Goal: Task Accomplishment & Management: Manage account settings

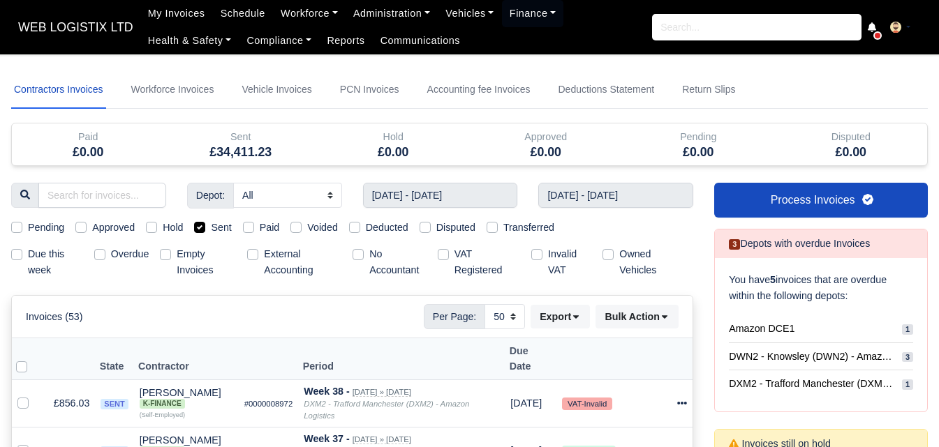
select select "50"
click at [306, 17] on link "Workforce" at bounding box center [309, 13] width 73 height 27
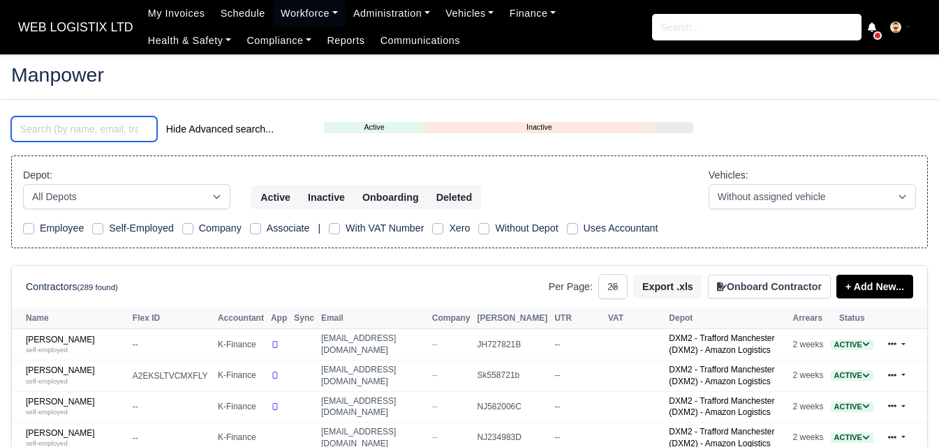
click at [94, 129] on input "search" at bounding box center [84, 129] width 146 height 25
click at [624, 285] on select "10 25 50" at bounding box center [612, 286] width 29 height 25
select select "50"
click at [604, 274] on select "10 25 50" at bounding box center [612, 286] width 29 height 25
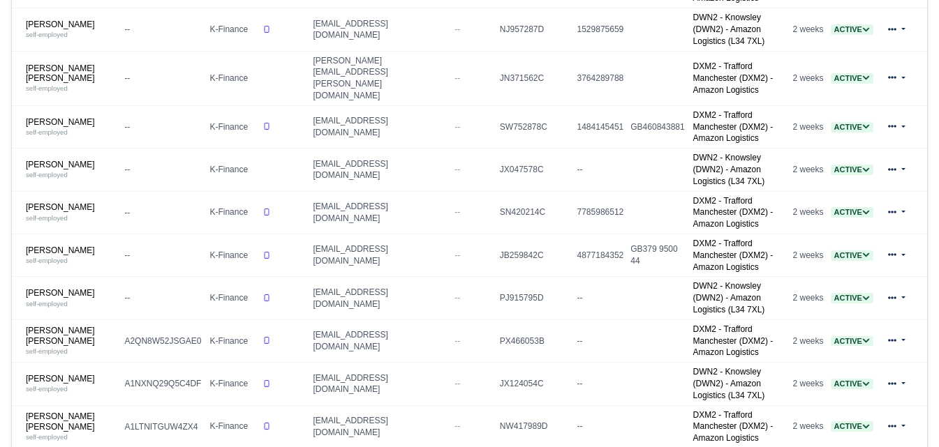
scroll to position [1628, 0]
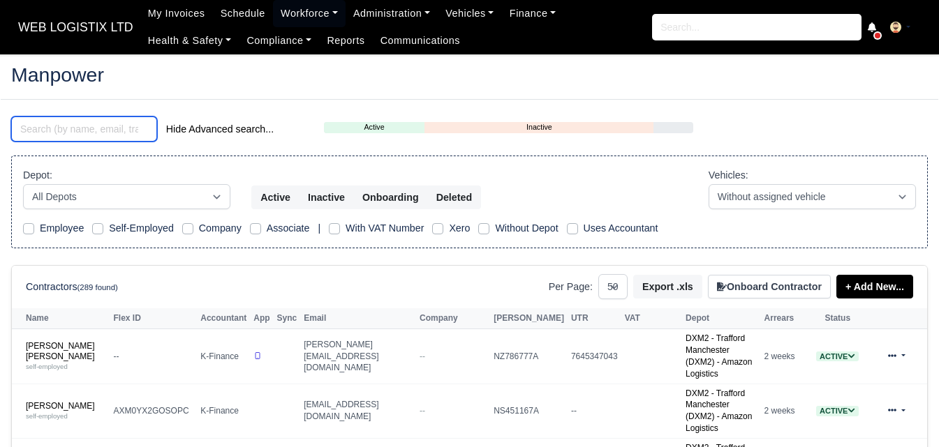
click at [82, 128] on input "search" at bounding box center [84, 129] width 146 height 25
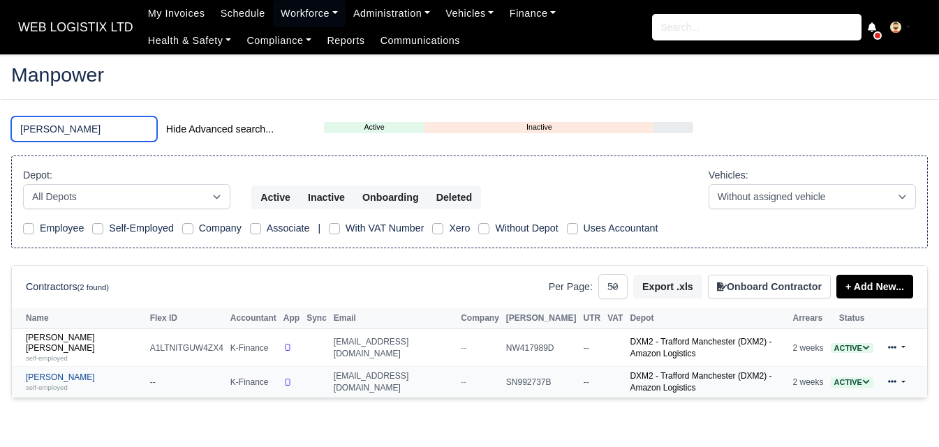
type input "KEVIN"
click at [58, 383] on div "self-employed" at bounding box center [84, 388] width 117 height 10
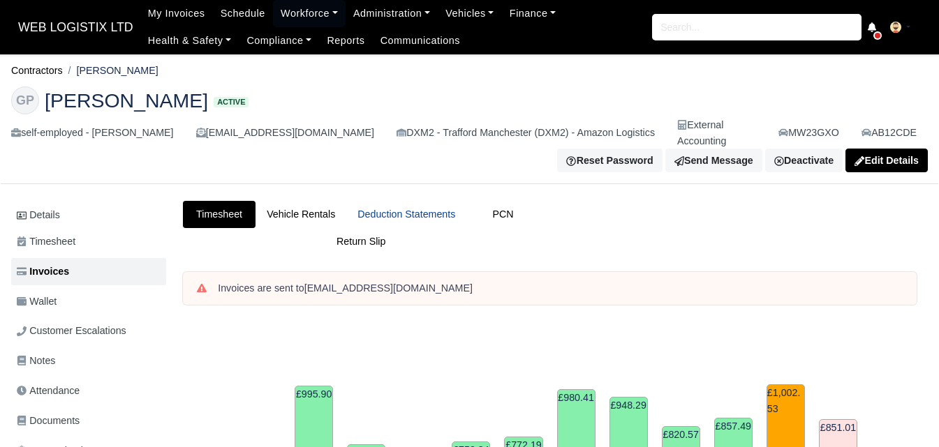
click at [410, 207] on link "Deduction Statements" at bounding box center [406, 214] width 120 height 27
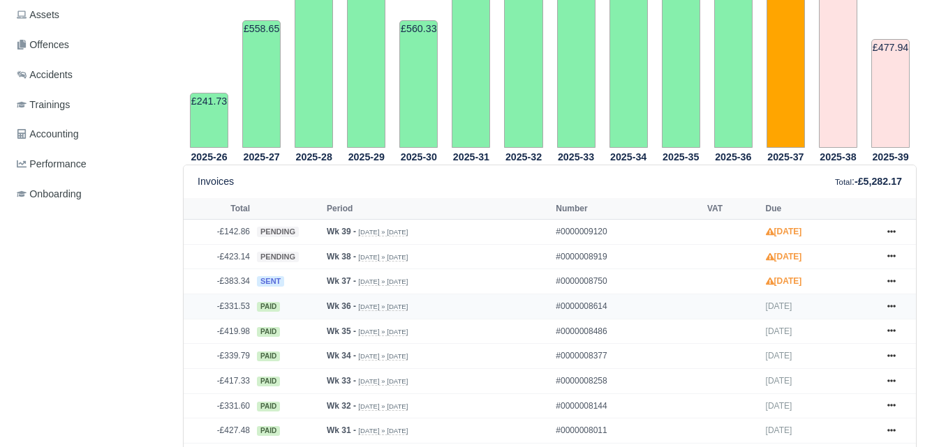
scroll to position [466, 0]
click at [891, 280] on icon at bounding box center [891, 281] width 8 height 3
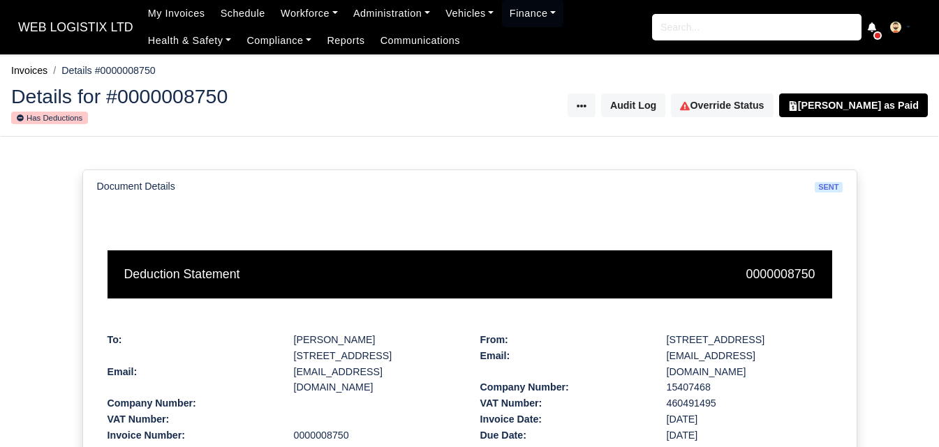
scroll to position [349, 0]
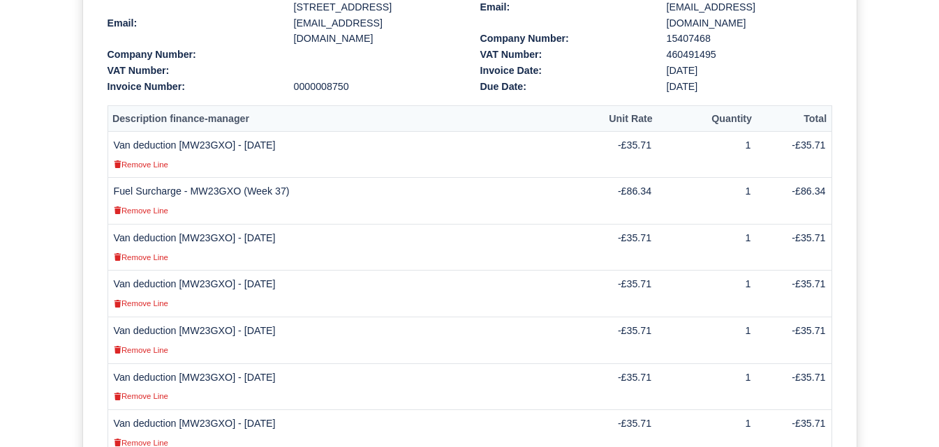
click at [207, 131] on td "Van deduction [MW23GXO] - 07/09/2025 Remove Line" at bounding box center [343, 154] width 472 height 47
copy td "MW23GXO"
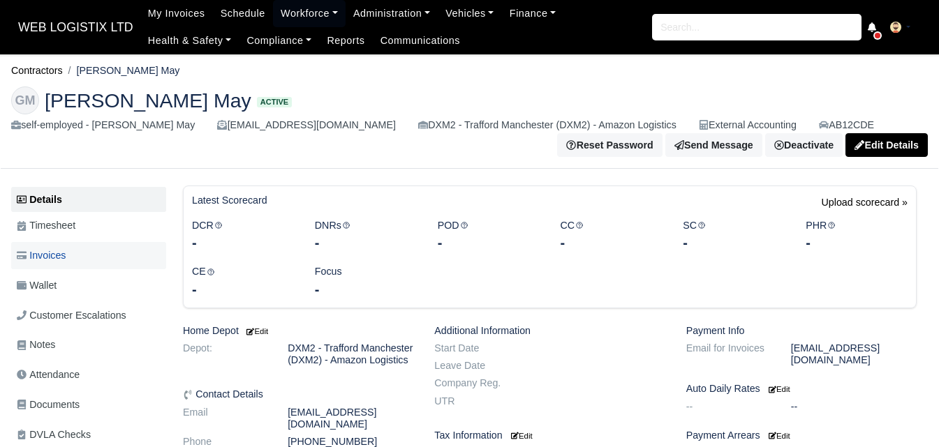
click at [103, 258] on link "Invoices" at bounding box center [88, 255] width 155 height 27
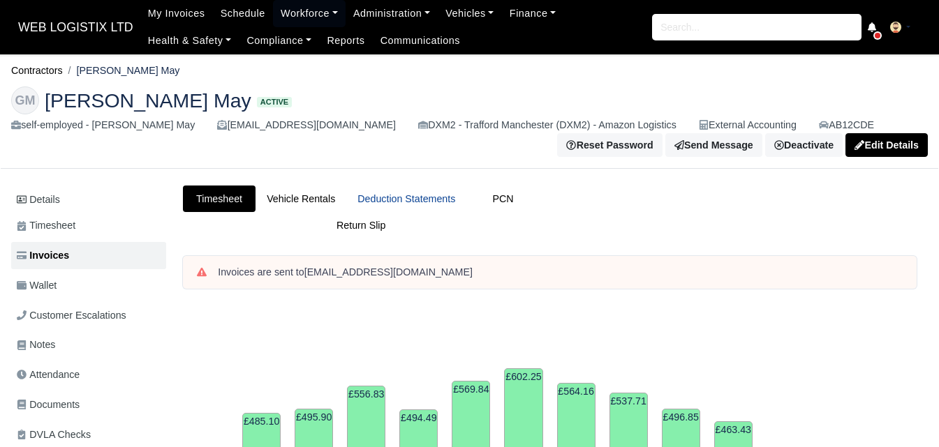
click at [383, 201] on link "Deduction Statements" at bounding box center [406, 199] width 120 height 27
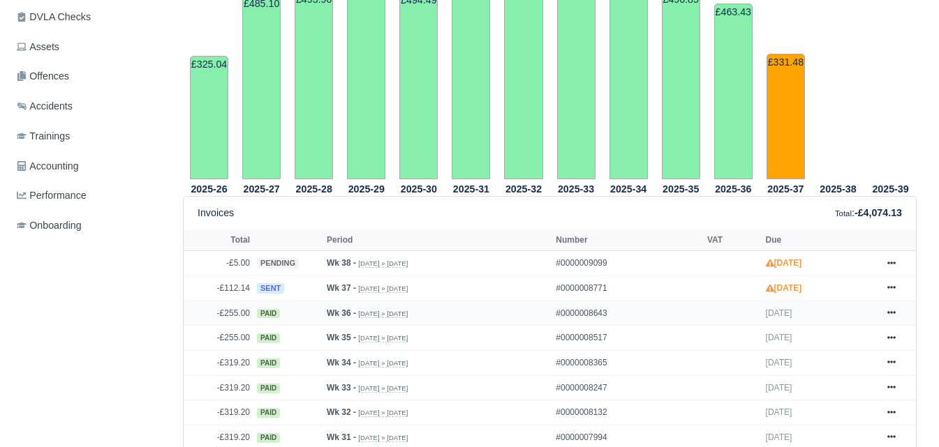
scroll to position [466, 0]
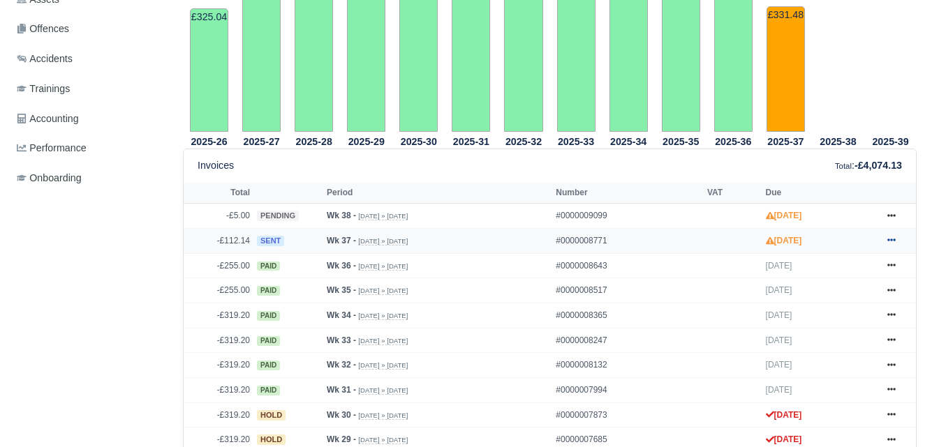
click at [892, 239] on icon at bounding box center [891, 240] width 8 height 8
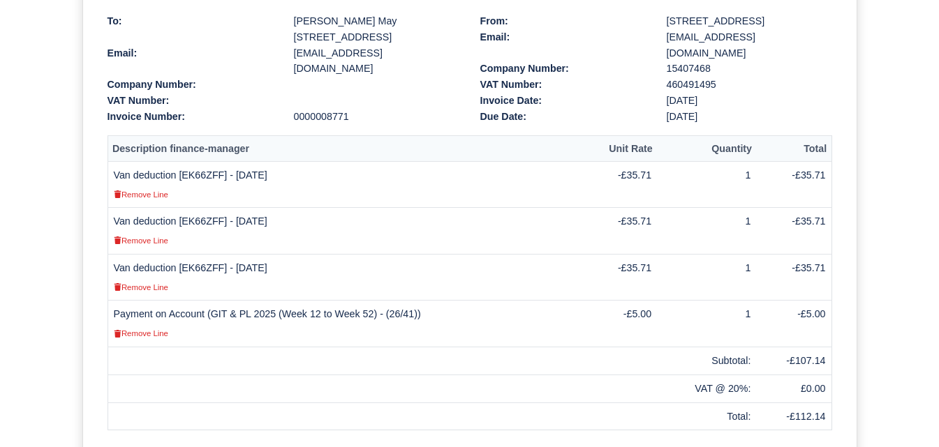
scroll to position [349, 0]
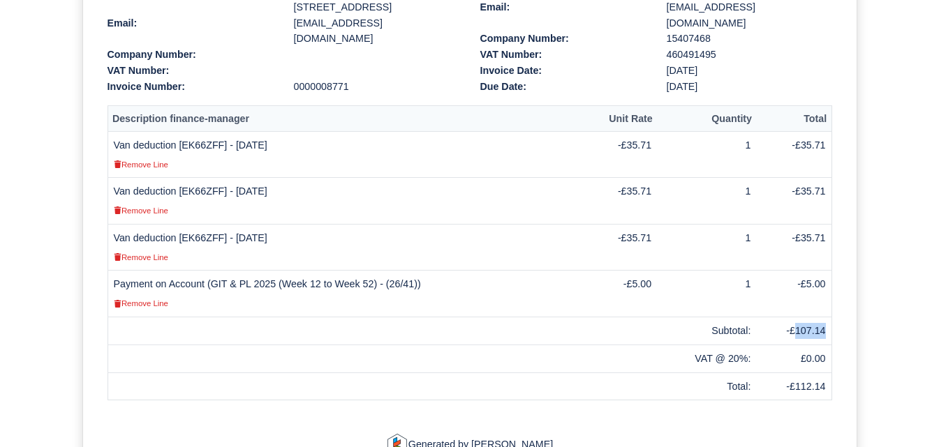
click at [825, 334] on td "-£107.14" at bounding box center [793, 332] width 75 height 28
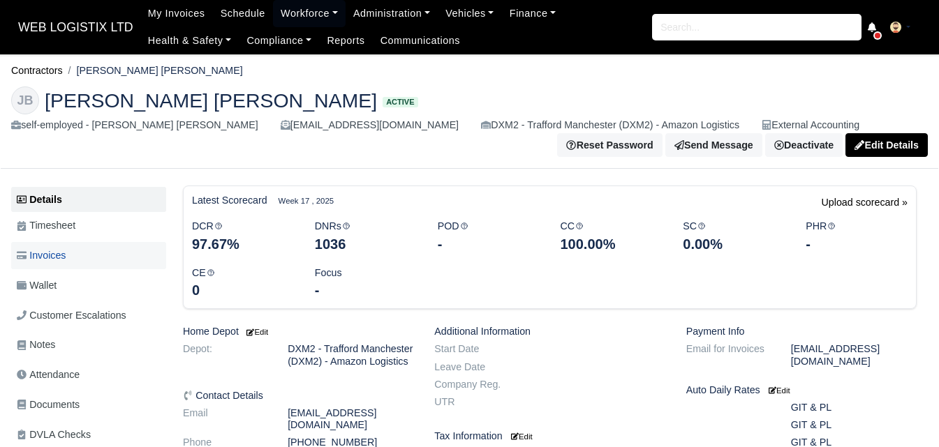
click at [82, 250] on link "Invoices" at bounding box center [88, 255] width 155 height 27
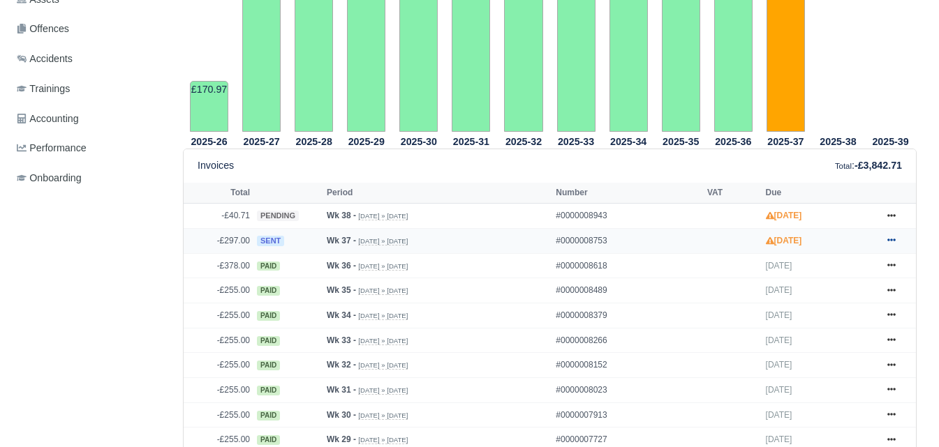
scroll to position [466, 0]
click at [893, 241] on icon at bounding box center [891, 240] width 8 height 8
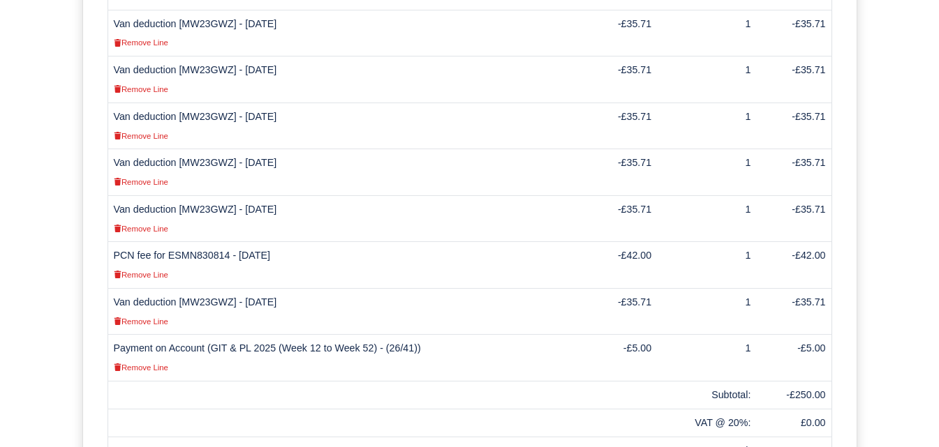
scroll to position [581, 0]
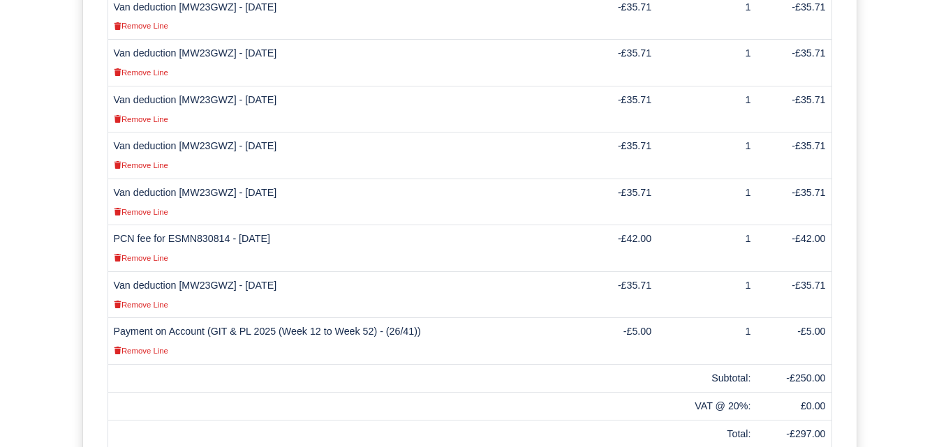
click at [210, 179] on td "Van deduction [MW23GWZ] - [DATE] Remove Line" at bounding box center [343, 202] width 472 height 47
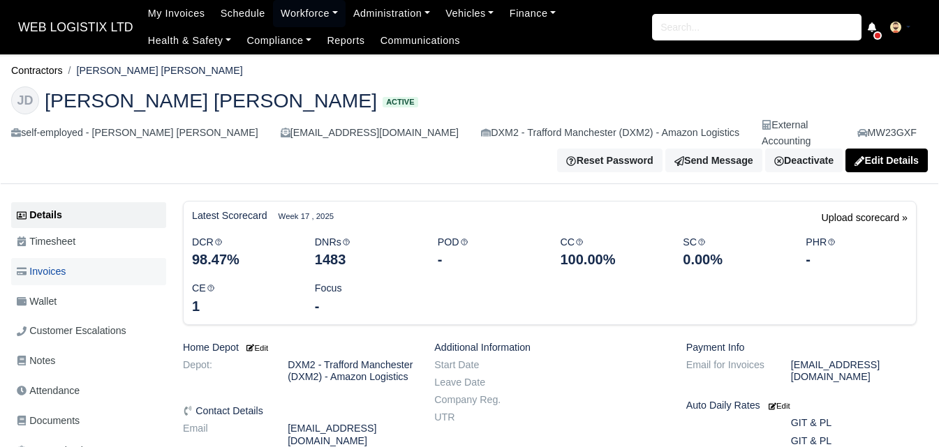
click at [98, 258] on link "Invoices" at bounding box center [88, 271] width 155 height 27
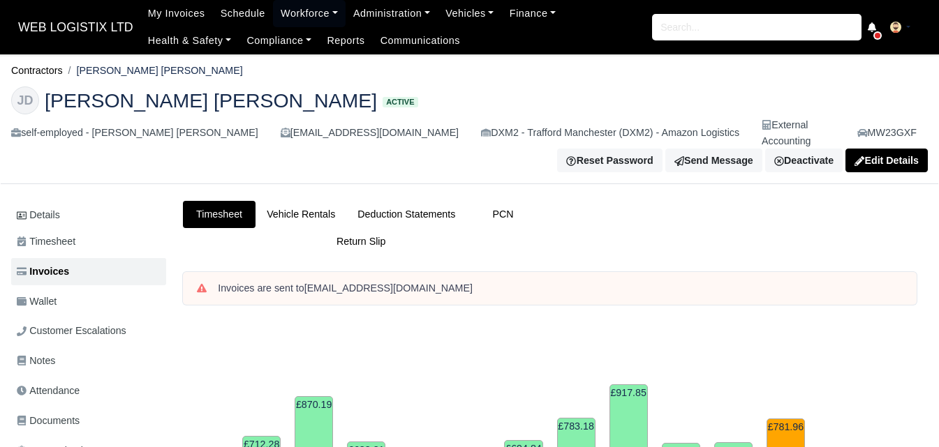
click at [408, 201] on link "Deduction Statements" at bounding box center [406, 214] width 120 height 27
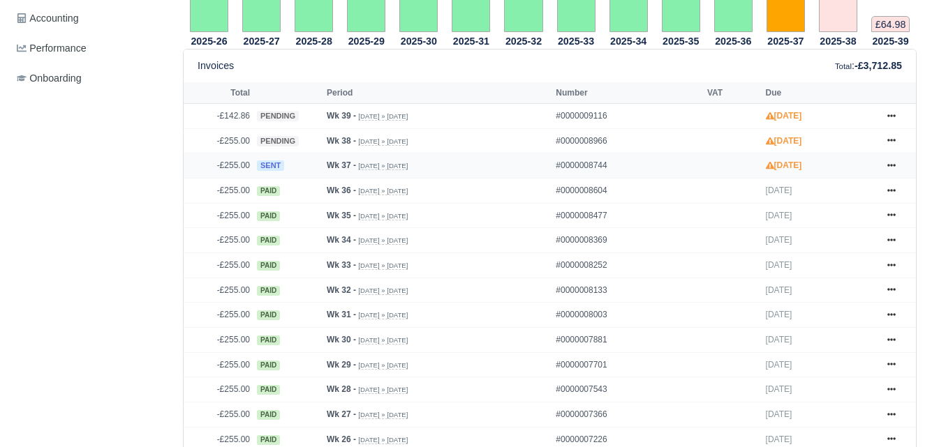
scroll to position [581, 0]
click at [890, 157] on link at bounding box center [891, 165] width 21 height 17
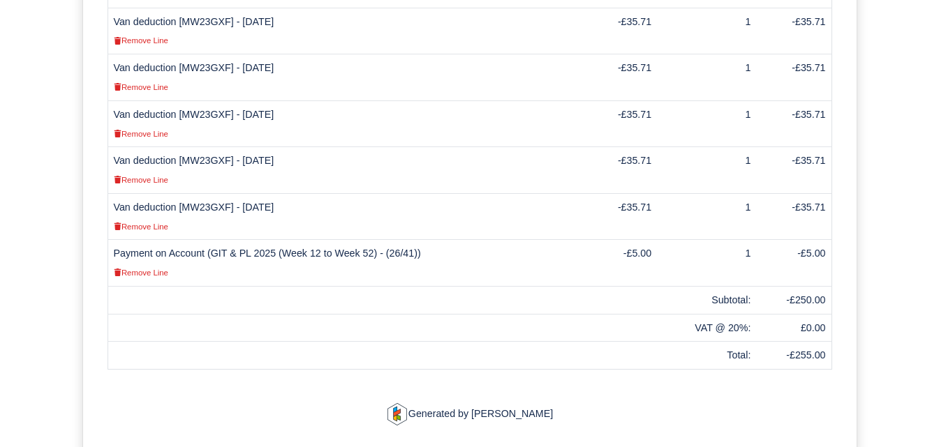
scroll to position [466, 0]
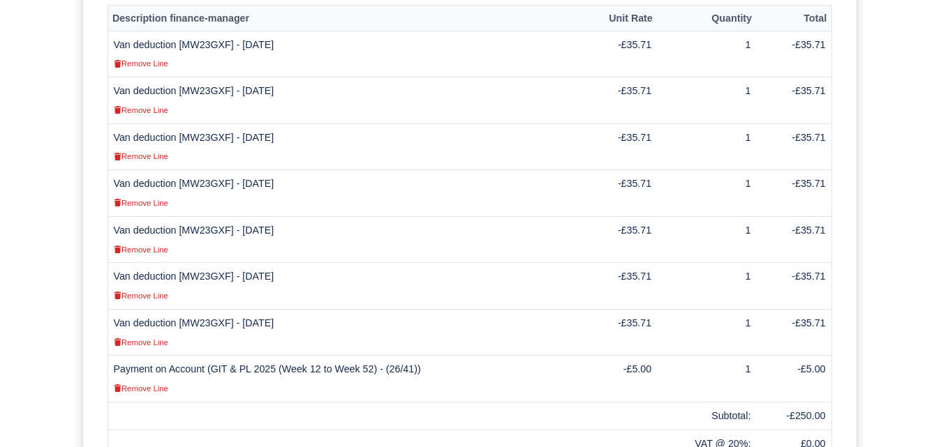
click at [195, 216] on td "Van deduction [MW23GXF] - [DATE] Remove Line" at bounding box center [343, 239] width 472 height 47
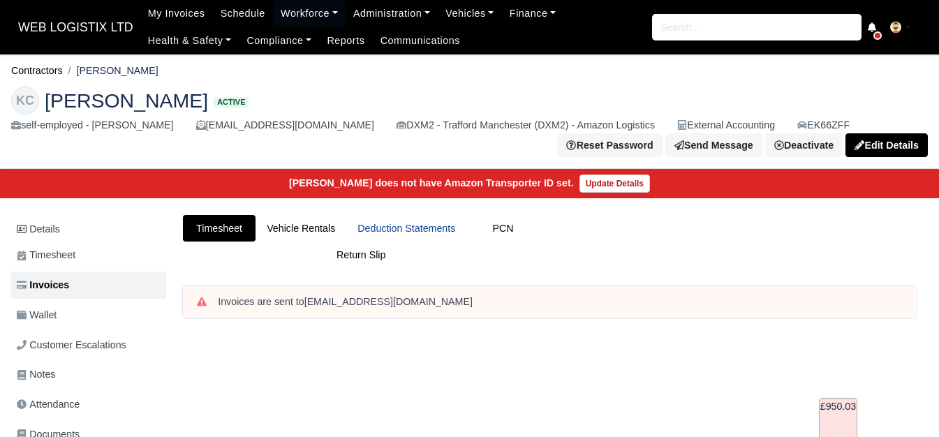
click at [387, 235] on link "Deduction Statements" at bounding box center [406, 228] width 120 height 27
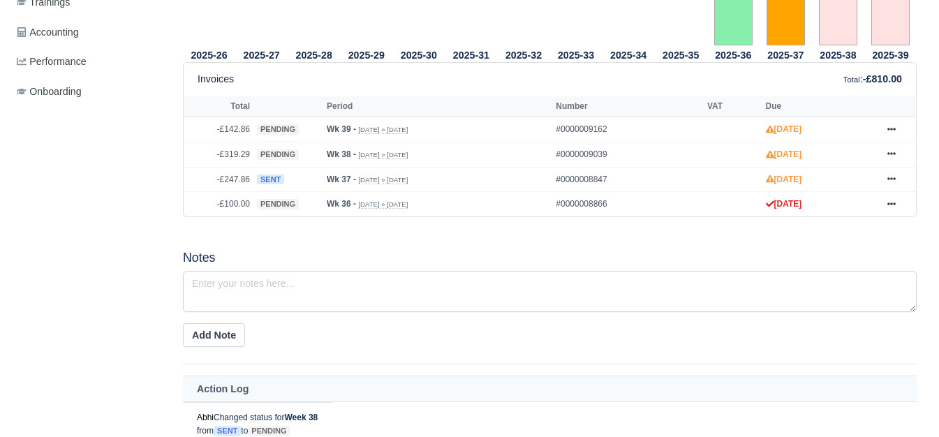
scroll to position [581, 0]
click at [891, 183] on icon at bounding box center [891, 179] width 8 height 8
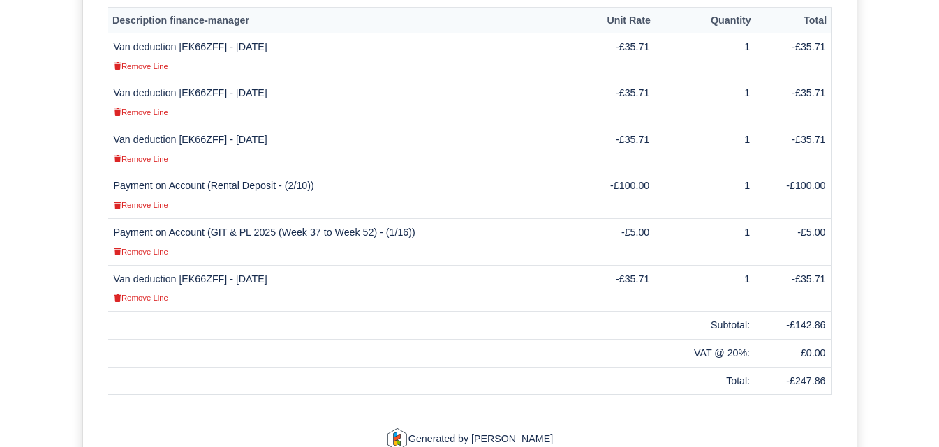
scroll to position [466, 0]
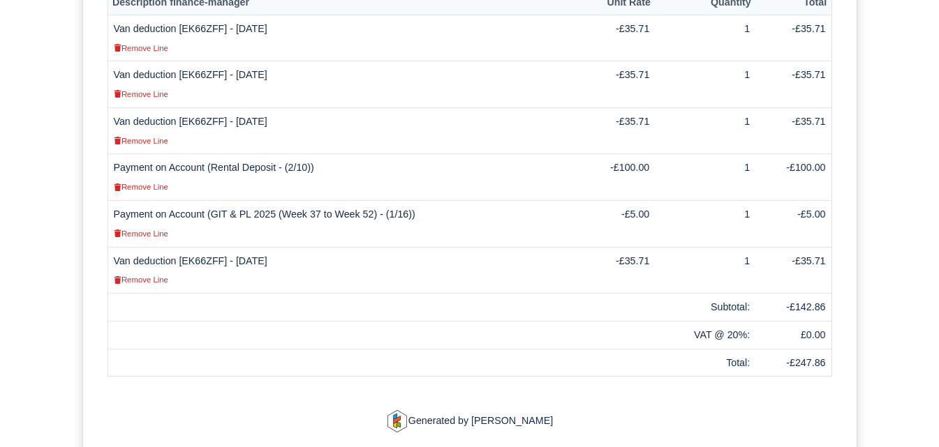
click at [197, 260] on td "Van deduction [EK66ZFF] - 13/09/2025 Remove Line" at bounding box center [341, 270] width 469 height 47
click at [199, 262] on td "Van deduction [EK66ZFF] - 13/09/2025 Remove Line" at bounding box center [341, 270] width 469 height 47
drag, startPoint x: 797, startPoint y: 305, endPoint x: 824, endPoint y: 305, distance: 27.2
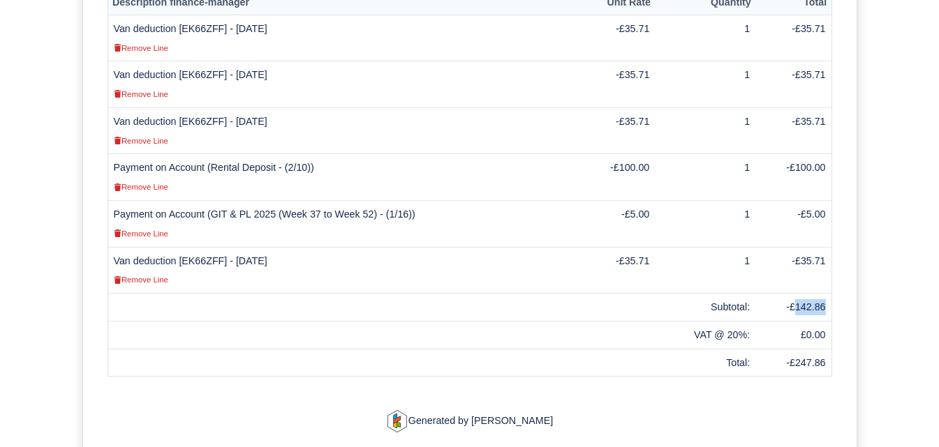
click at [824, 305] on td "-£142.86" at bounding box center [793, 308] width 76 height 28
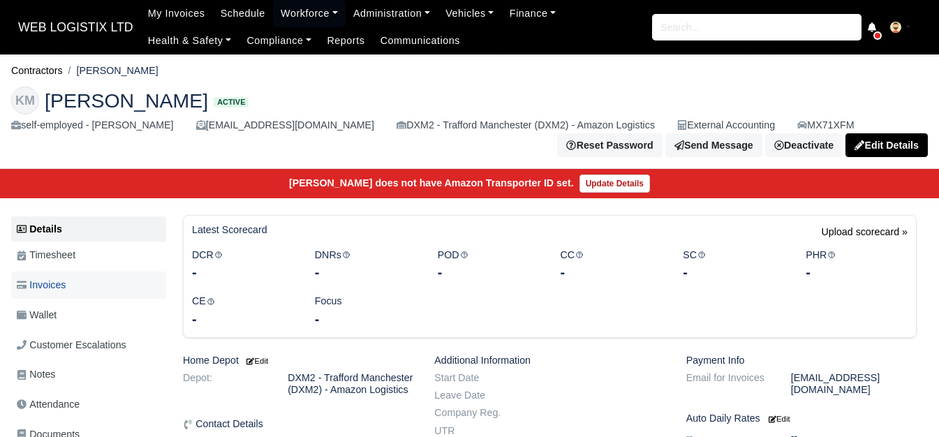
drag, startPoint x: 0, startPoint y: 0, endPoint x: 59, endPoint y: 285, distance: 290.8
click at [59, 285] on span "Invoices" at bounding box center [41, 285] width 49 height 16
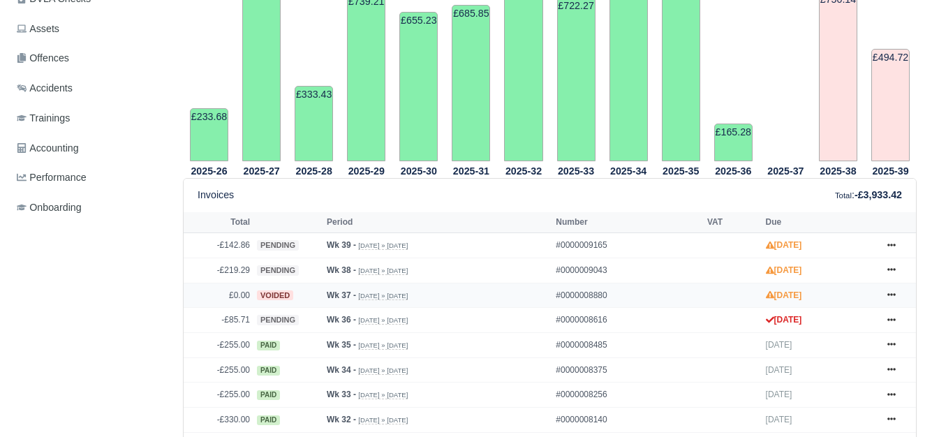
scroll to position [466, 0]
click at [888, 321] on icon at bounding box center [891, 319] width 8 height 3
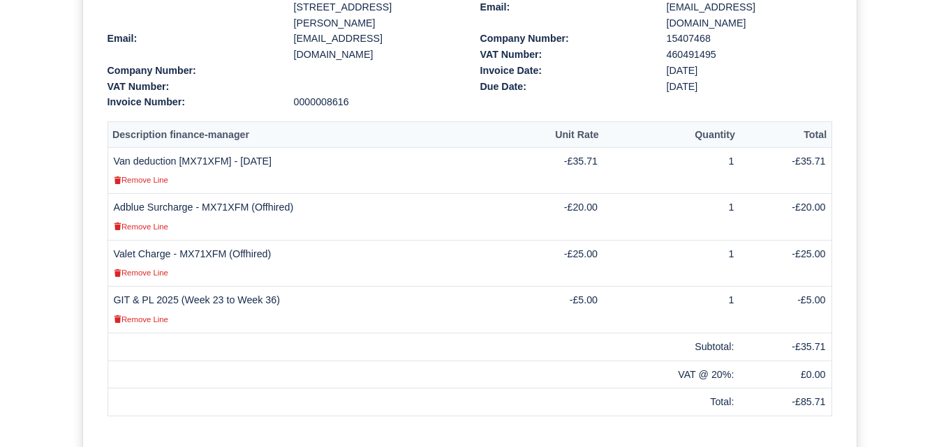
scroll to position [349, 0]
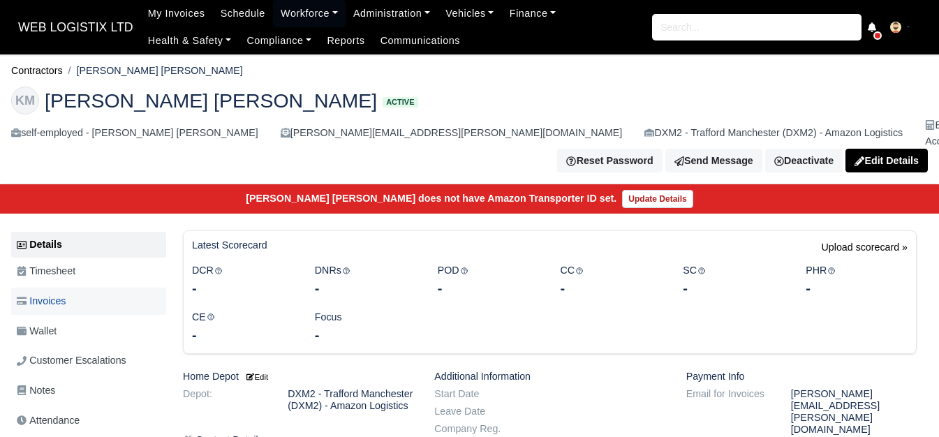
click at [66, 293] on span "Invoices" at bounding box center [41, 301] width 49 height 16
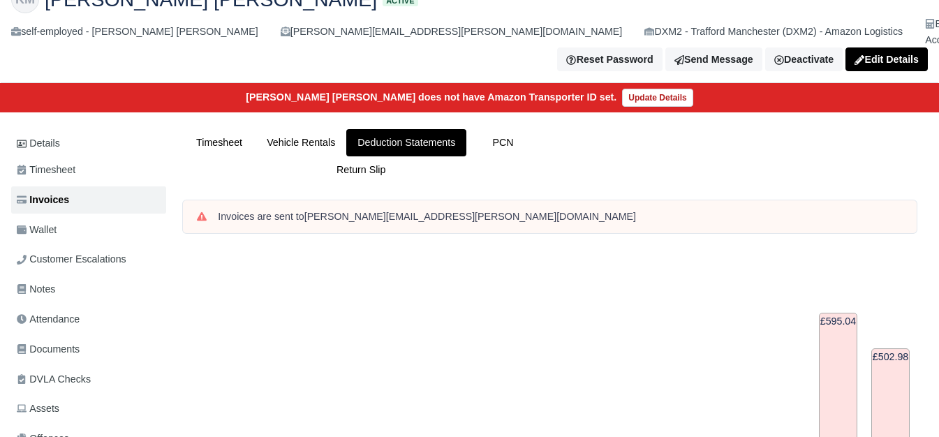
scroll to position [466, 0]
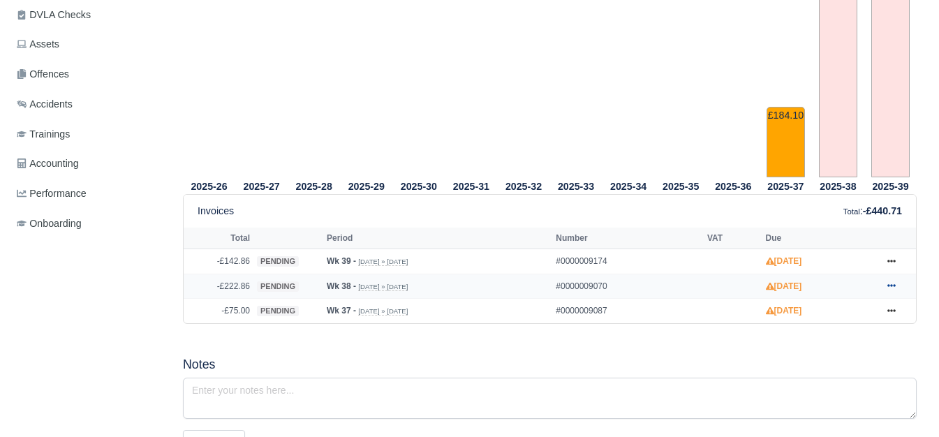
click at [895, 285] on icon at bounding box center [891, 286] width 8 height 3
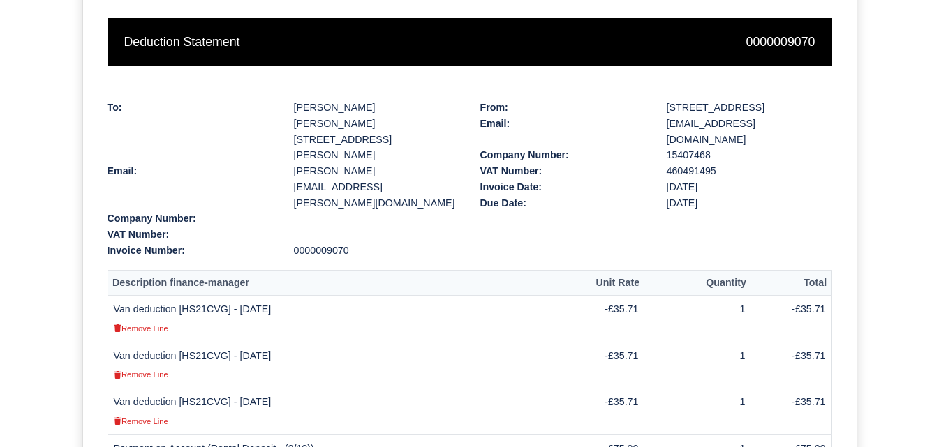
scroll to position [349, 0]
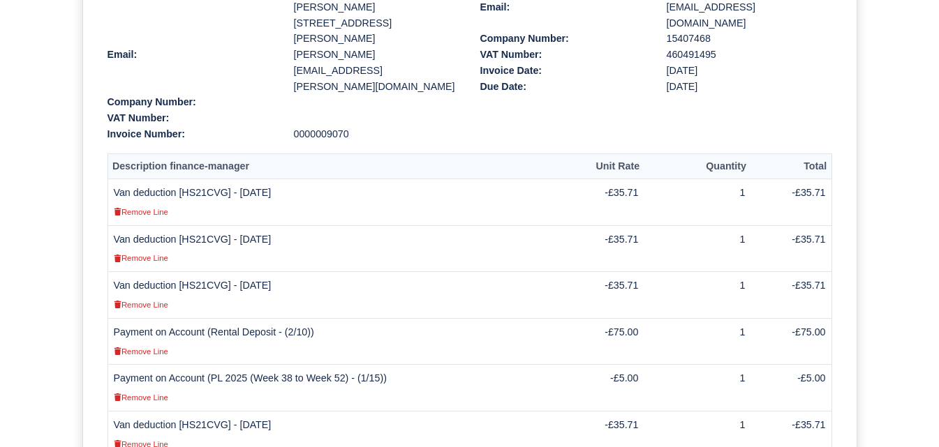
click at [205, 272] on td "Van deduction [HS21CVG] - [DATE] Remove Line" at bounding box center [333, 295] width 453 height 47
copy td "HS21CVG"
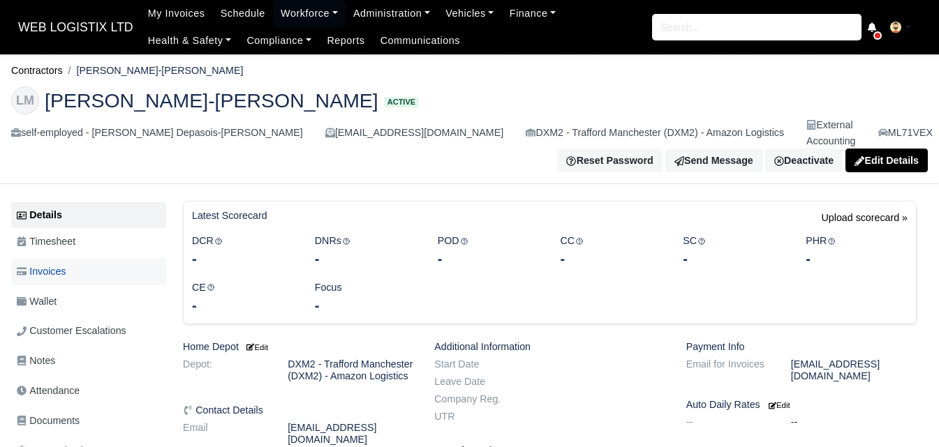
click at [77, 266] on link "Invoices" at bounding box center [88, 271] width 155 height 27
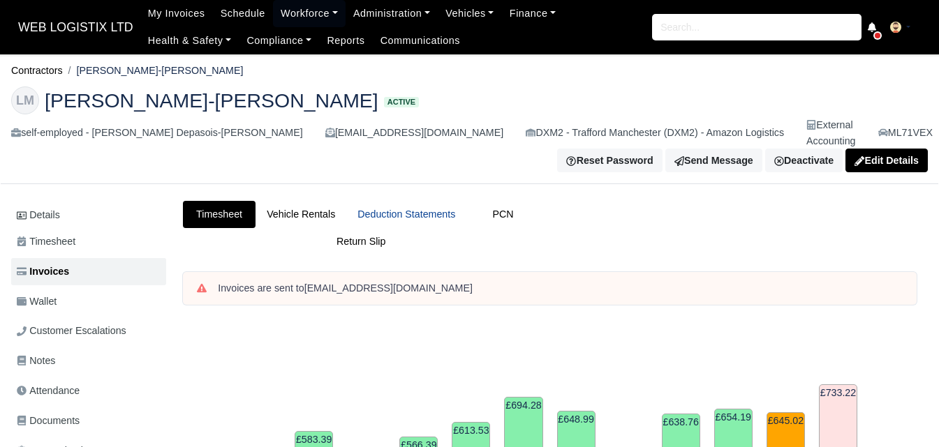
click at [431, 201] on link "Deduction Statements" at bounding box center [406, 214] width 120 height 27
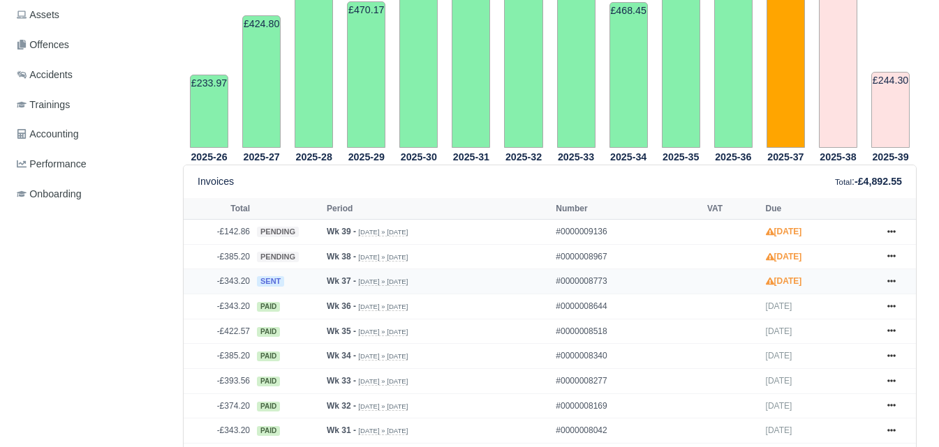
scroll to position [466, 0]
click at [887, 277] on icon at bounding box center [891, 281] width 8 height 8
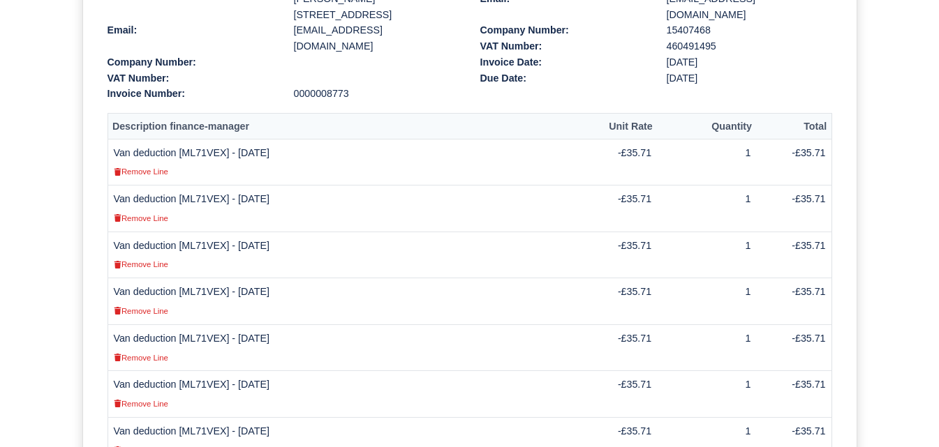
scroll to position [232, 0]
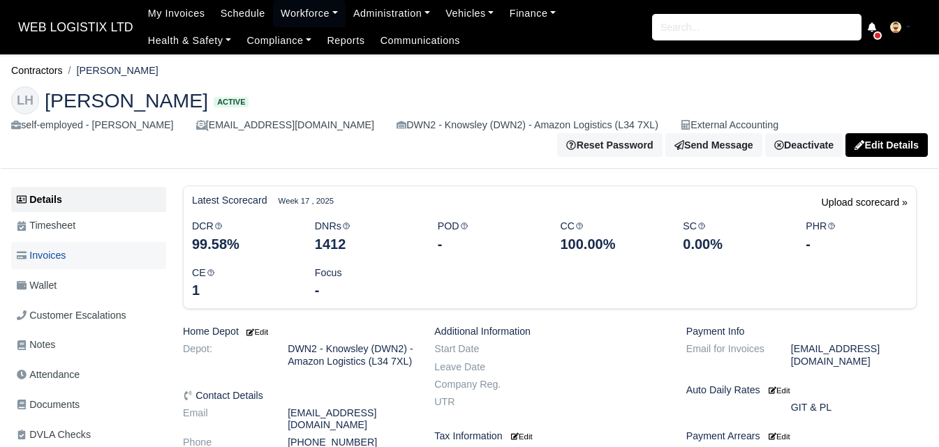
click at [92, 258] on link "Invoices" at bounding box center [88, 255] width 155 height 27
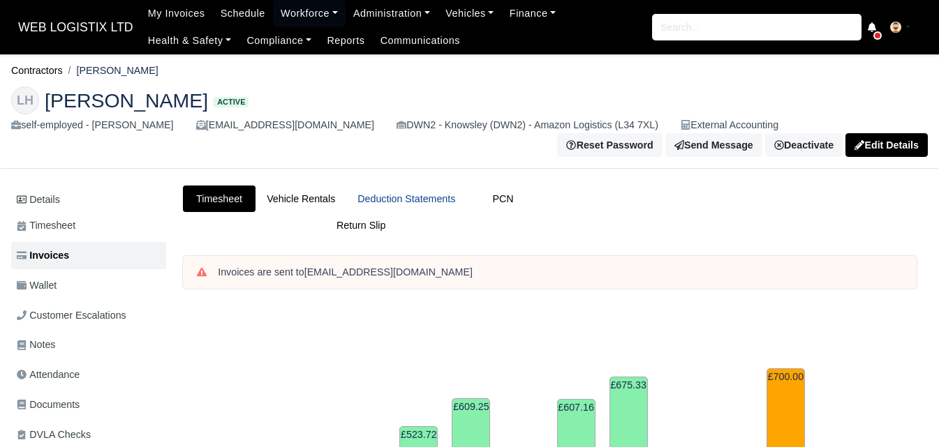
click at [420, 209] on link "Deduction Statements" at bounding box center [406, 199] width 120 height 27
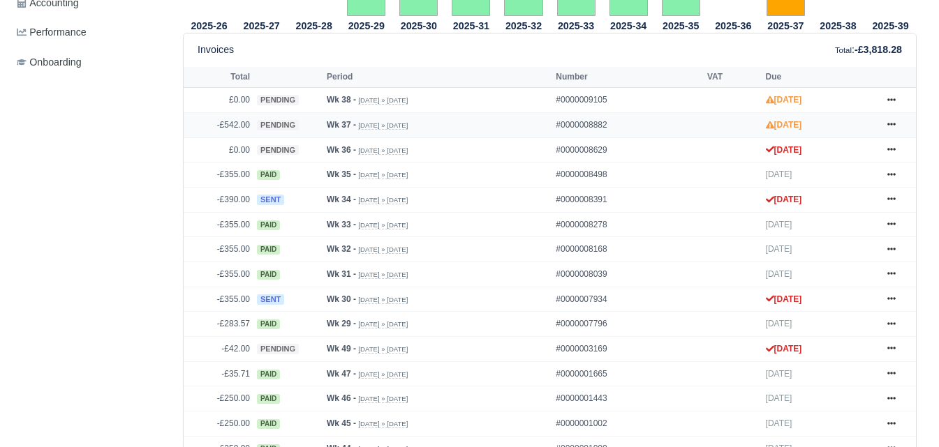
scroll to position [592, 0]
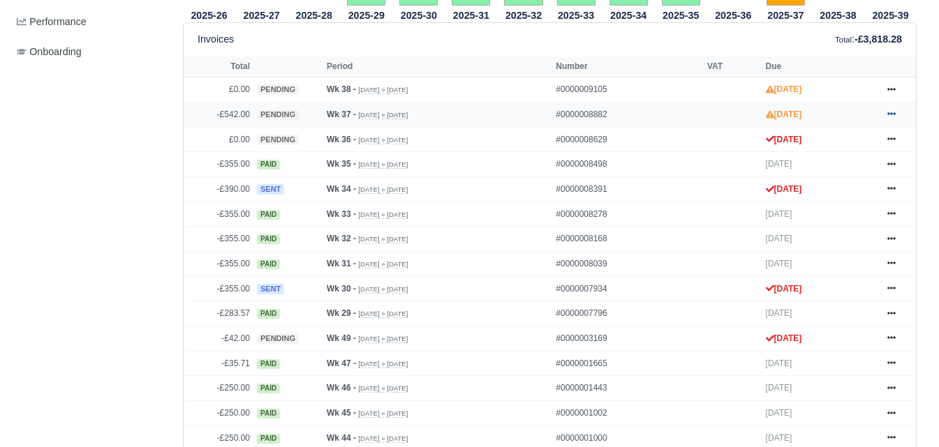
click at [892, 116] on icon at bounding box center [891, 114] width 8 height 3
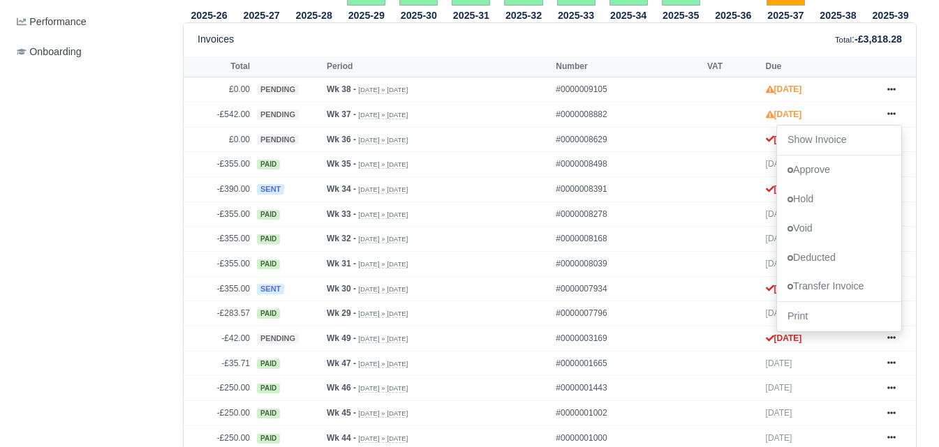
click at [139, 184] on div "Details Timesheet Invoices Wallet Customer Escalations Notes Attendance Documen…" at bounding box center [91, 307] width 161 height 1427
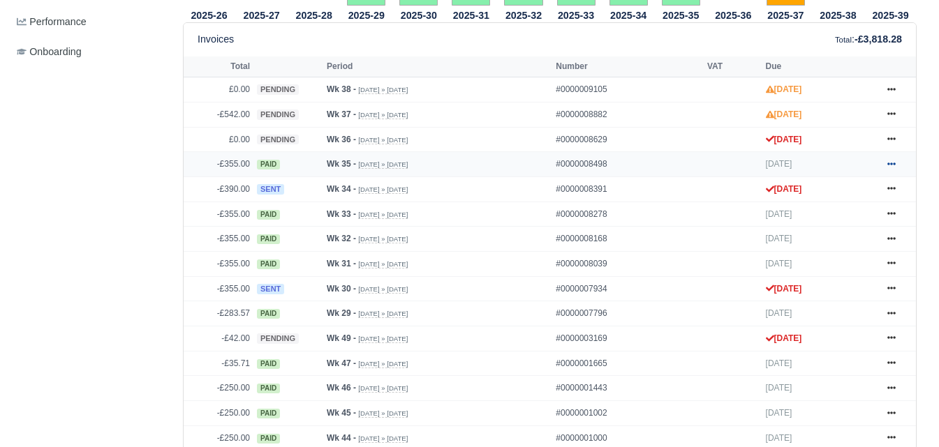
click at [895, 160] on link at bounding box center [891, 164] width 21 height 17
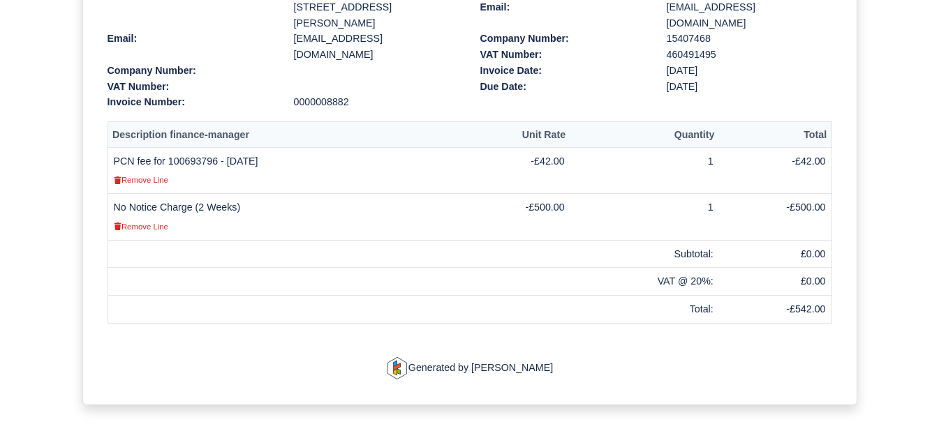
scroll to position [349, 0]
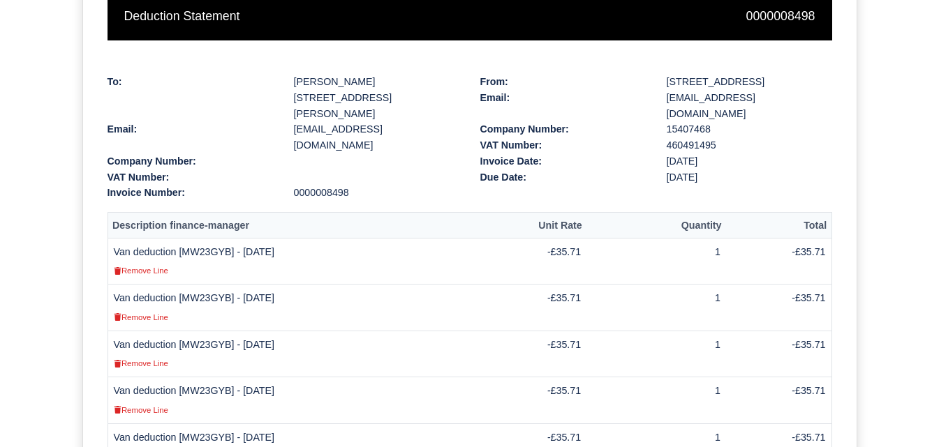
scroll to position [349, 0]
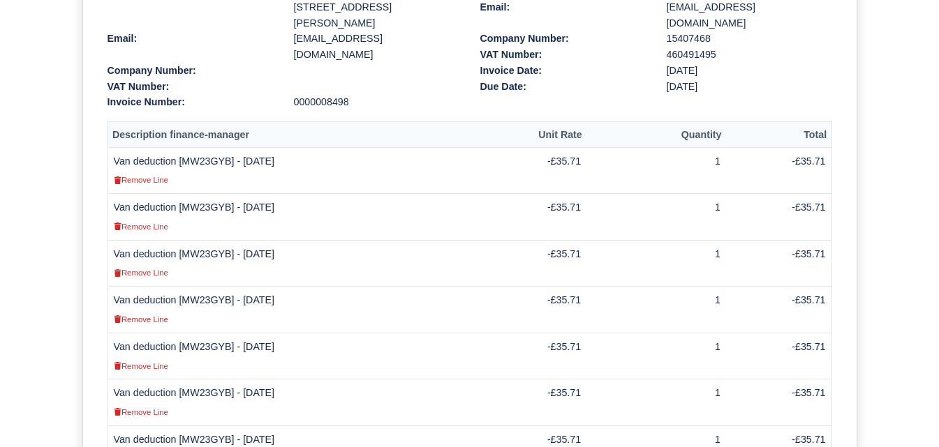
click at [197, 333] on td "Van deduction [MW23GYB] - 28/08/2025 Remove Line" at bounding box center [292, 356] width 370 height 47
copy td "MW23GYB"
click at [195, 333] on td "Van deduction [MW23GYB] - 28/08/2025 Remove Line" at bounding box center [292, 356] width 370 height 47
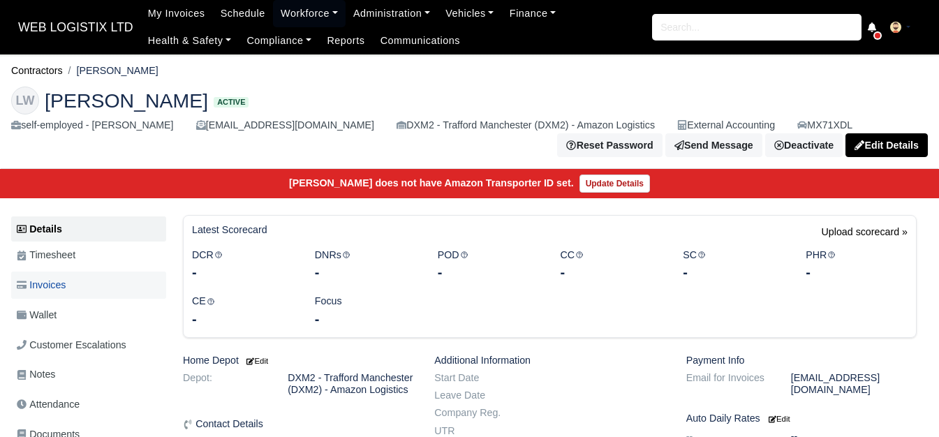
click at [76, 281] on link "Invoices" at bounding box center [88, 285] width 155 height 27
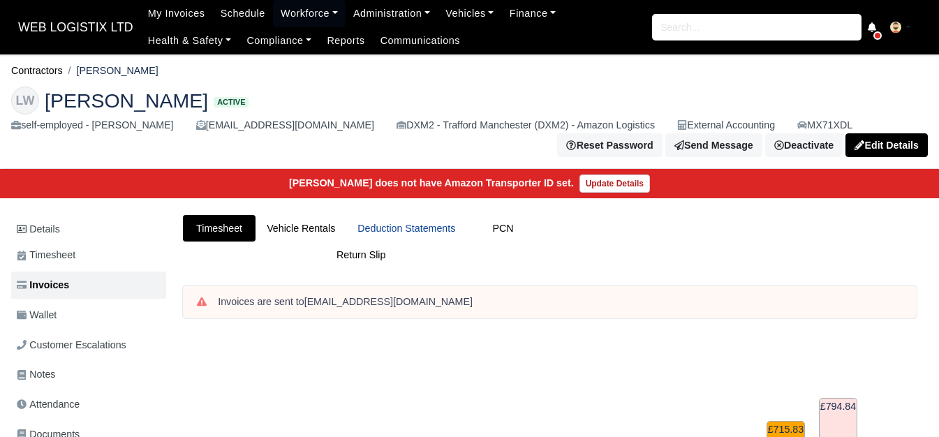
click at [407, 224] on link "Deduction Statements" at bounding box center [406, 228] width 120 height 27
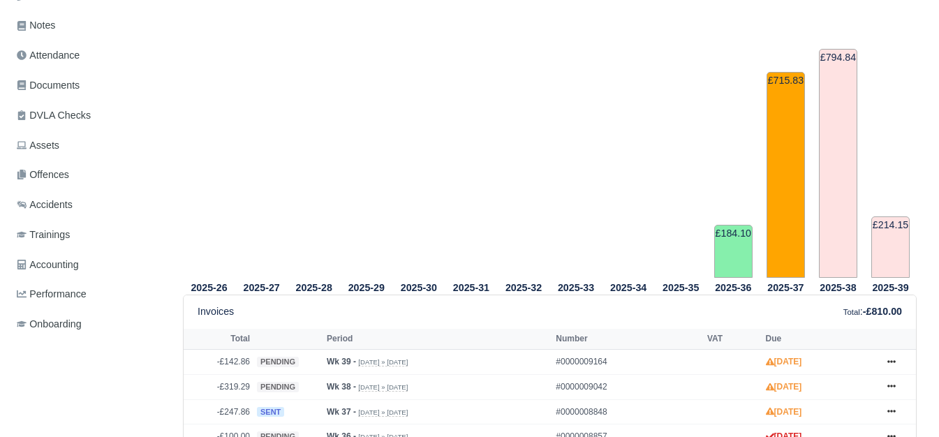
scroll to position [466, 0]
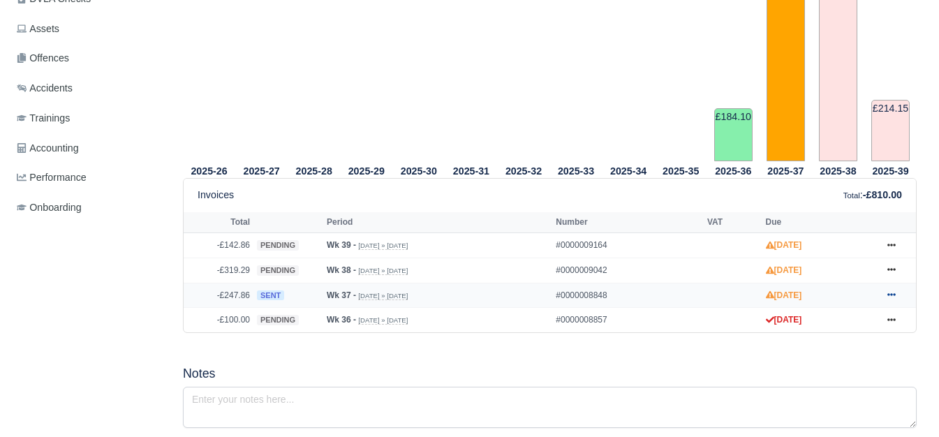
click at [897, 297] on link at bounding box center [891, 295] width 21 height 17
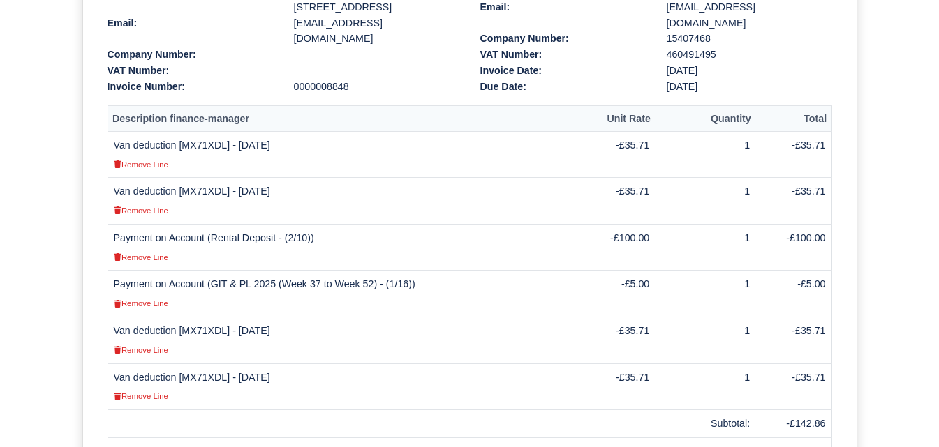
scroll to position [466, 0]
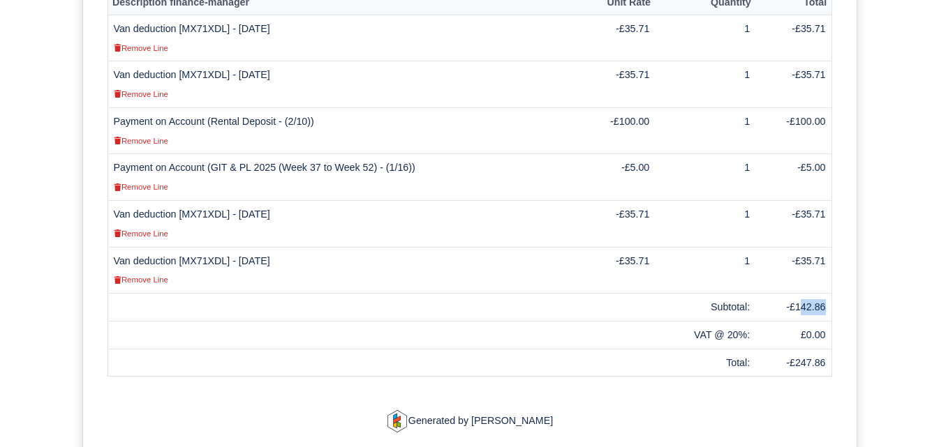
drag, startPoint x: 801, startPoint y: 305, endPoint x: 829, endPoint y: 306, distance: 28.6
click at [829, 306] on td "-£142.86" at bounding box center [793, 308] width 76 height 28
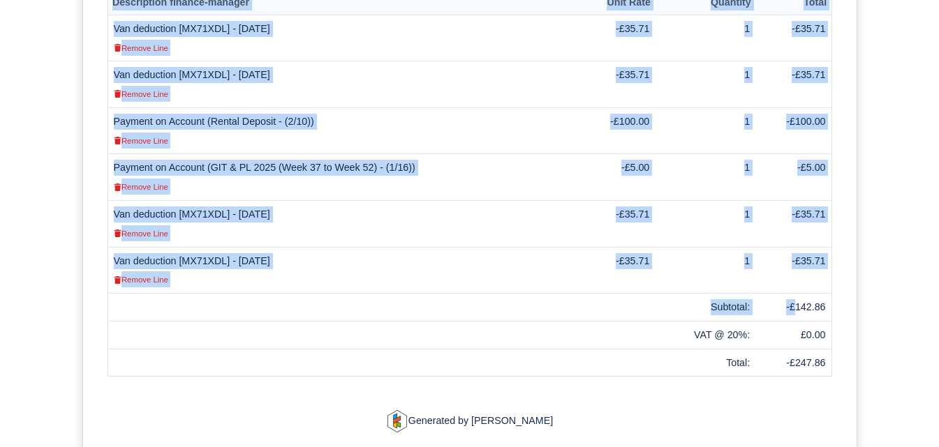
drag, startPoint x: 798, startPoint y: 306, endPoint x: 832, endPoint y: 306, distance: 34.2
click at [832, 306] on div "Description finance-manager Unit Rate Quantity Total Van deduction [MX71XDL] - …" at bounding box center [469, 183] width 745 height 388
click at [817, 306] on td "-£142.86" at bounding box center [793, 308] width 76 height 28
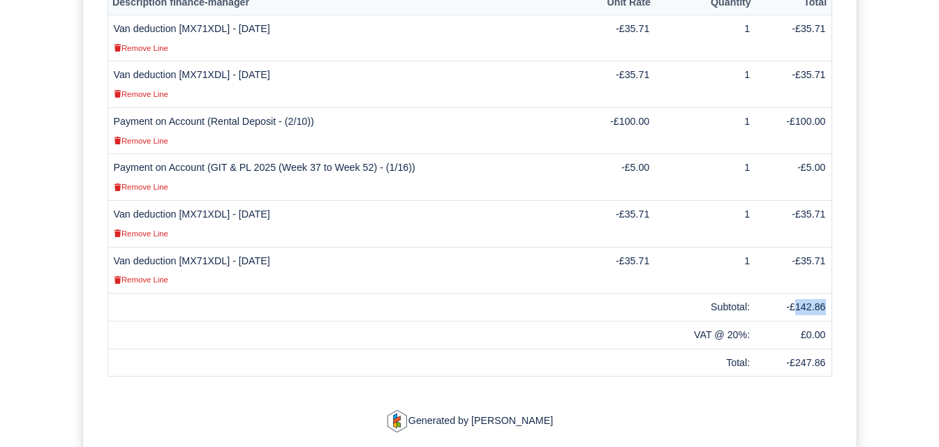
drag, startPoint x: 799, startPoint y: 307, endPoint x: 826, endPoint y: 307, distance: 27.9
click at [826, 307] on td "-£142.86" at bounding box center [793, 308] width 76 height 28
copy td "142.86"
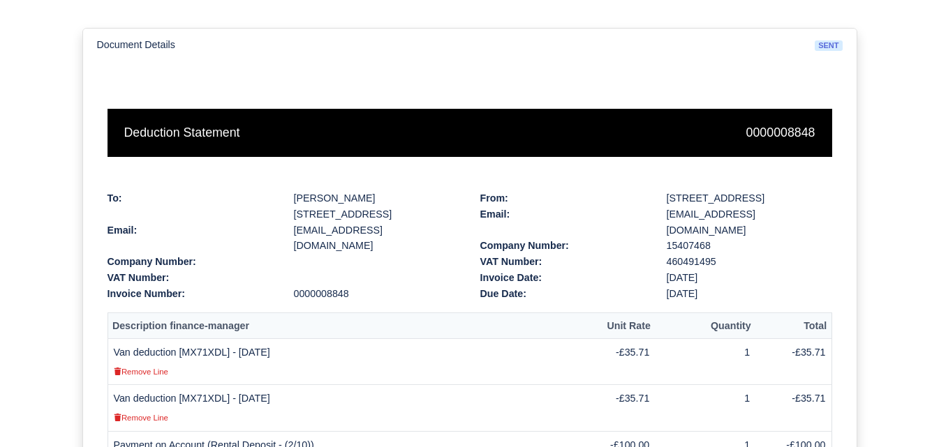
scroll to position [117, 0]
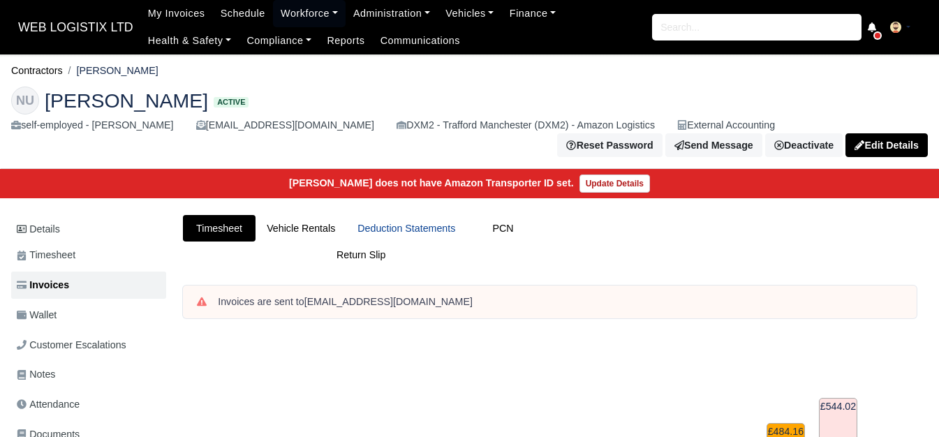
click at [459, 219] on link "Deduction Statements" at bounding box center [406, 228] width 120 height 27
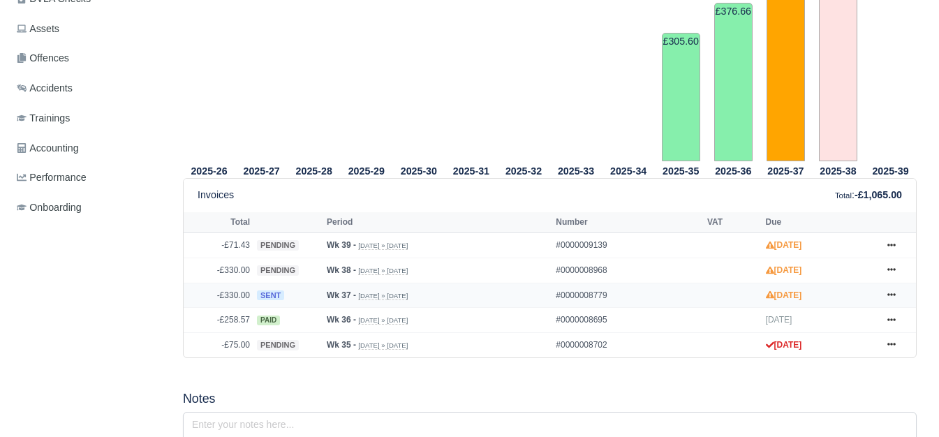
scroll to position [466, 0]
click at [891, 287] on link at bounding box center [891, 295] width 21 height 17
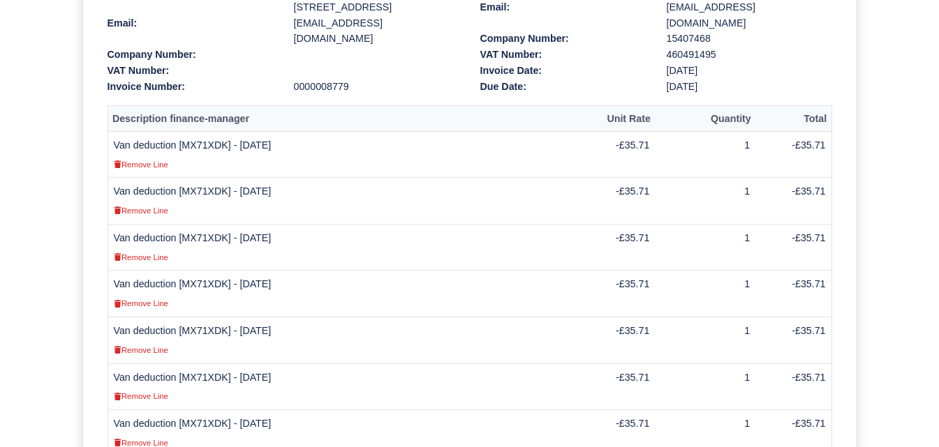
scroll to position [694, 0]
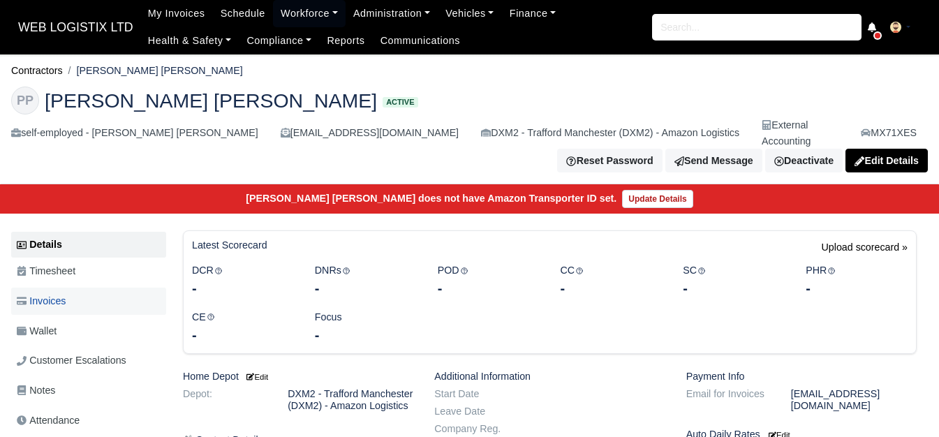
click at [80, 288] on link "Invoices" at bounding box center [88, 301] width 155 height 27
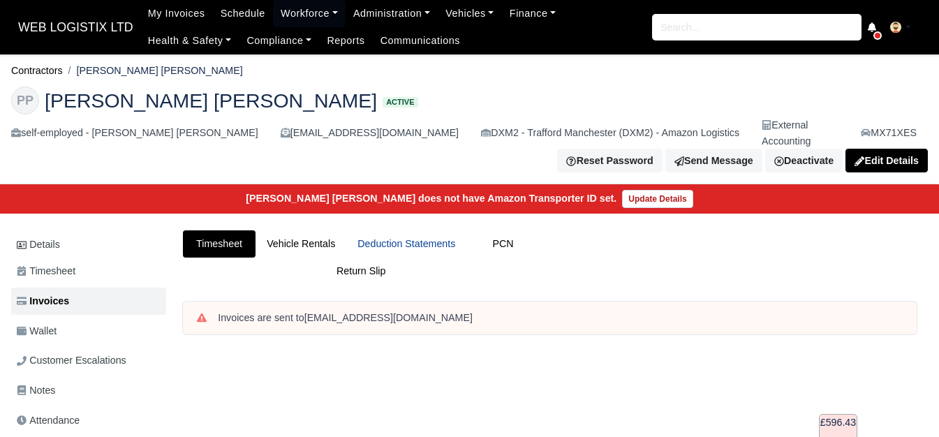
click at [417, 230] on link "Deduction Statements" at bounding box center [406, 243] width 120 height 27
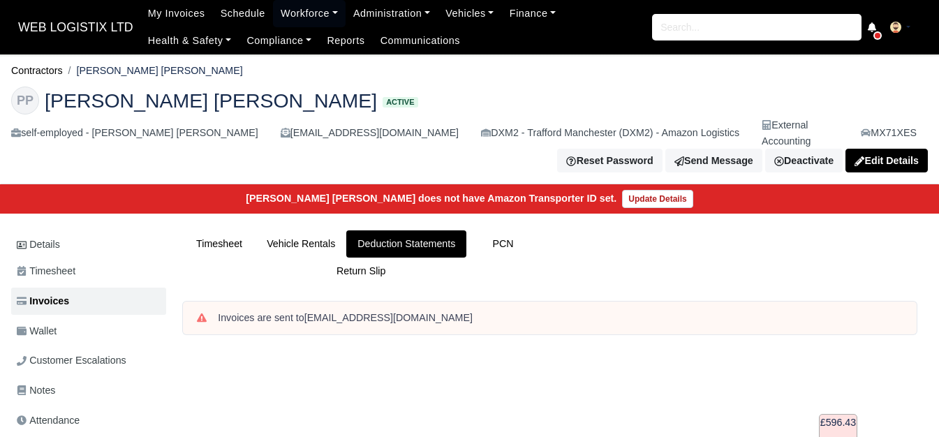
scroll to position [466, 0]
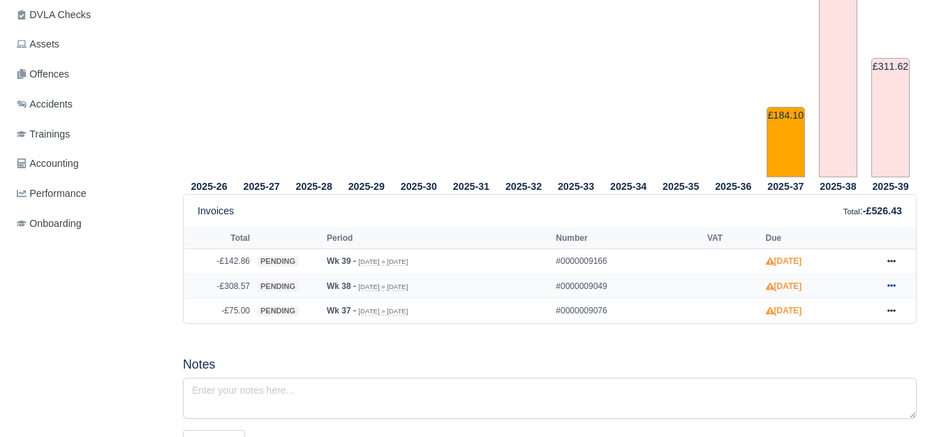
click at [893, 285] on icon at bounding box center [891, 286] width 8 height 3
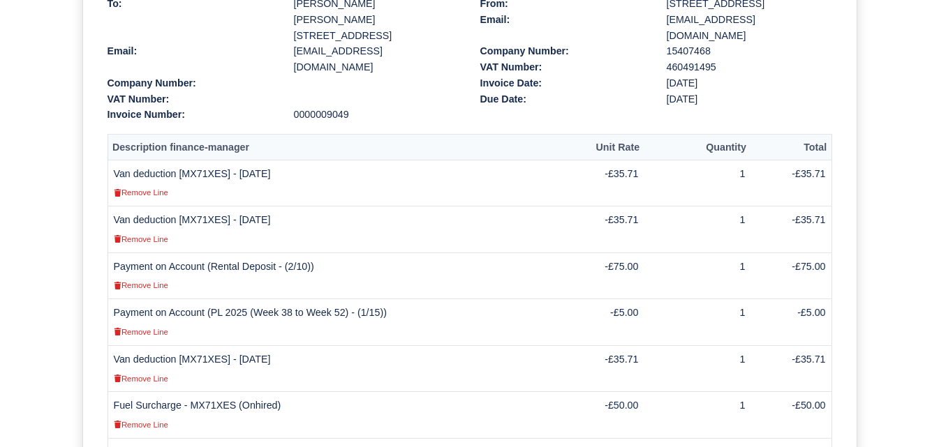
scroll to position [349, 0]
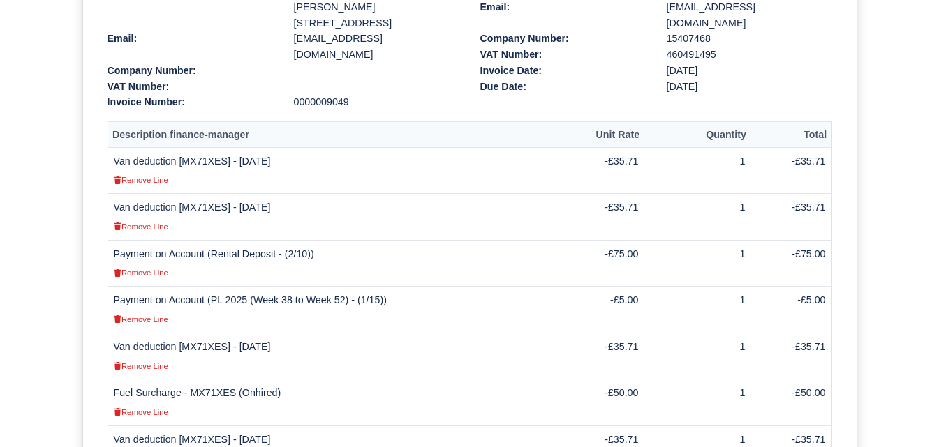
click at [196, 194] on td "Van deduction [MX71XES] - [DATE] Remove Line" at bounding box center [333, 217] width 453 height 47
copy td "MX71XES"
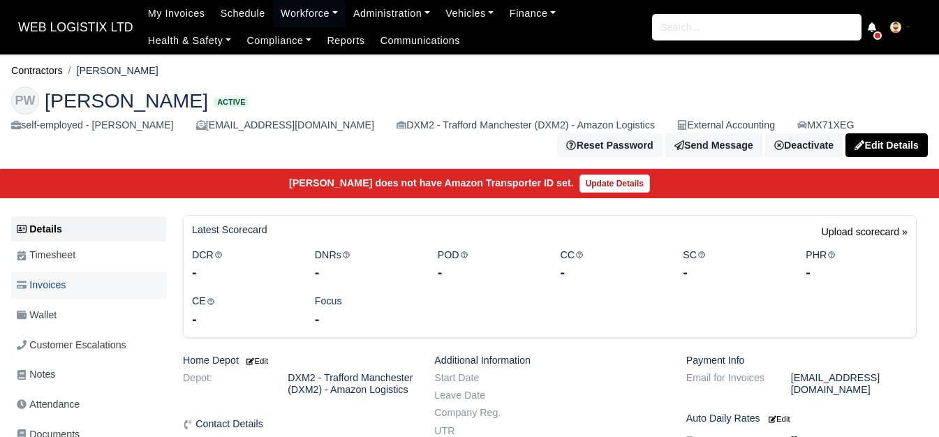
click at [71, 295] on link "Invoices" at bounding box center [88, 285] width 155 height 27
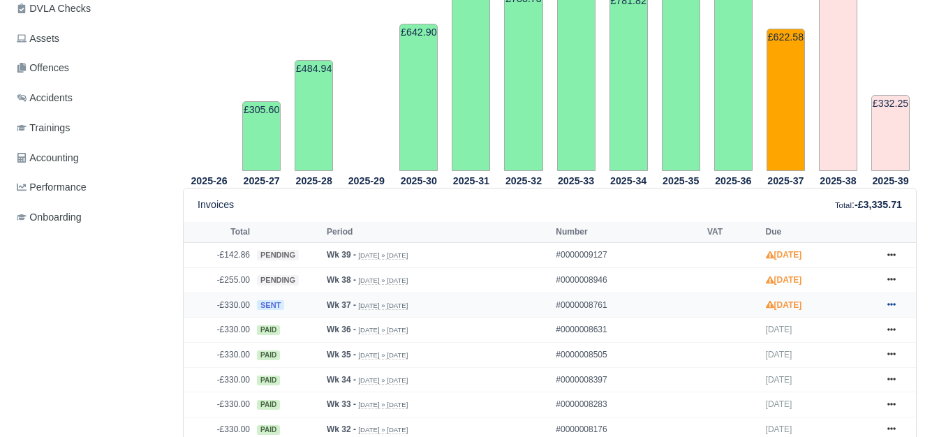
scroll to position [456, 0]
click at [893, 306] on icon at bounding box center [891, 304] width 8 height 8
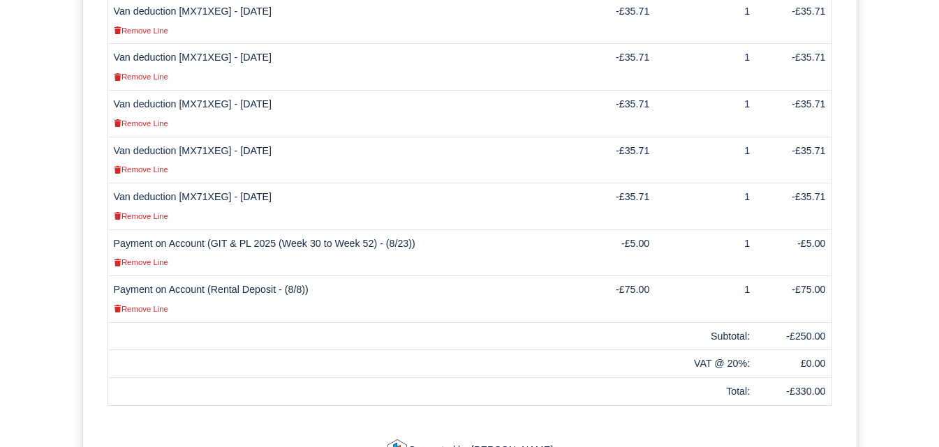
scroll to position [581, 0]
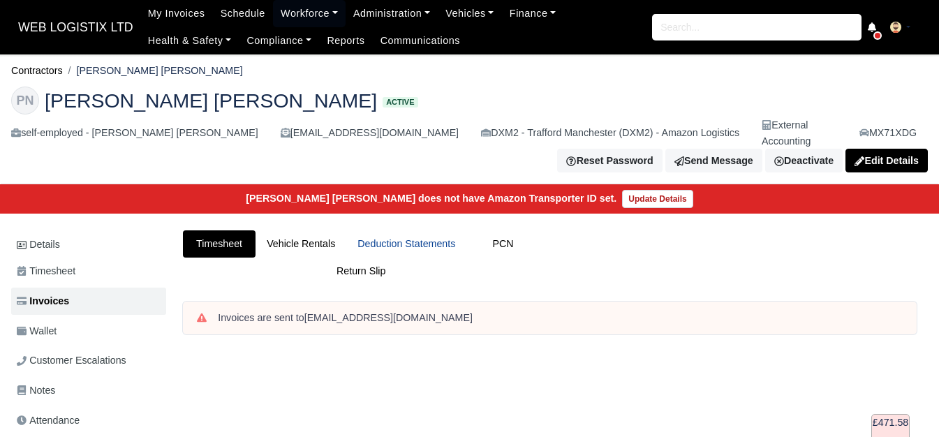
click at [395, 230] on link "Deduction Statements" at bounding box center [406, 243] width 120 height 27
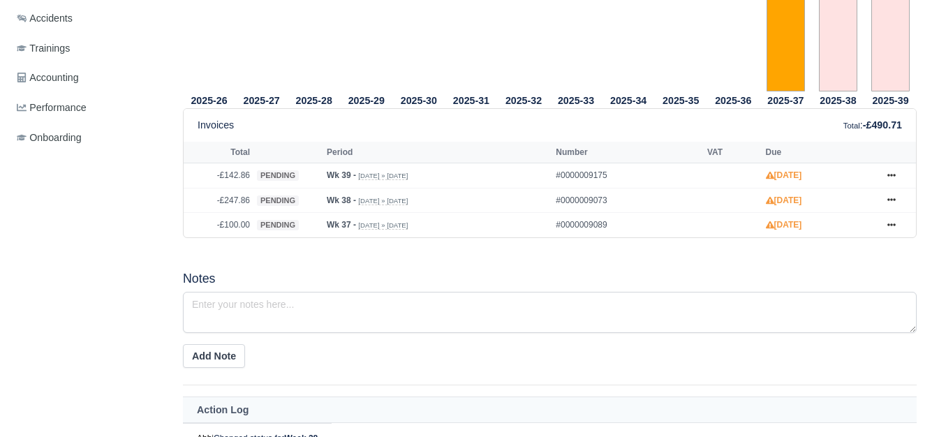
scroll to position [581, 0]
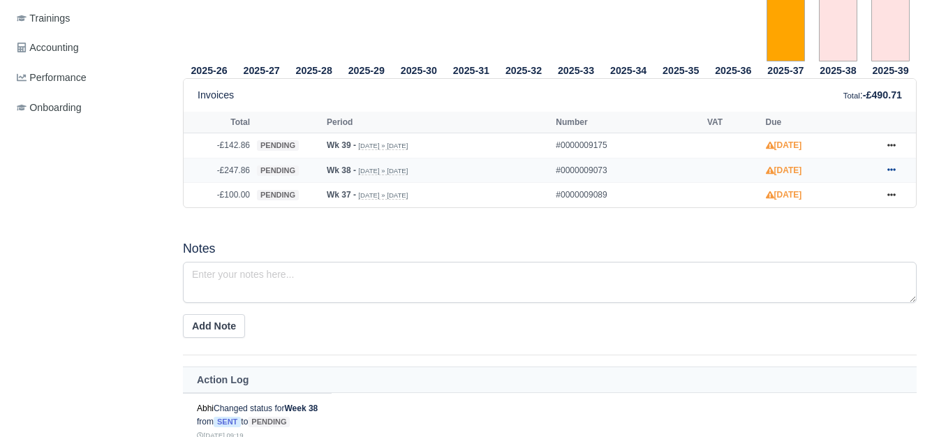
click at [897, 162] on link at bounding box center [891, 170] width 21 height 17
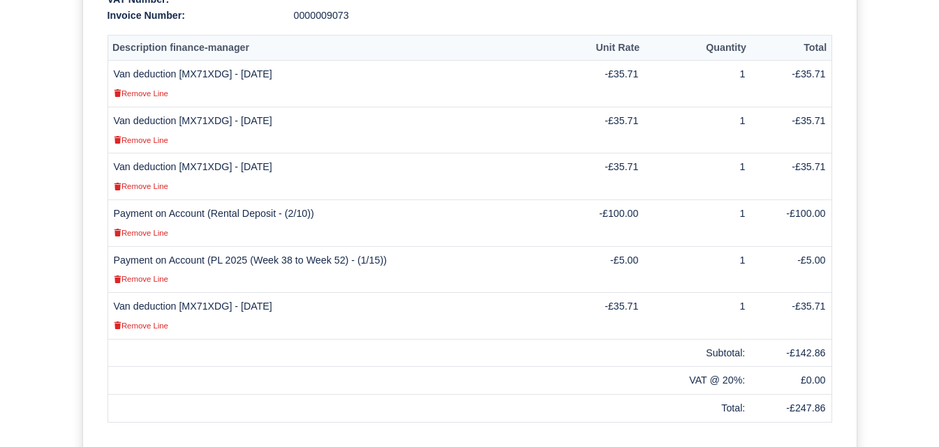
scroll to position [466, 0]
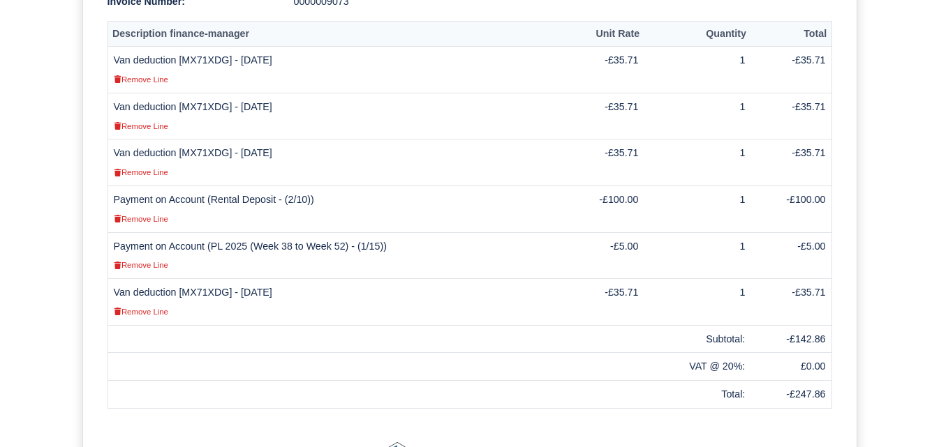
click at [207, 140] on td "Van deduction [MX71XDG] - [DATE] Remove Line" at bounding box center [333, 163] width 453 height 47
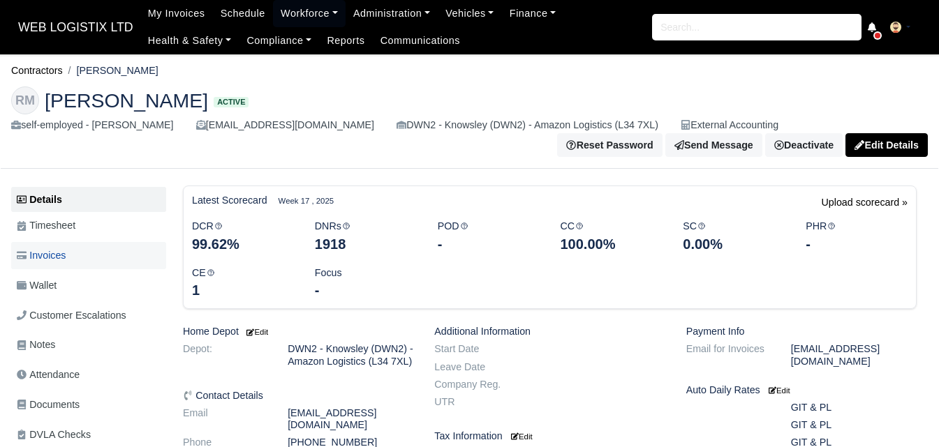
click at [116, 253] on link "Invoices" at bounding box center [88, 255] width 155 height 27
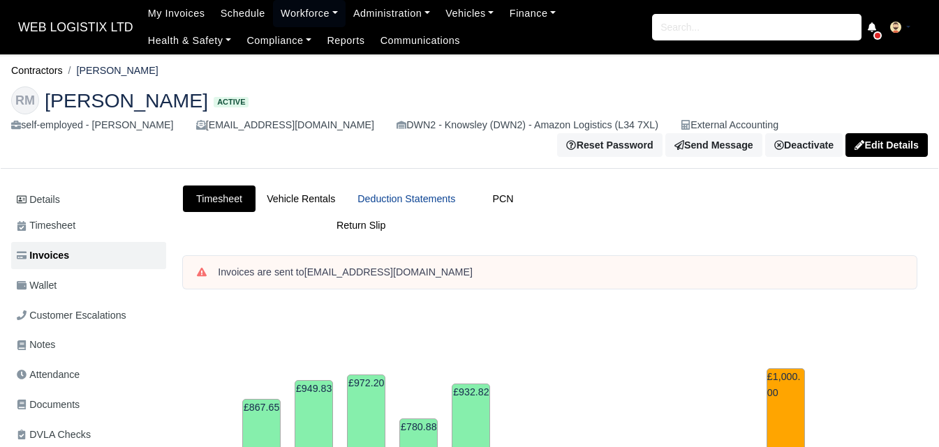
click at [445, 196] on link "Deduction Statements" at bounding box center [406, 199] width 120 height 27
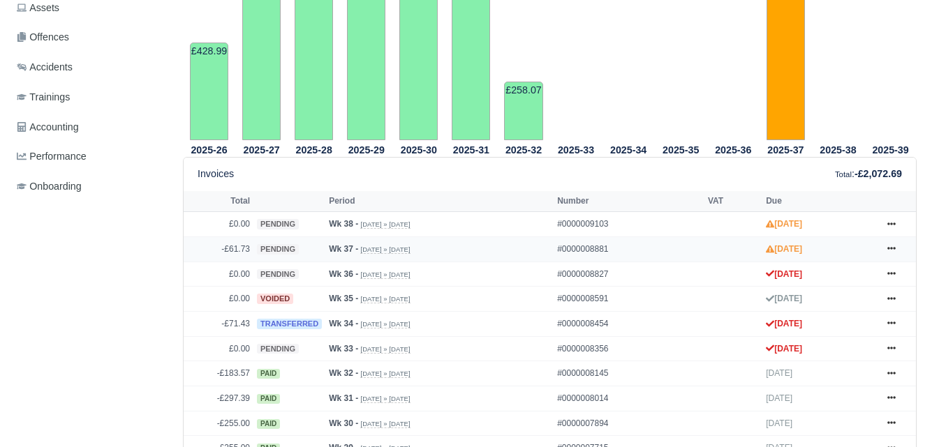
scroll to position [457, 0]
click at [894, 253] on icon at bounding box center [891, 248] width 8 height 8
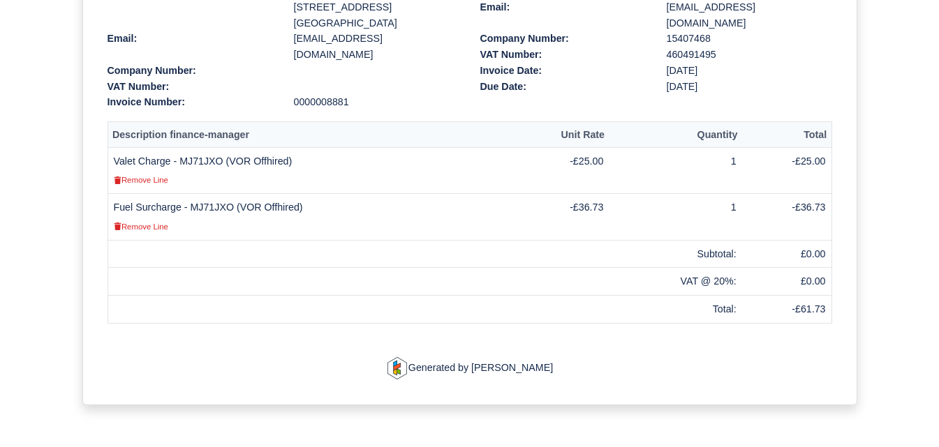
scroll to position [349, 0]
click at [202, 211] on td "Fuel Surcharge - MJ71JXO (VOR Offhired) Remove Line" at bounding box center [305, 217] width 397 height 47
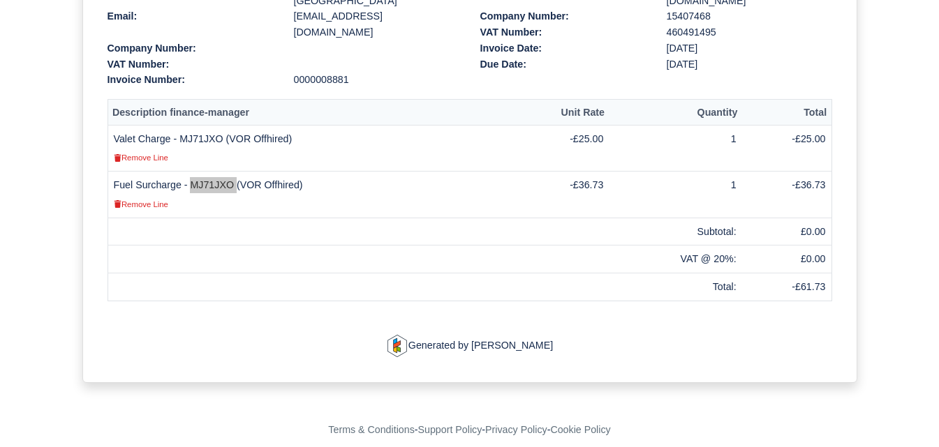
scroll to position [385, 0]
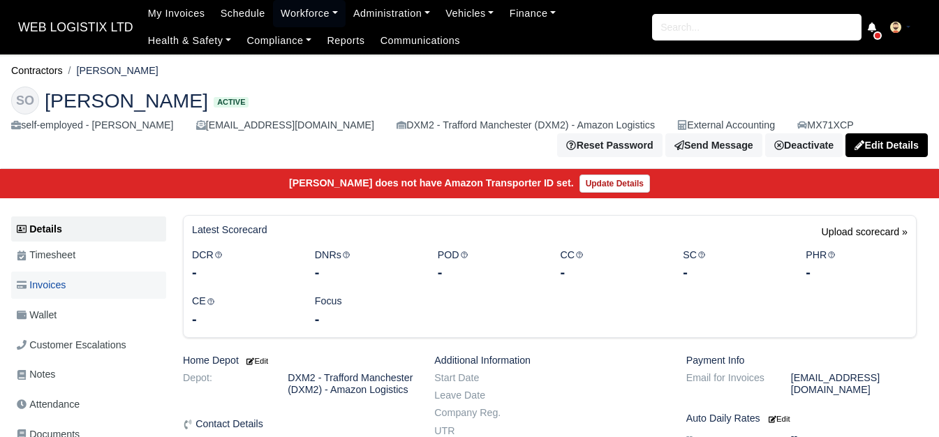
click at [64, 290] on span "Invoices" at bounding box center [41, 285] width 49 height 16
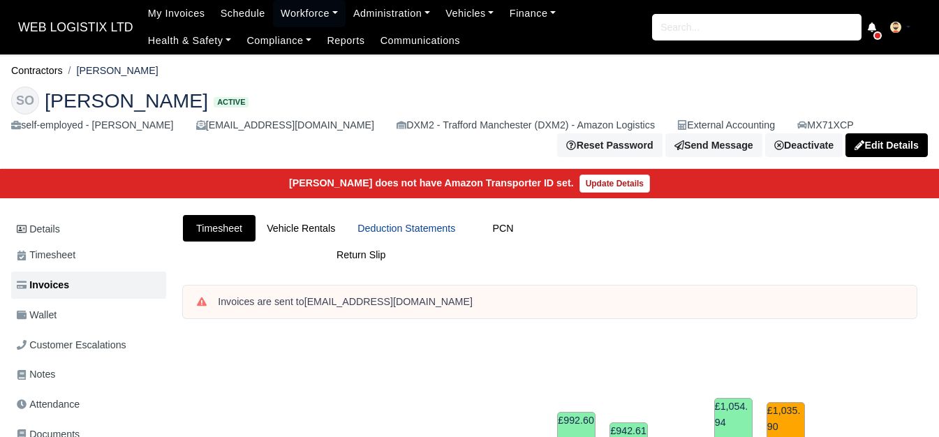
click at [453, 230] on link "Deduction Statements" at bounding box center [406, 228] width 120 height 27
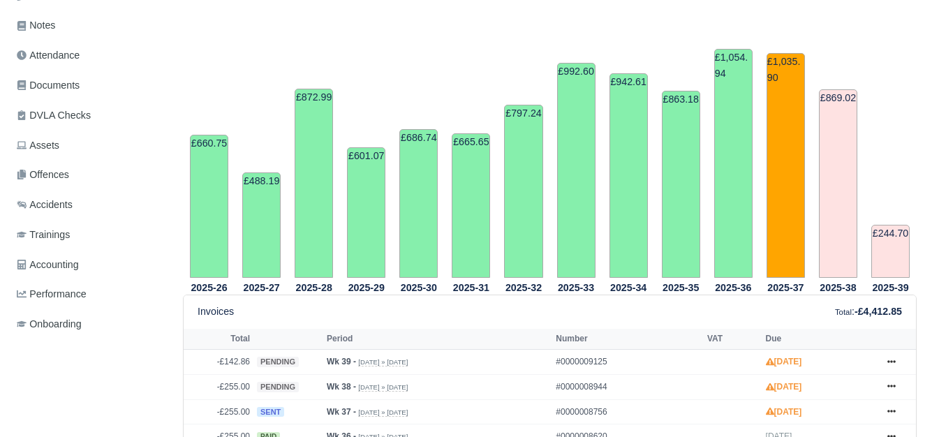
scroll to position [466, 0]
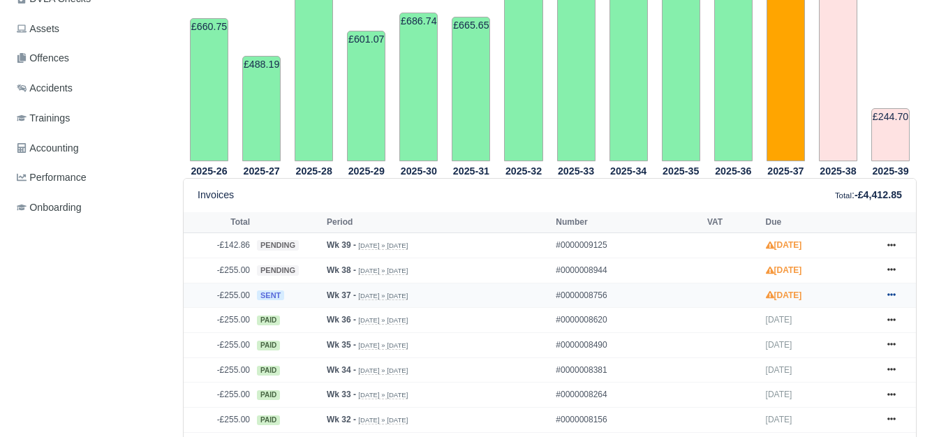
click at [888, 297] on icon at bounding box center [891, 295] width 8 height 3
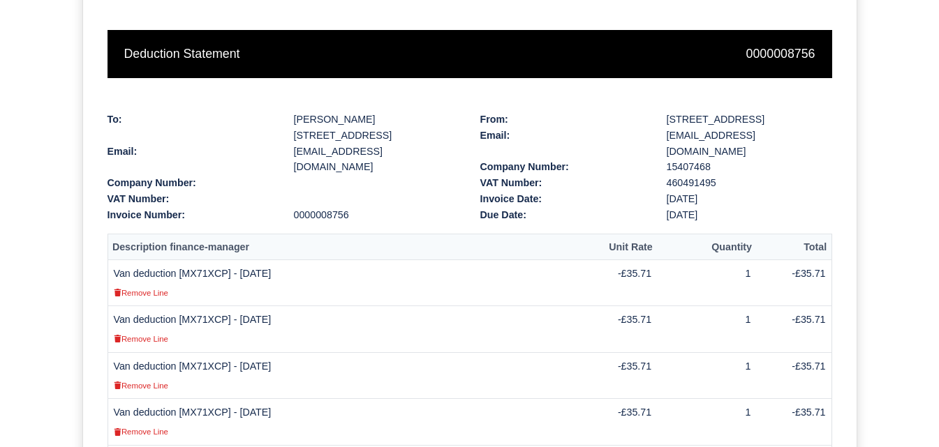
scroll to position [349, 0]
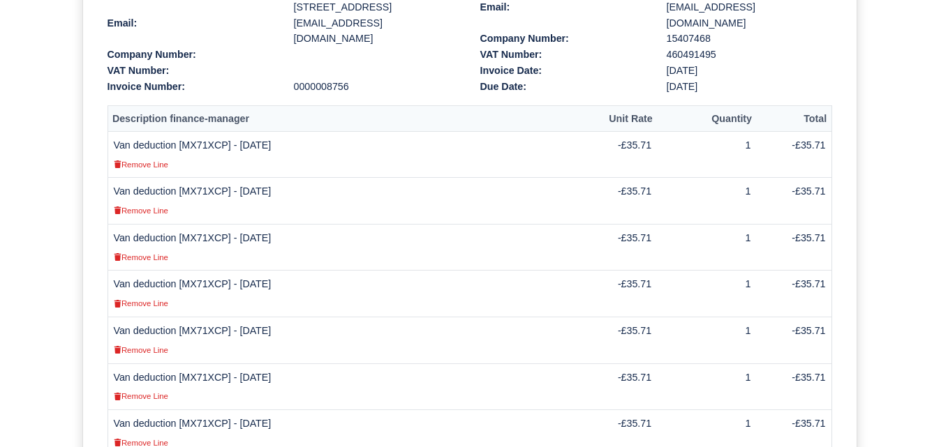
click at [197, 191] on td "Van deduction [MX71XCP] - [DATE] Remove Line" at bounding box center [343, 201] width 472 height 47
copy td "MX71XCP"
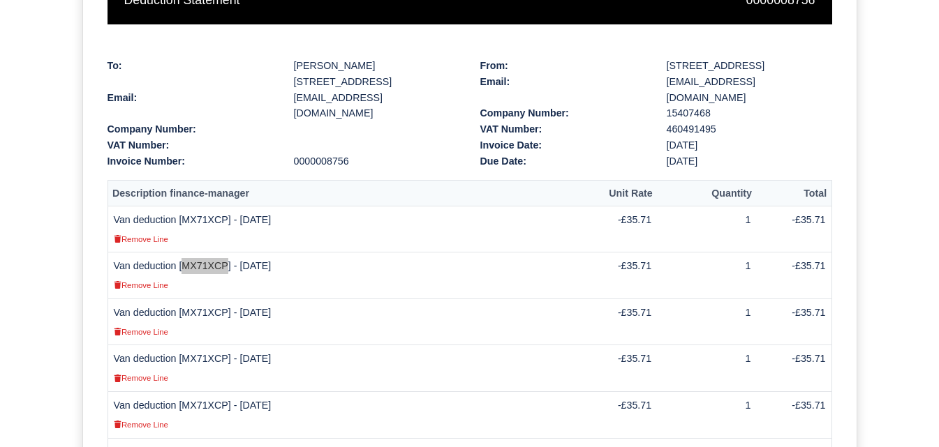
scroll to position [181, 0]
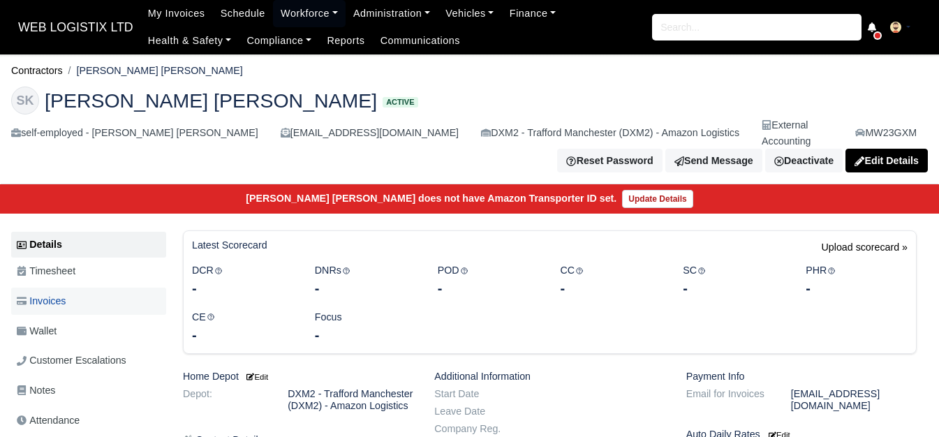
click at [79, 288] on link "Invoices" at bounding box center [88, 301] width 155 height 27
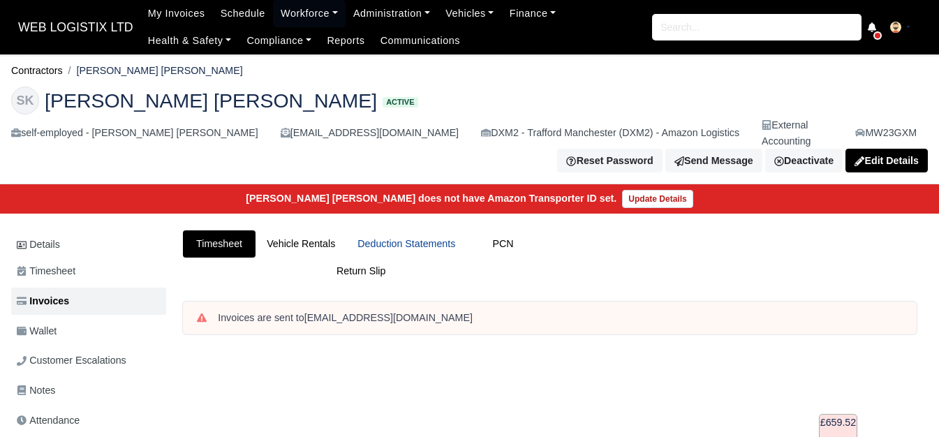
drag, startPoint x: 0, startPoint y: 0, endPoint x: 403, endPoint y: 228, distance: 463.5
click at [403, 230] on link "Deduction Statements" at bounding box center [406, 243] width 120 height 27
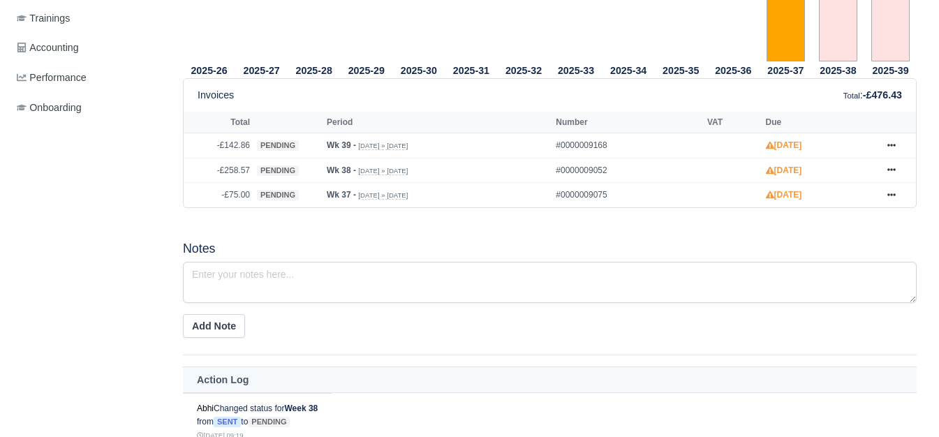
scroll to position [581, 0]
click at [894, 165] on icon at bounding box center [891, 169] width 8 height 8
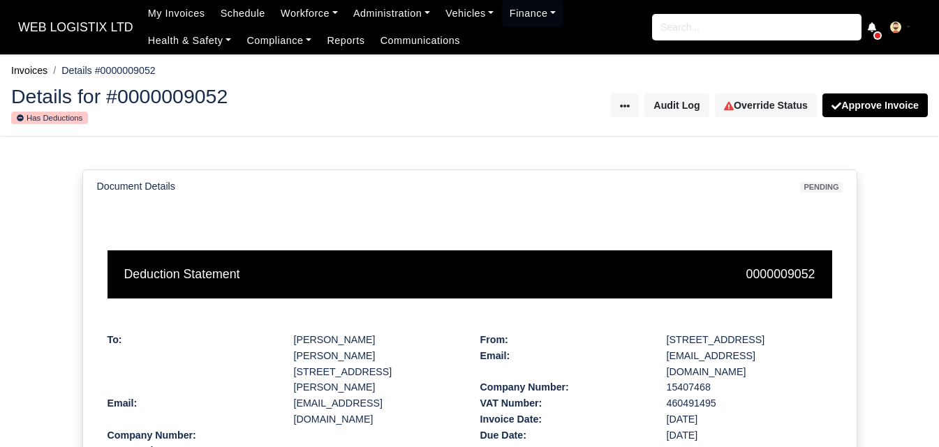
scroll to position [466, 0]
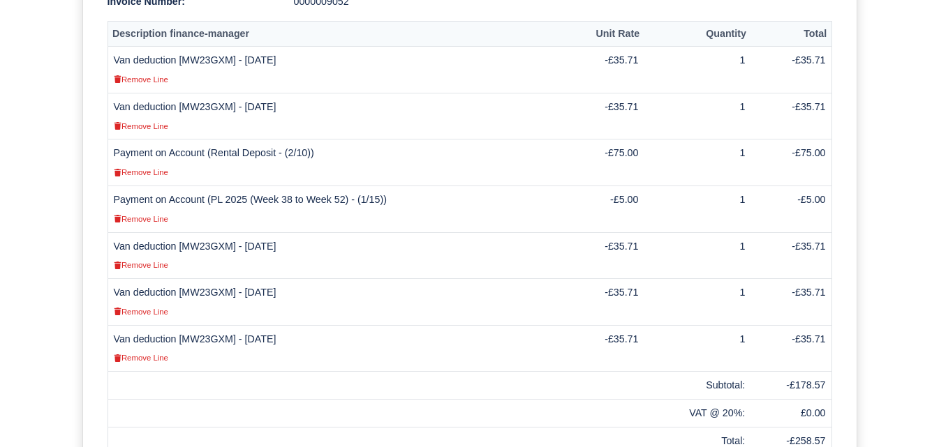
click at [202, 93] on td "Van deduction [MW23GXM] - 17/09/2025 Remove Line" at bounding box center [333, 116] width 453 height 47
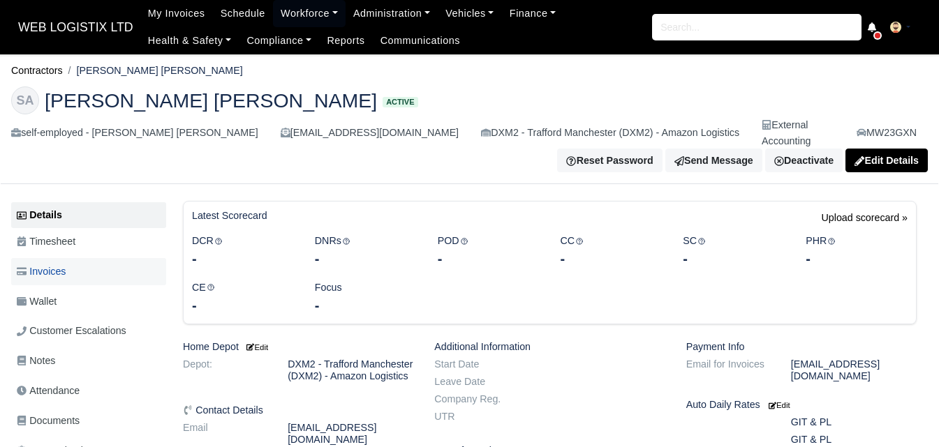
click at [81, 261] on link "Invoices" at bounding box center [88, 271] width 155 height 27
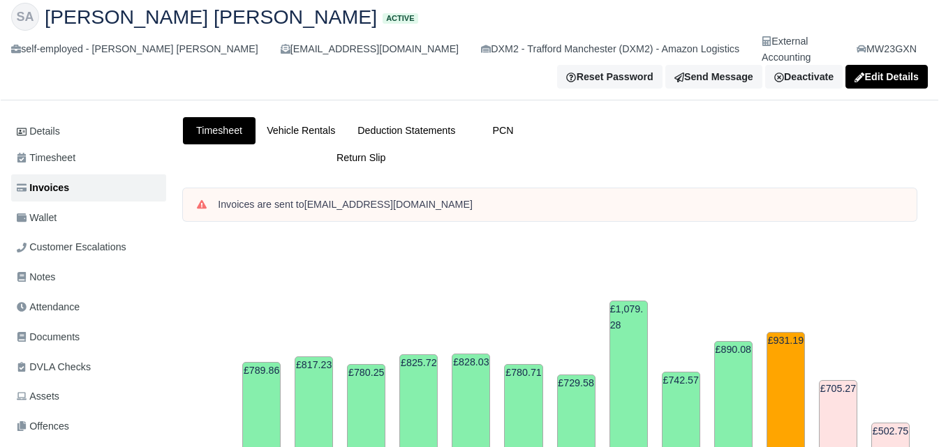
scroll to position [117, 0]
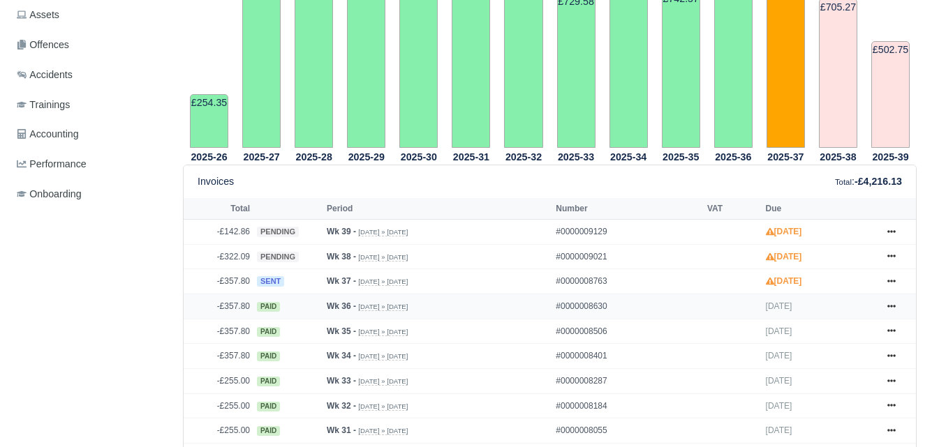
scroll to position [466, 0]
click at [897, 273] on link at bounding box center [891, 281] width 21 height 17
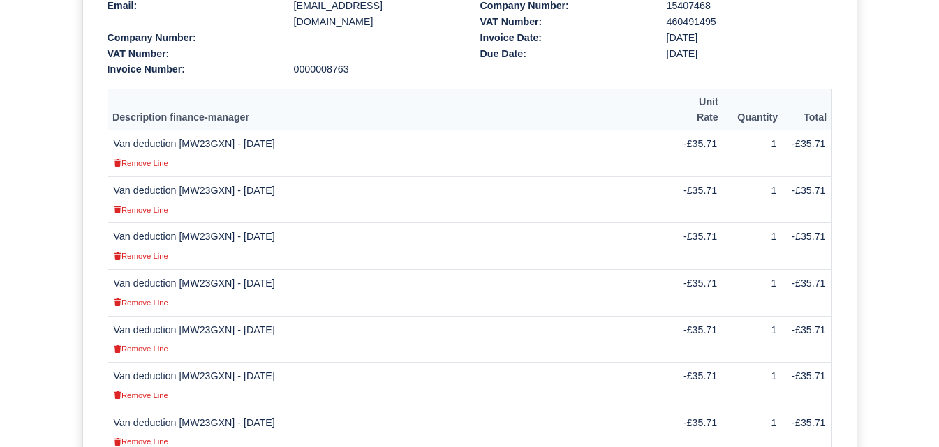
scroll to position [176, 0]
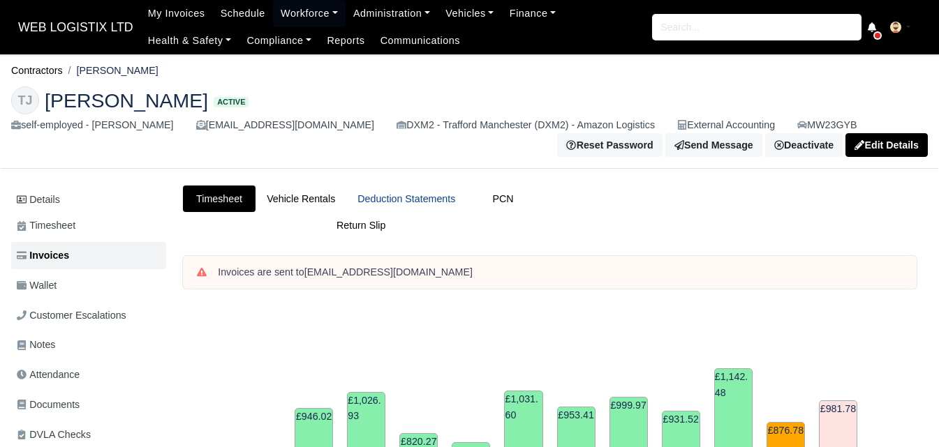
click at [416, 197] on link "Deduction Statements" at bounding box center [406, 199] width 120 height 27
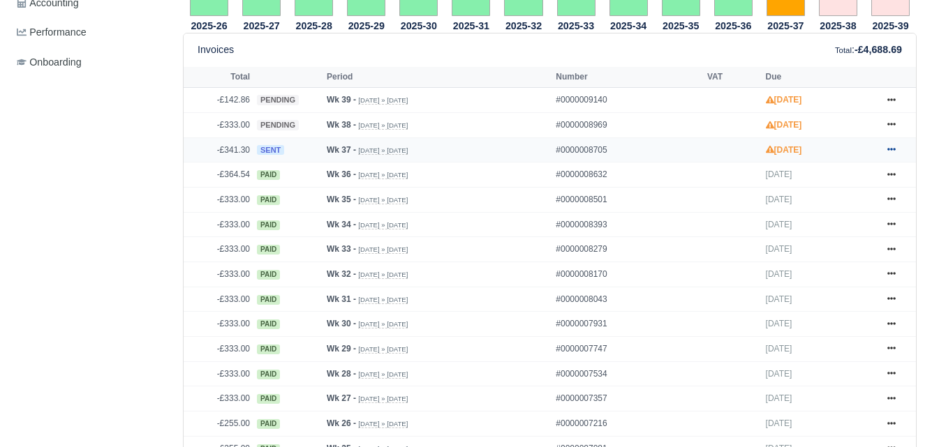
scroll to position [581, 0]
click at [888, 154] on icon at bounding box center [891, 149] width 8 height 8
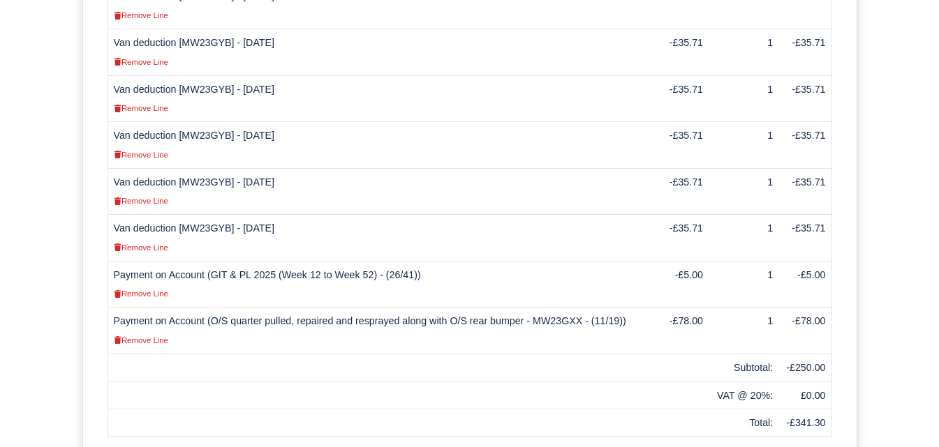
scroll to position [623, 0]
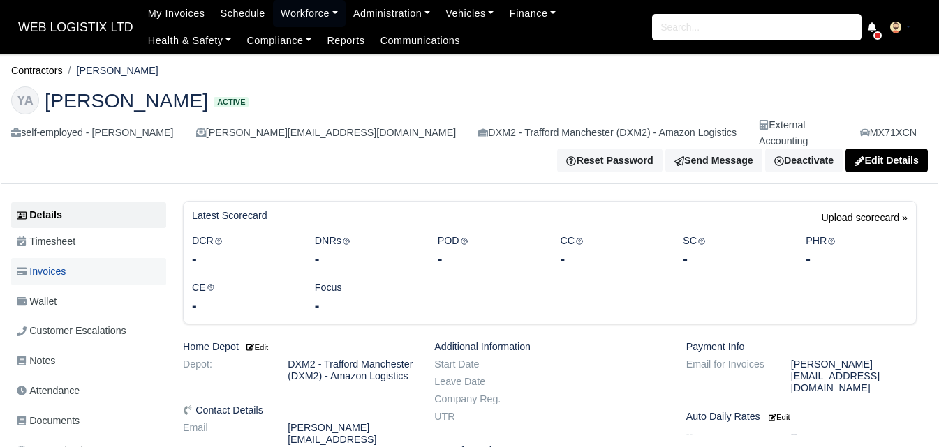
click at [83, 262] on link "Invoices" at bounding box center [88, 271] width 155 height 27
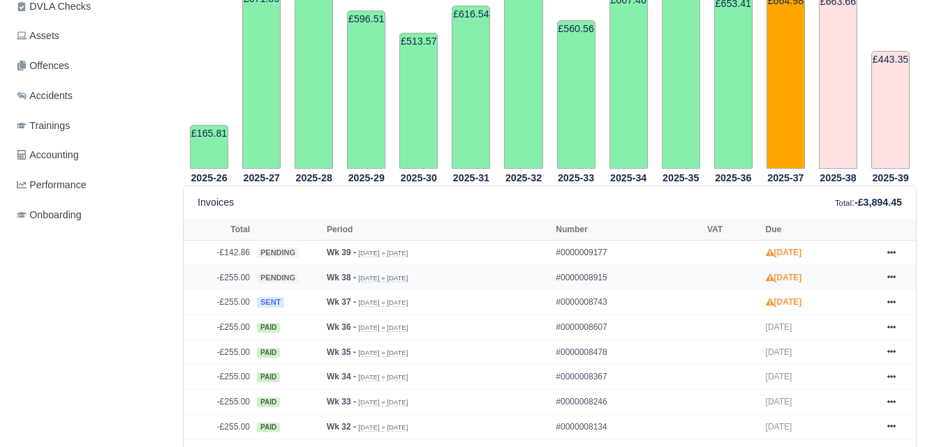
scroll to position [466, 0]
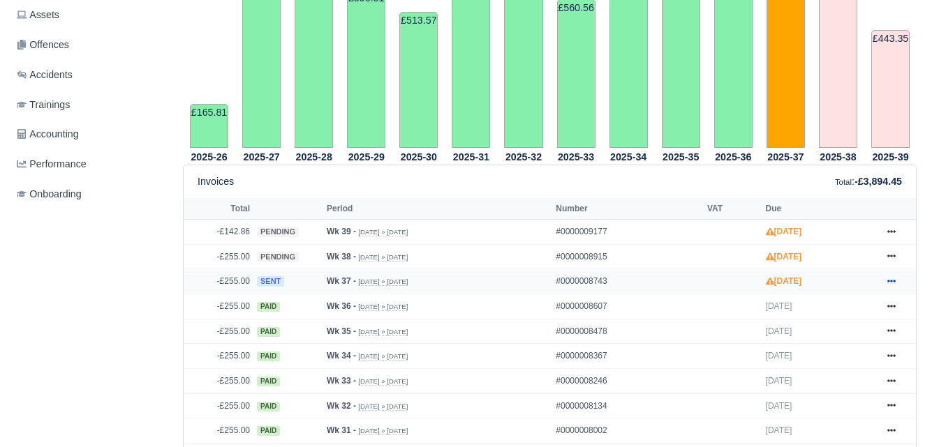
click at [893, 277] on icon at bounding box center [891, 281] width 8 height 8
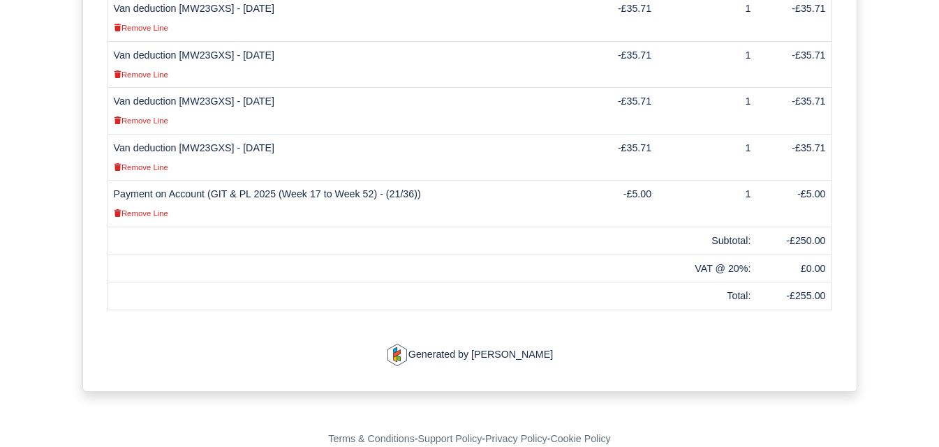
scroll to position [647, 0]
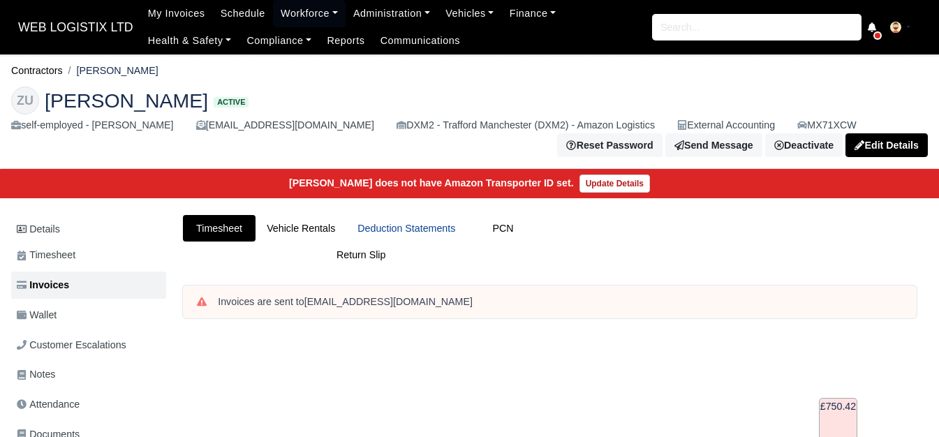
click at [386, 232] on link "Deduction Statements" at bounding box center [406, 228] width 120 height 27
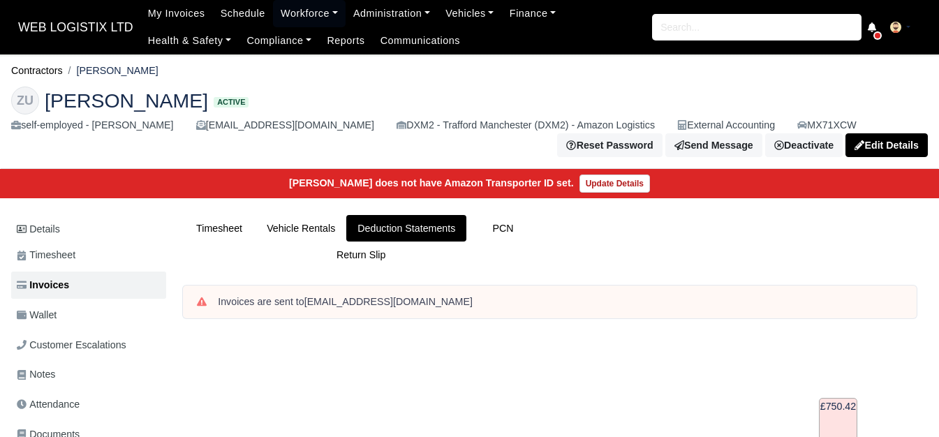
scroll to position [466, 0]
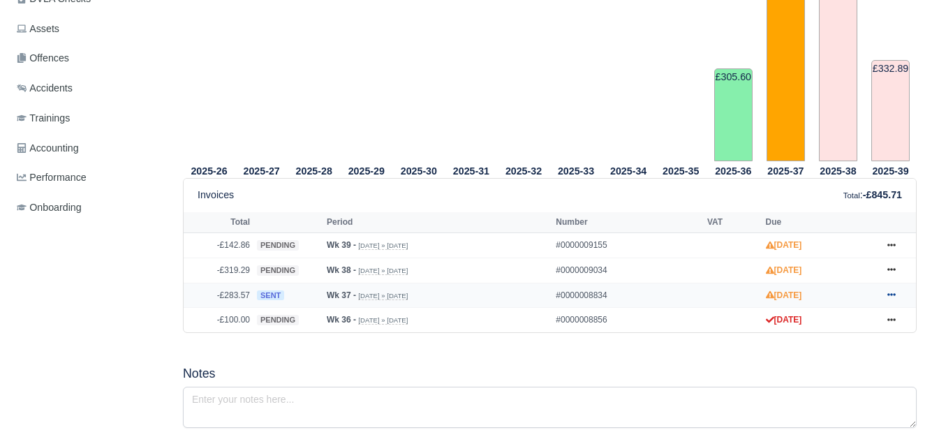
click at [886, 297] on link at bounding box center [891, 295] width 21 height 17
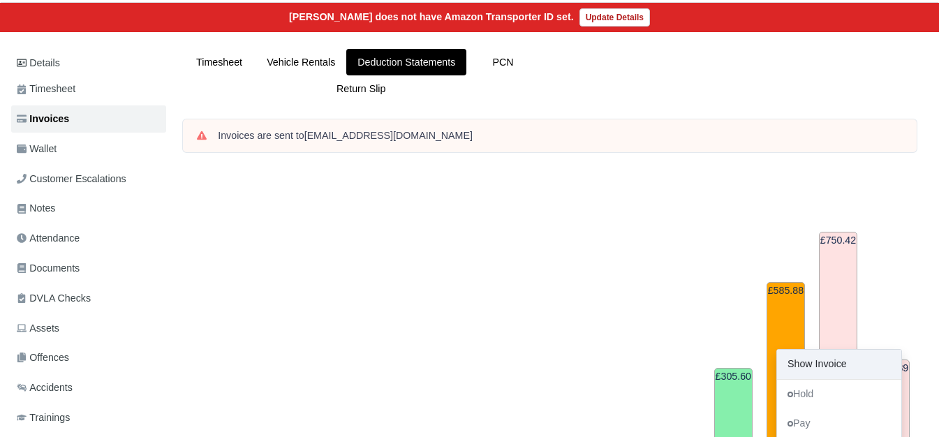
scroll to position [117, 0]
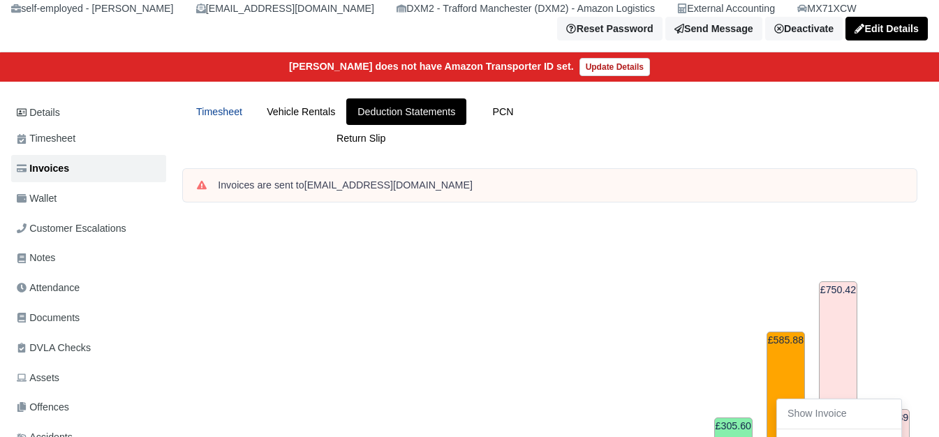
click at [247, 105] on link "Timesheet" at bounding box center [219, 111] width 73 height 27
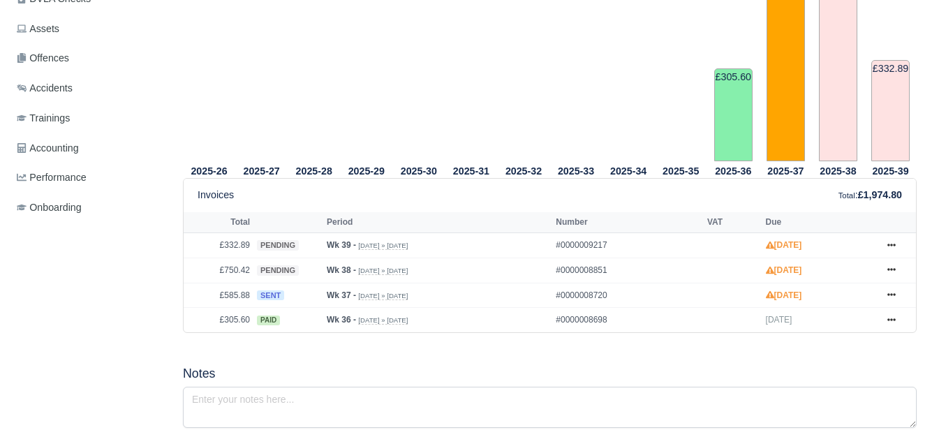
scroll to position [466, 0]
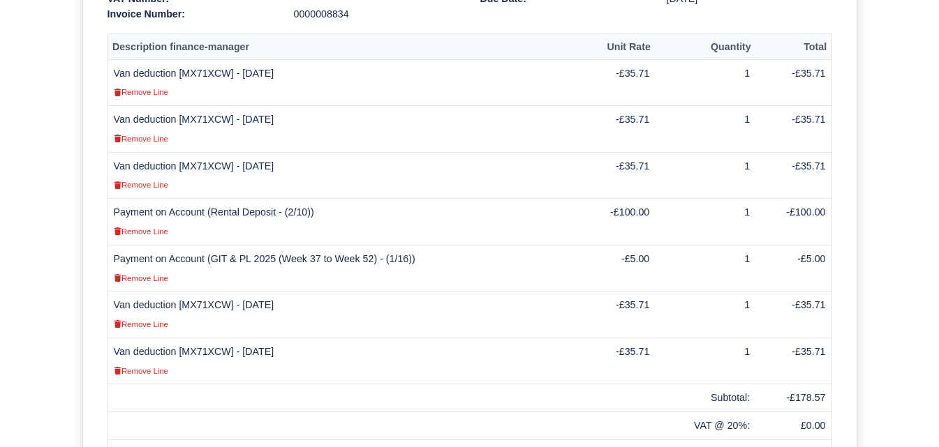
scroll to position [466, 0]
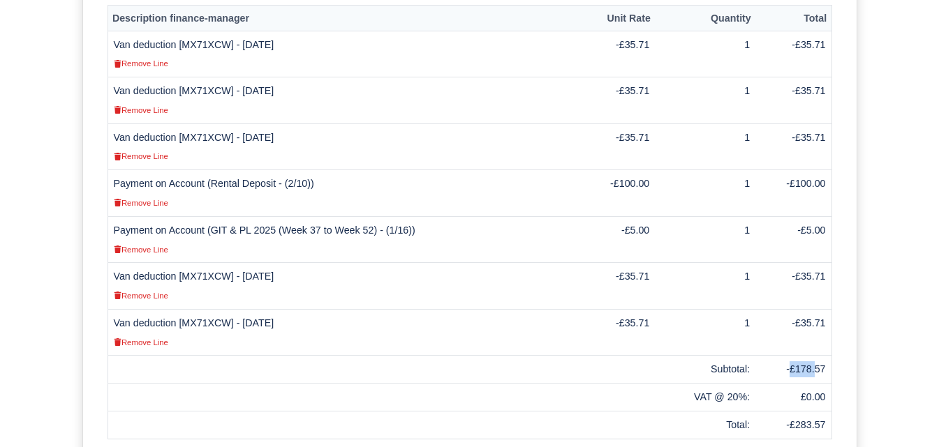
drag, startPoint x: 794, startPoint y: 352, endPoint x: 817, endPoint y: 352, distance: 23.0
click at [817, 356] on td "-£178.57" at bounding box center [793, 370] width 76 height 28
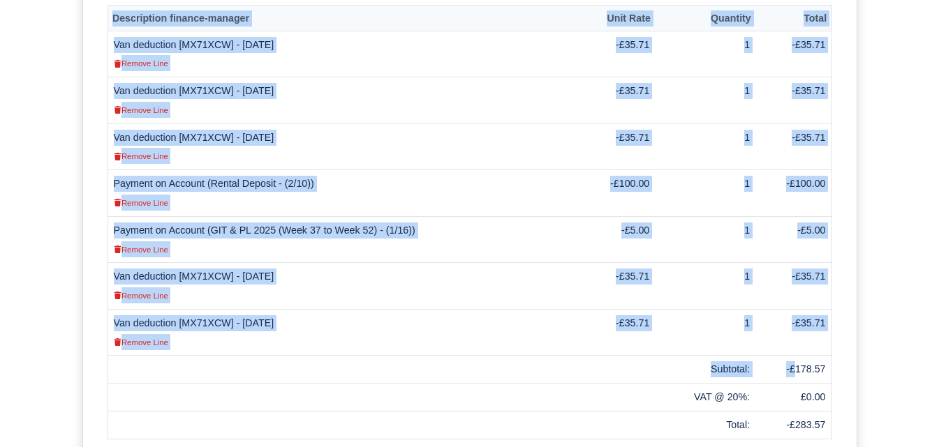
drag, startPoint x: 799, startPoint y: 352, endPoint x: 839, endPoint y: 352, distance: 40.5
click at [839, 352] on div "Description finance-manager Unit Rate Quantity Total Van deduction [MX71XCW] - …" at bounding box center [469, 222] width 745 height 435
click at [815, 356] on td "-£178.57" at bounding box center [793, 370] width 76 height 28
click at [798, 356] on td "-£178.57" at bounding box center [793, 370] width 76 height 28
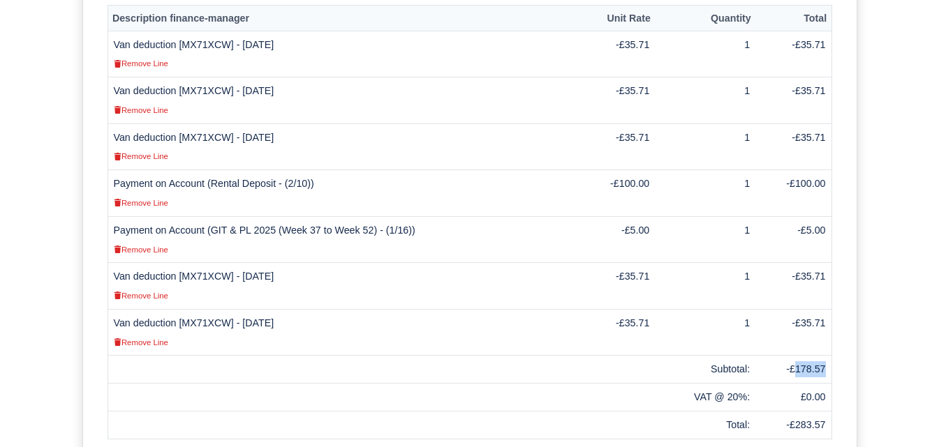
drag, startPoint x: 798, startPoint y: 355, endPoint x: 816, endPoint y: 356, distance: 18.2
click at [816, 356] on td "-£178.57" at bounding box center [793, 370] width 76 height 28
click at [815, 356] on td "-£178.57" at bounding box center [793, 370] width 76 height 28
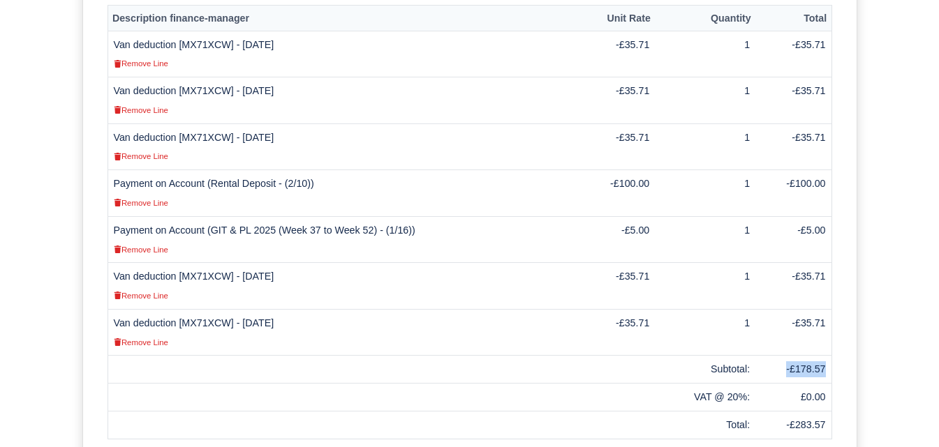
click at [815, 356] on td "-£178.57" at bounding box center [793, 370] width 76 height 28
click at [736, 338] on td "1" at bounding box center [705, 332] width 101 height 47
click at [801, 356] on td "-£178.57" at bounding box center [793, 370] width 76 height 28
copy td "178.57"
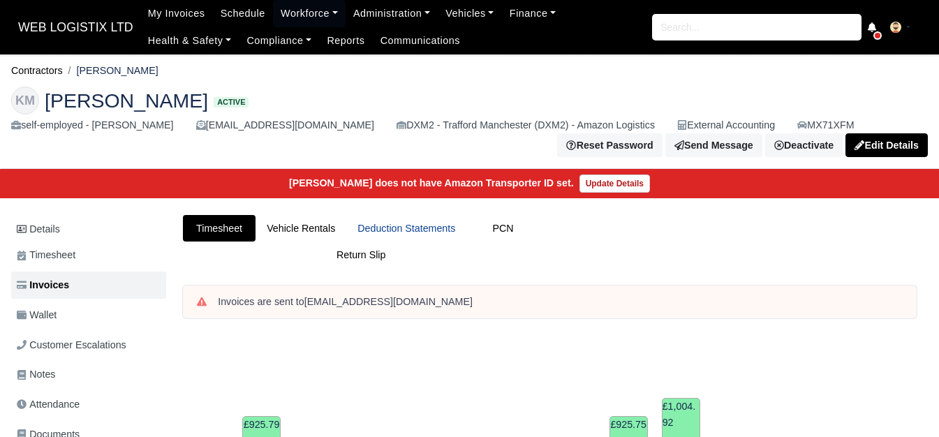
click at [413, 215] on link "Deduction Statements" at bounding box center [406, 228] width 120 height 27
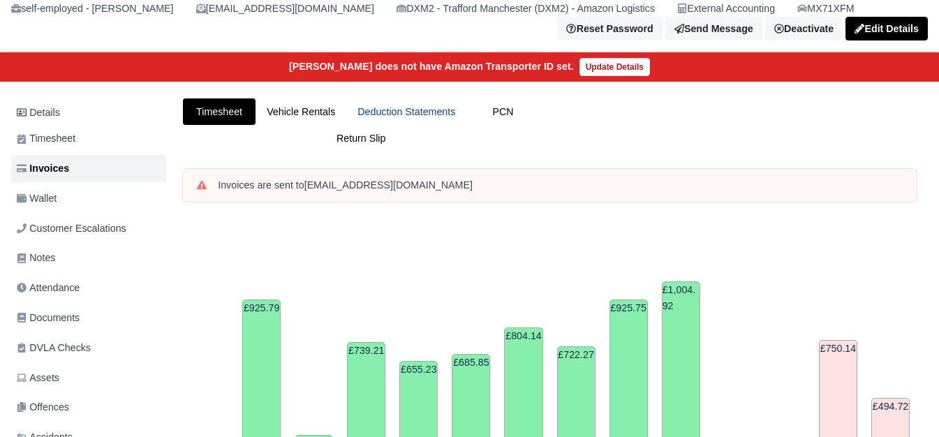
scroll to position [117, 0]
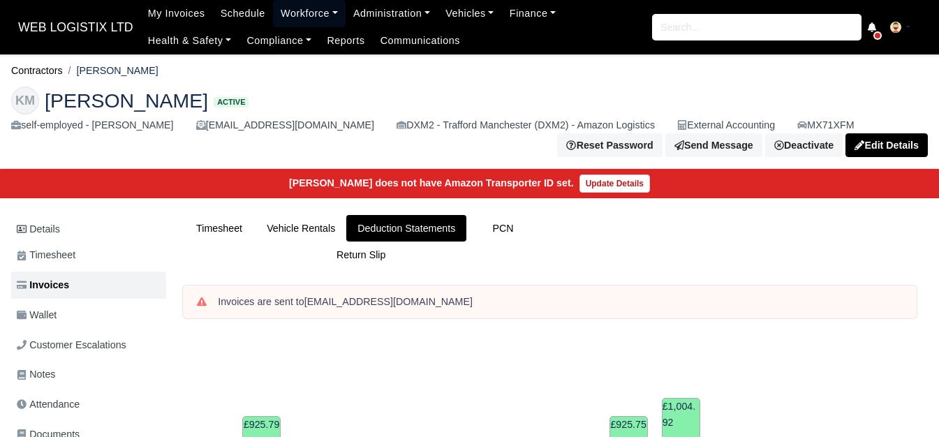
click at [293, 16] on link "Workforce" at bounding box center [309, 13] width 73 height 27
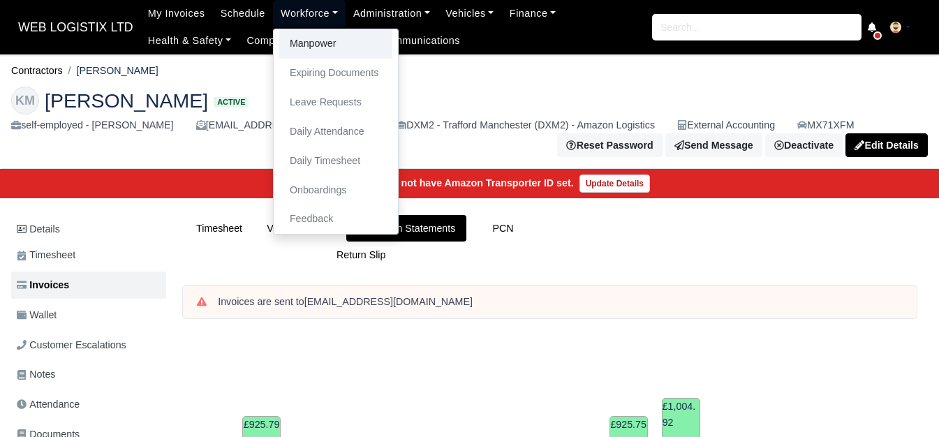
click at [307, 38] on link "Manpower" at bounding box center [335, 43] width 113 height 29
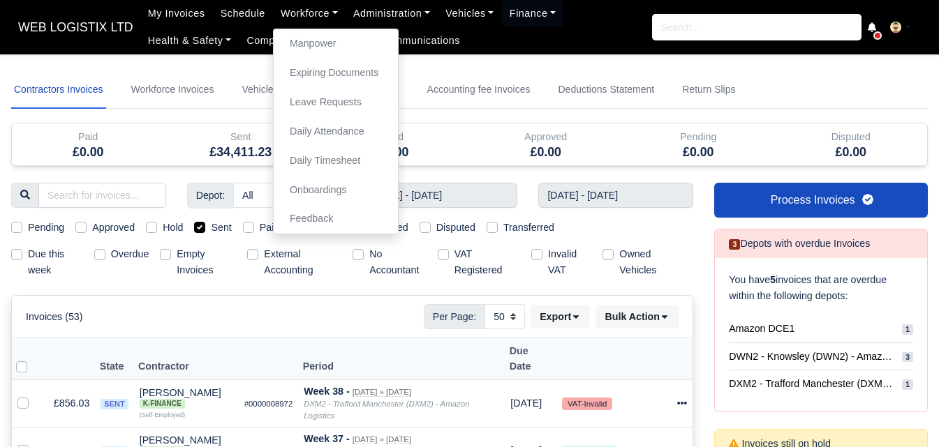
select select "50"
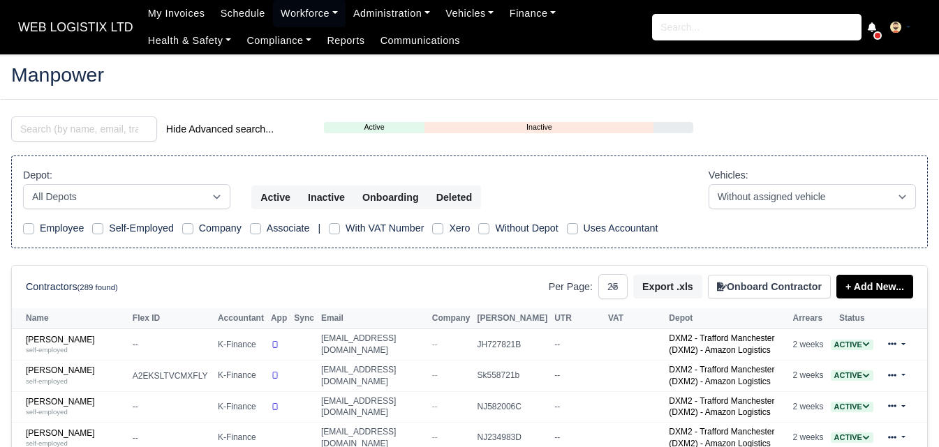
select select "25"
click at [47, 126] on input "search" at bounding box center [84, 129] width 146 height 25
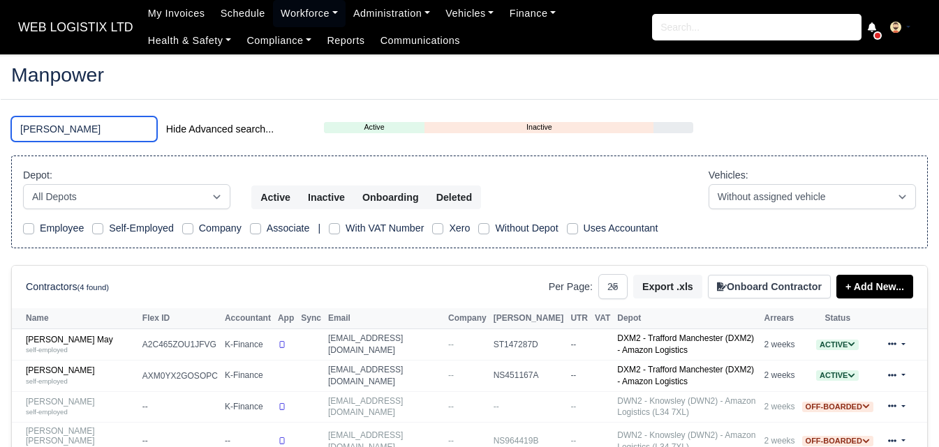
type input "[PERSON_NAME]"
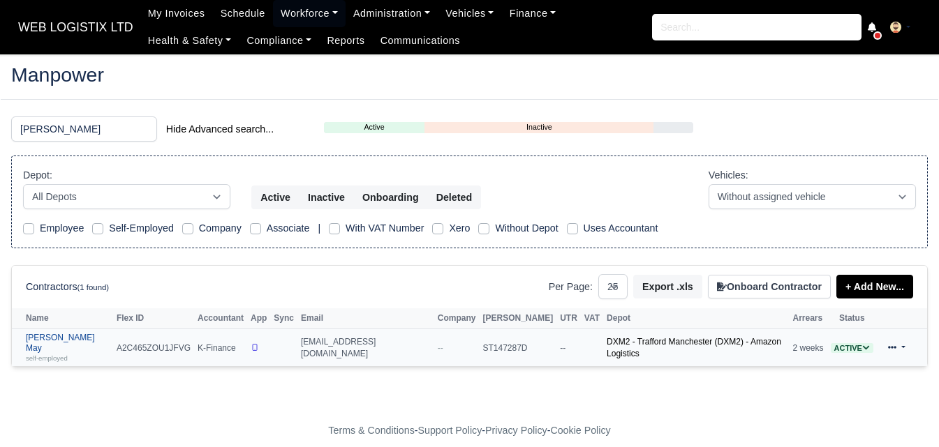
click at [80, 334] on link "[PERSON_NAME] May self-employed" at bounding box center [68, 348] width 84 height 30
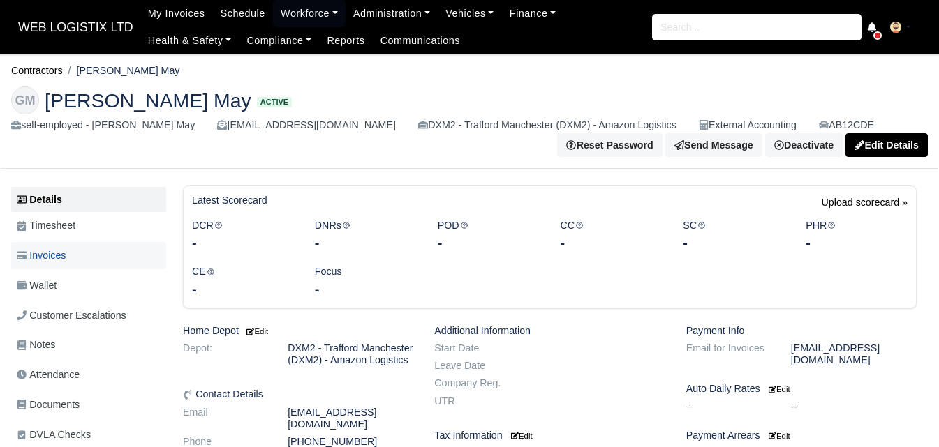
click at [81, 267] on link "Invoices" at bounding box center [88, 255] width 155 height 27
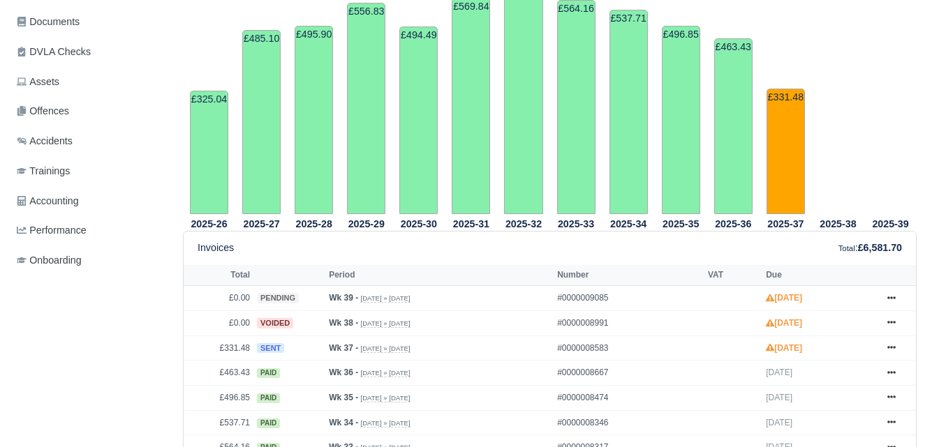
scroll to position [466, 0]
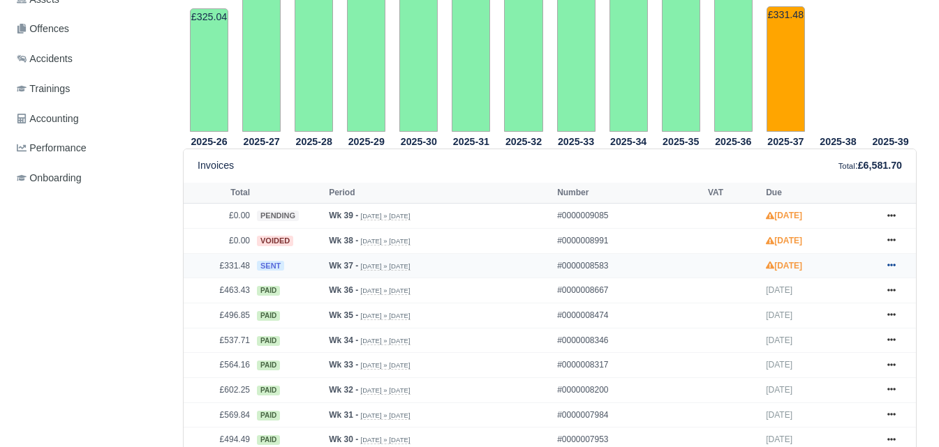
click at [893, 269] on icon at bounding box center [891, 265] width 8 height 8
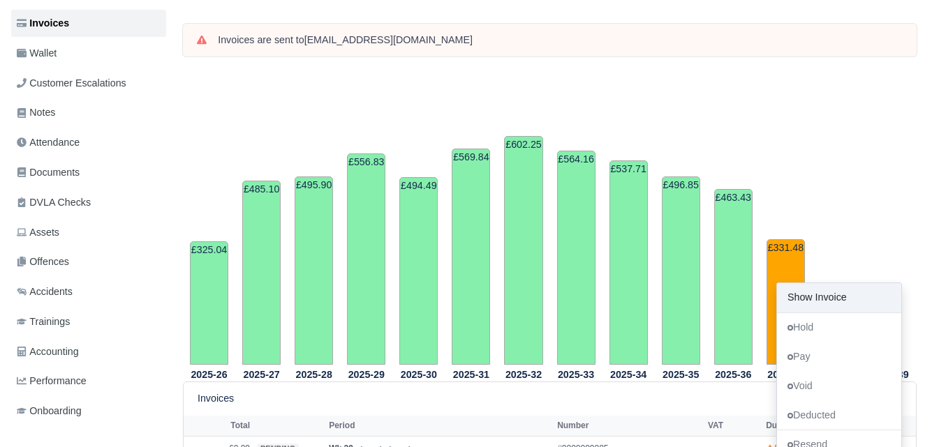
scroll to position [0, 0]
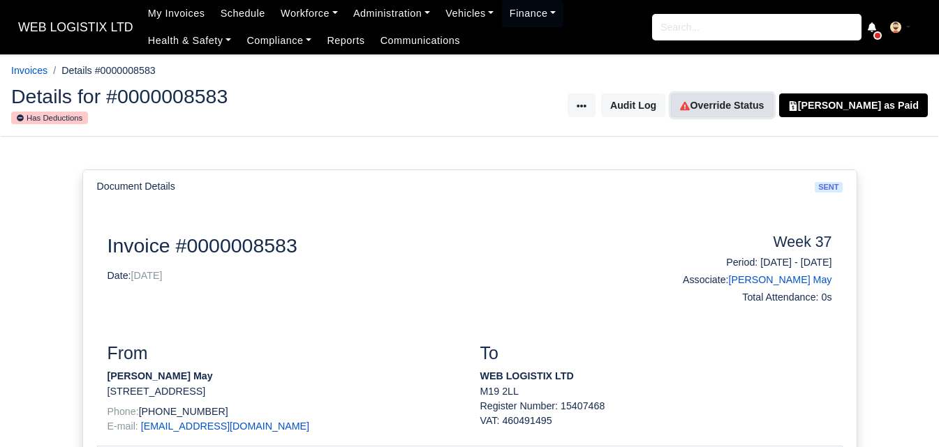
click at [759, 100] on link "Override Status" at bounding box center [722, 106] width 102 height 24
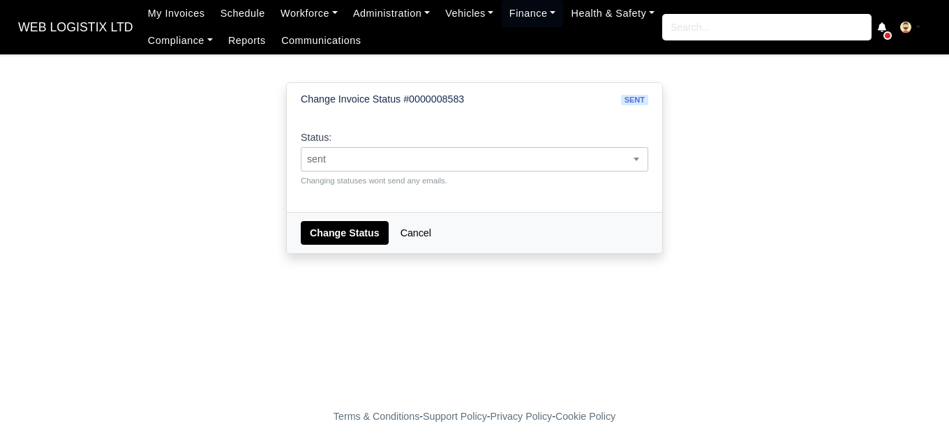
click at [510, 151] on span "sent" at bounding box center [475, 159] width 346 height 17
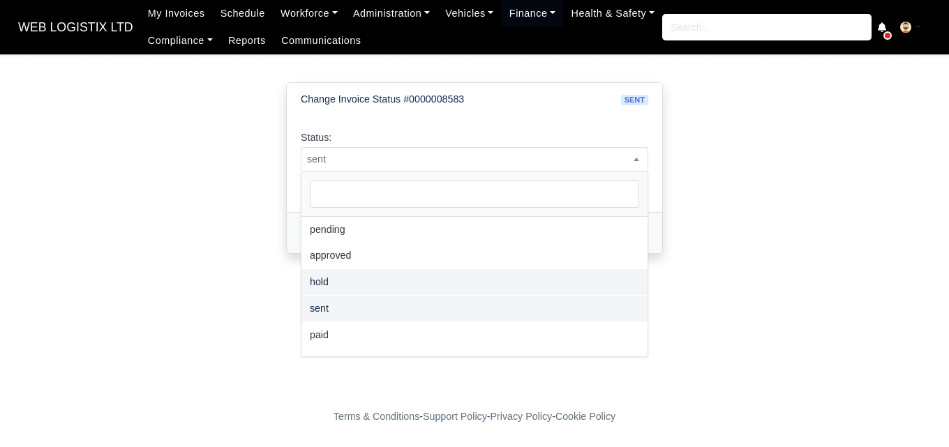
select select "hold"
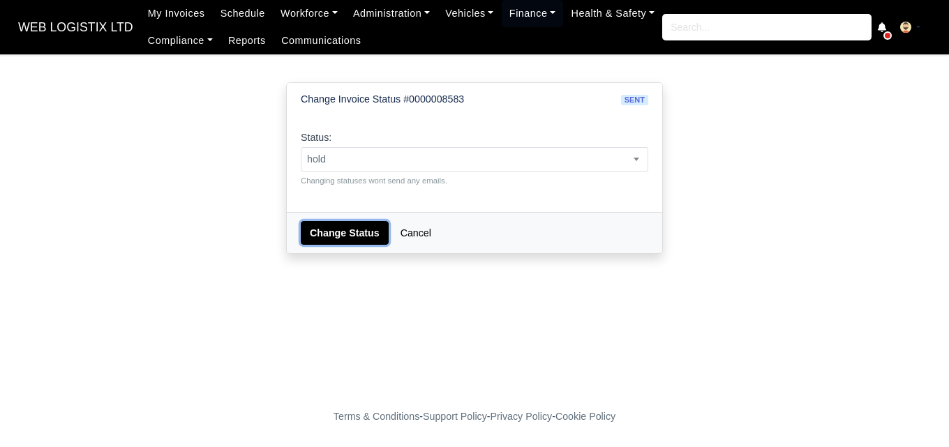
click at [336, 228] on button "Change Status" at bounding box center [345, 233] width 88 height 24
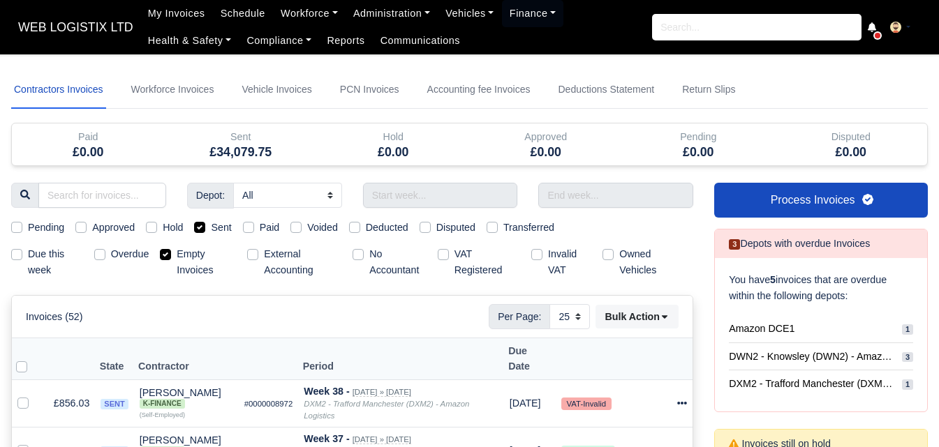
select select "25"
click at [190, 257] on label "Empty Invoices" at bounding box center [206, 262] width 59 height 32
click at [171, 257] on input "Empty Invoices" at bounding box center [165, 251] width 11 height 11
checkbox input "false"
click at [421, 195] on input "text" at bounding box center [440, 195] width 155 height 25
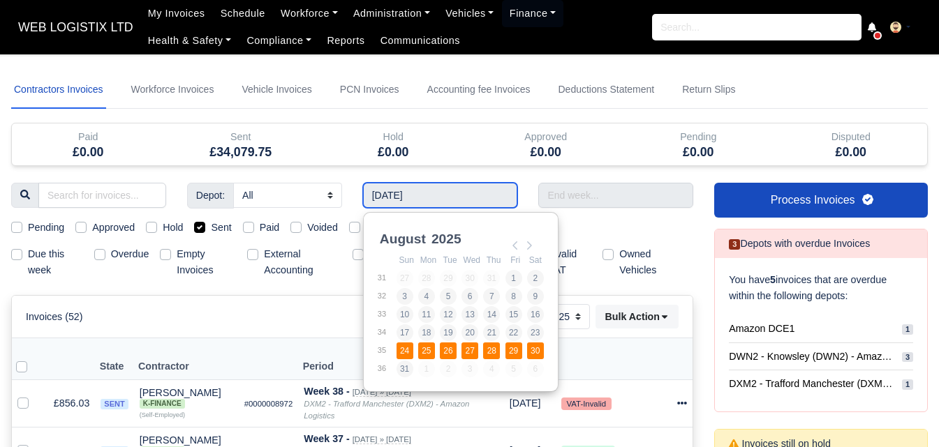
type input "24/08/2025 - 30/08/2025"
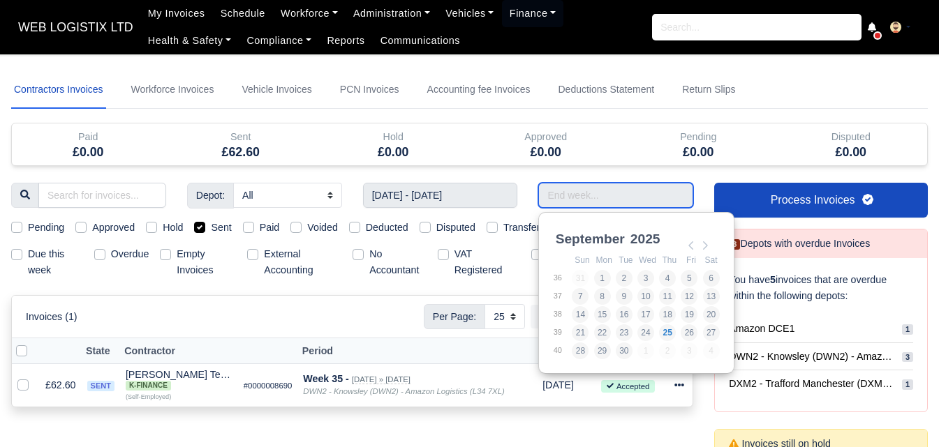
click at [604, 193] on input "Use the arrow keys to pick a date" at bounding box center [615, 195] width 155 height 25
type input "07/09/2025 - 13/09/2025"
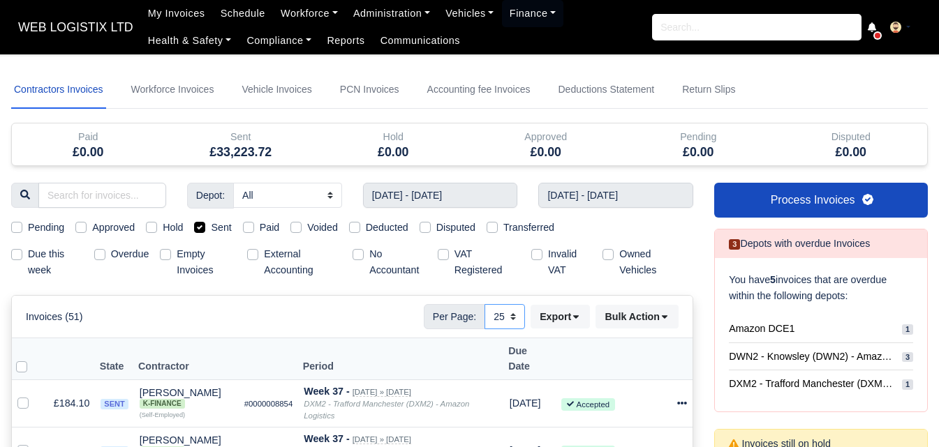
click at [509, 321] on select "10 25 50" at bounding box center [504, 316] width 40 height 25
select select "50"
click at [484, 304] on select "10 25 50" at bounding box center [504, 316] width 40 height 25
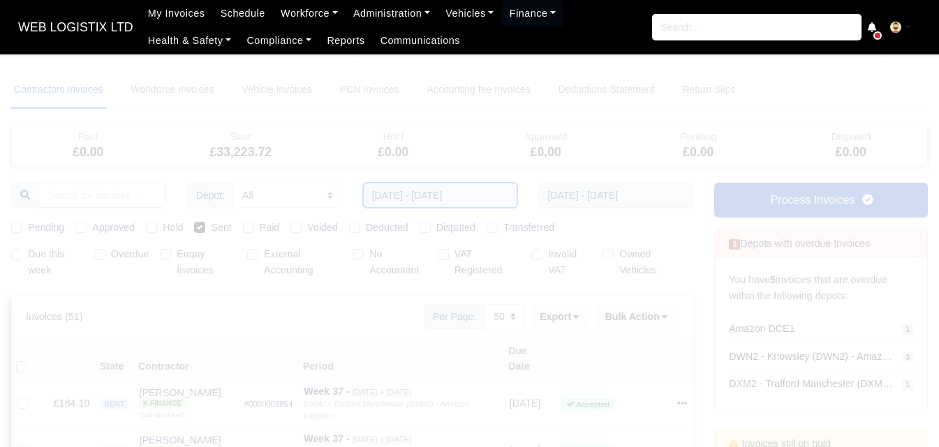
click at [485, 193] on input "24/08/2025 - 30/08/2025" at bounding box center [440, 195] width 155 height 25
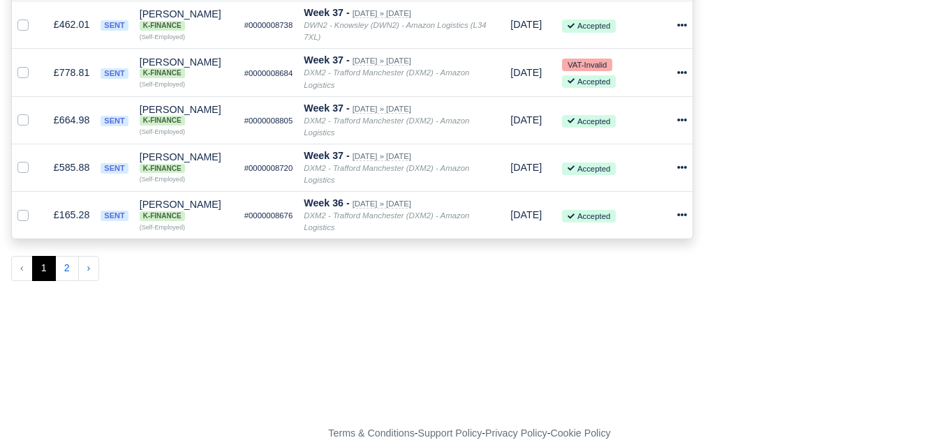
scroll to position [2523, 0]
click at [71, 255] on button "2" at bounding box center [67, 267] width 24 height 25
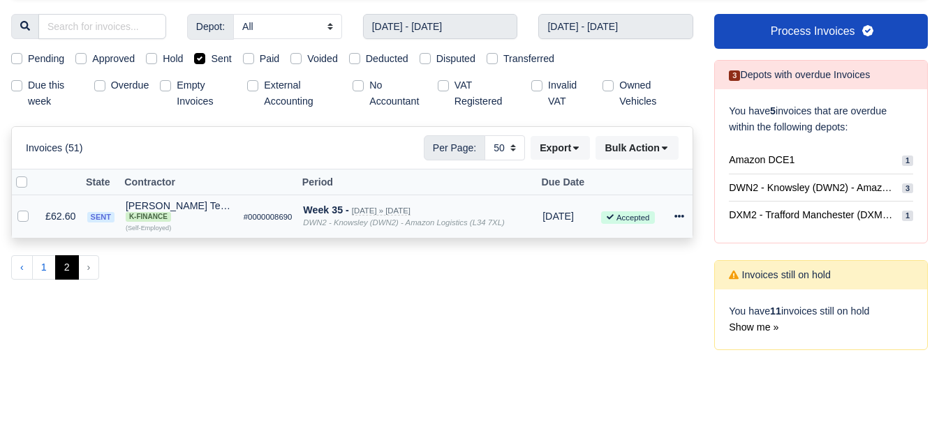
scroll to position [144, 0]
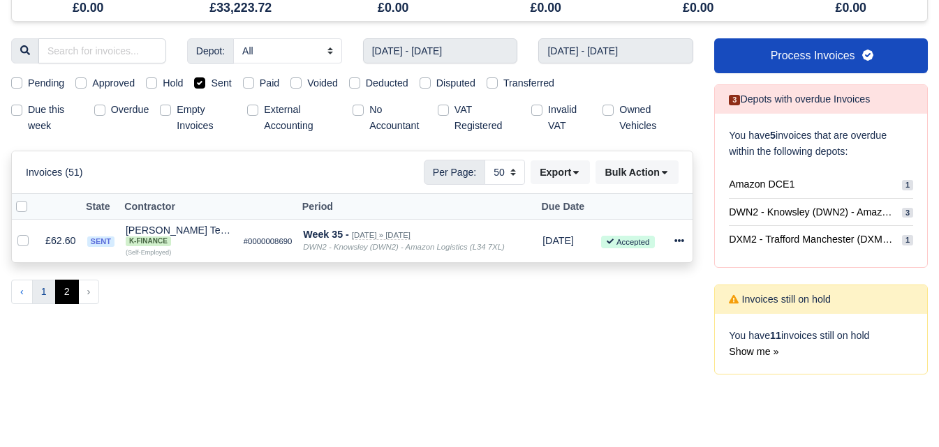
click at [40, 293] on button "1" at bounding box center [44, 292] width 24 height 25
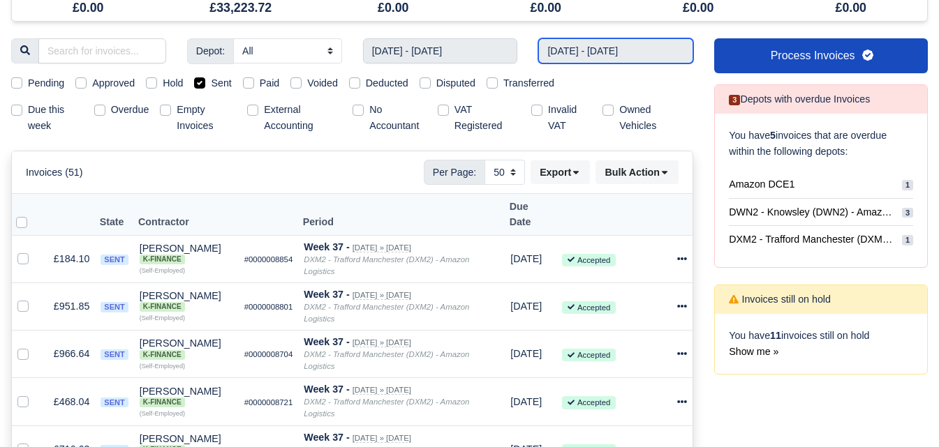
click at [595, 60] on input "07/09/2025 - 13/09/2025" at bounding box center [615, 50] width 155 height 25
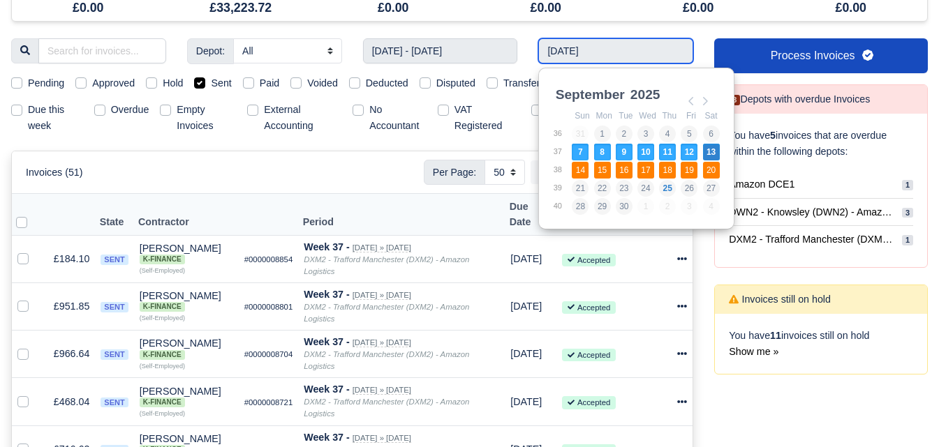
type input "14/09/2025 - 20/09/2025"
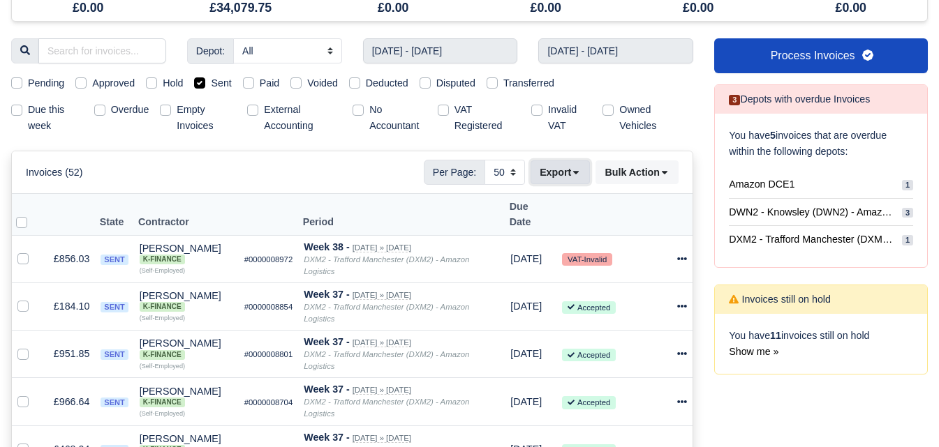
click at [581, 179] on button "Export" at bounding box center [559, 173] width 59 height 24
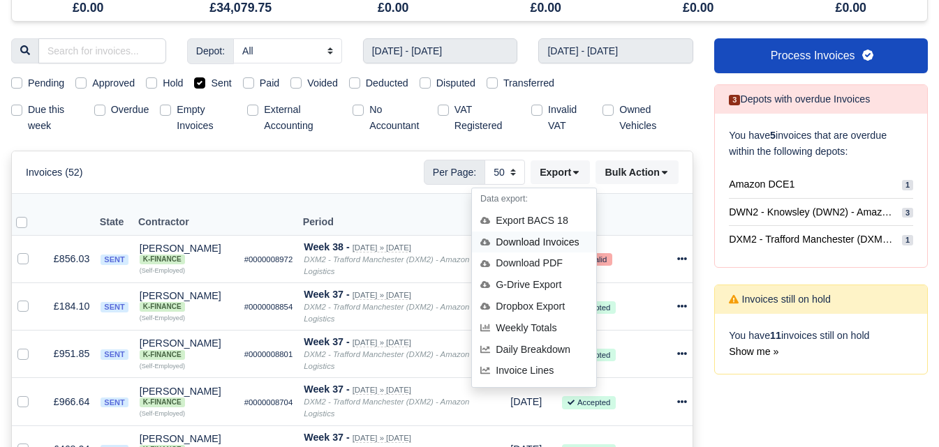
click at [544, 245] on div "Download Invoices" at bounding box center [534, 243] width 124 height 22
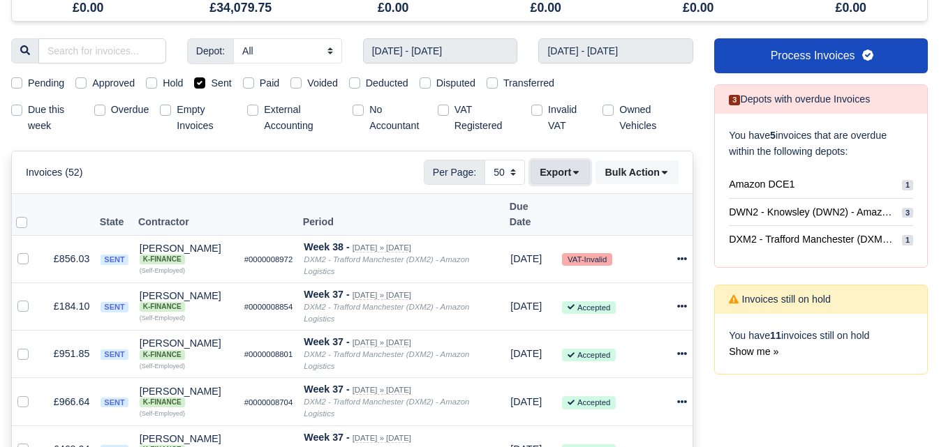
click at [567, 183] on button "Export" at bounding box center [559, 173] width 59 height 24
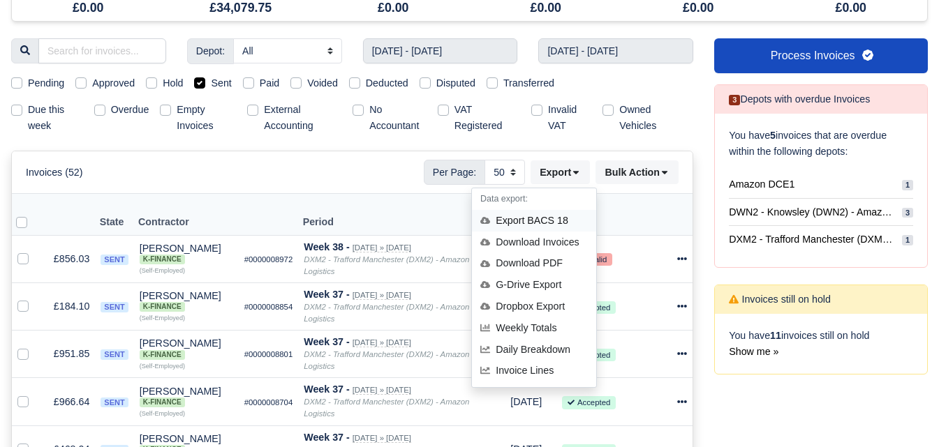
click at [551, 210] on div "Export BACS 18" at bounding box center [534, 221] width 124 height 22
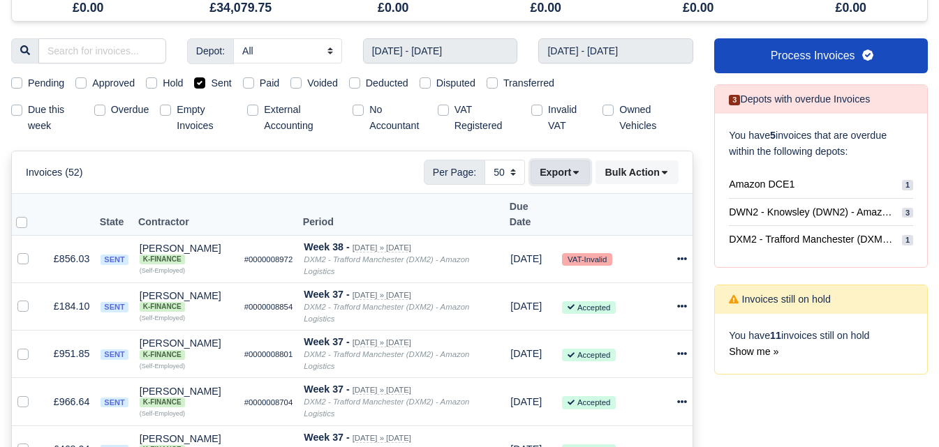
click at [572, 173] on icon at bounding box center [576, 173] width 10 height 10
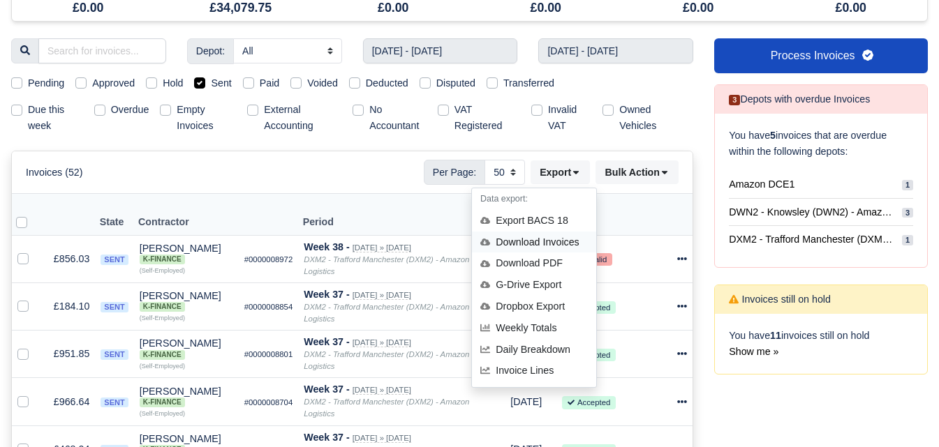
click at [542, 245] on div "Download Invoices" at bounding box center [534, 243] width 124 height 22
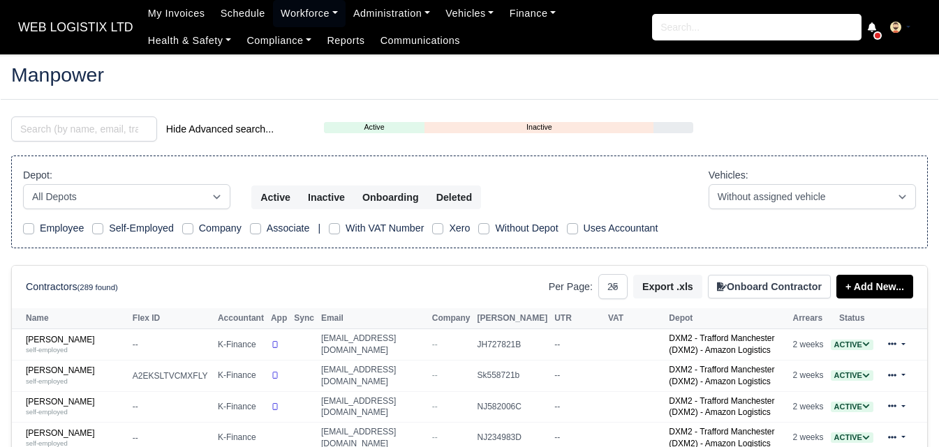
select select "25"
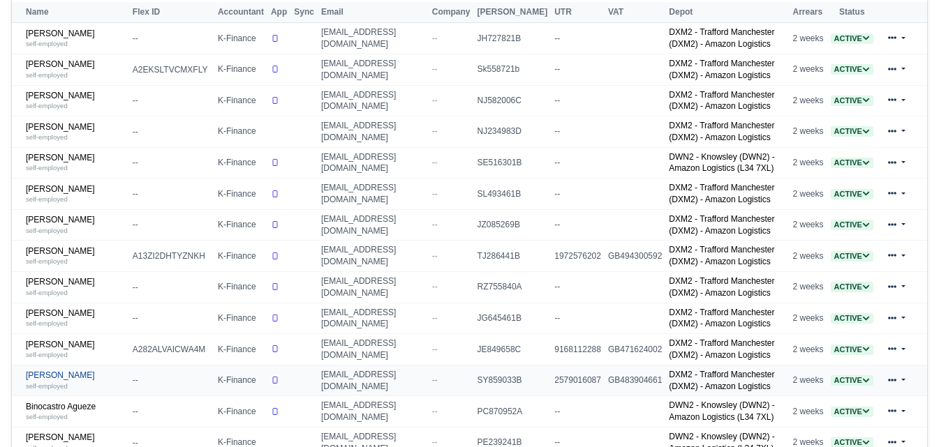
scroll to position [349, 0]
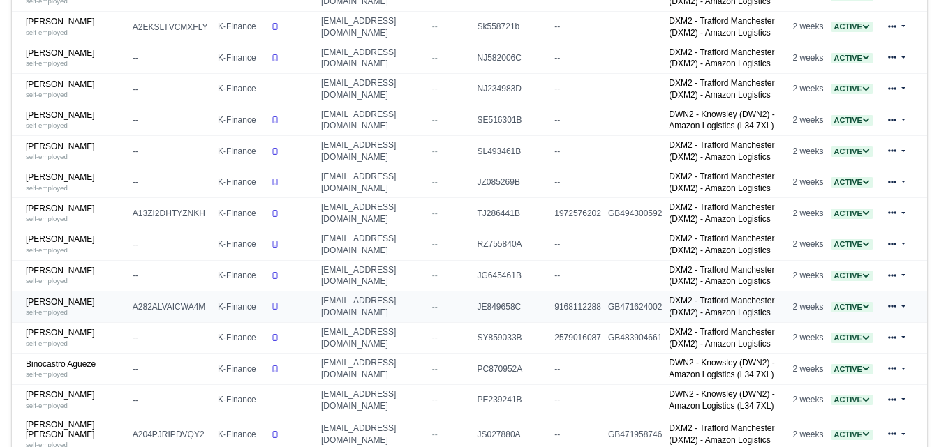
click at [59, 323] on td "[PERSON_NAME] self-employed" at bounding box center [70, 307] width 117 height 31
click at [56, 309] on link "[PERSON_NAME] self-employed" at bounding box center [76, 307] width 100 height 20
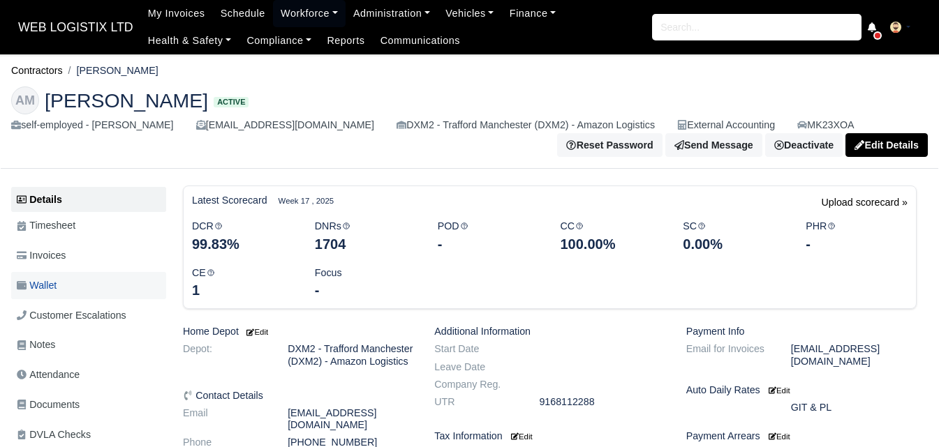
click at [61, 289] on link "Wallet" at bounding box center [88, 285] width 155 height 27
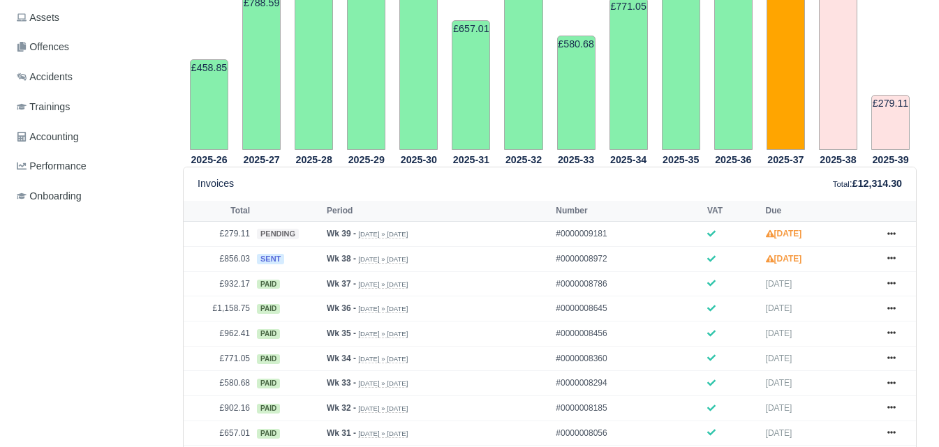
scroll to position [466, 0]
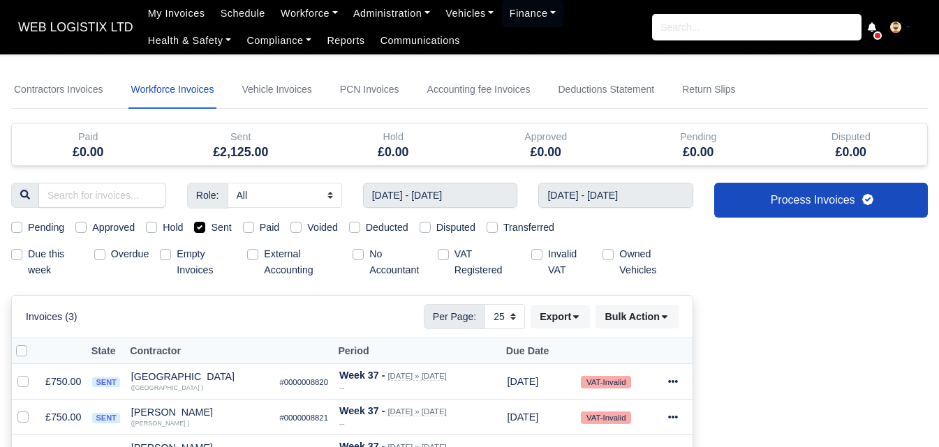
select select "25"
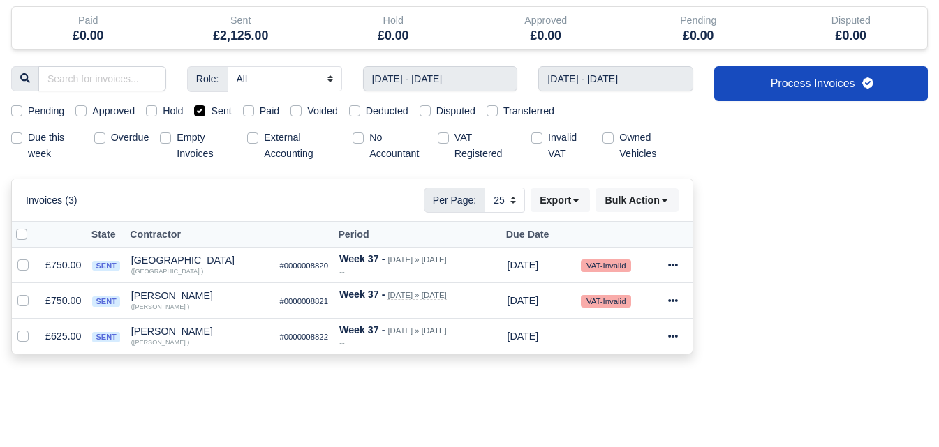
scroll to position [117, 0]
click at [562, 200] on button "Export" at bounding box center [559, 200] width 59 height 24
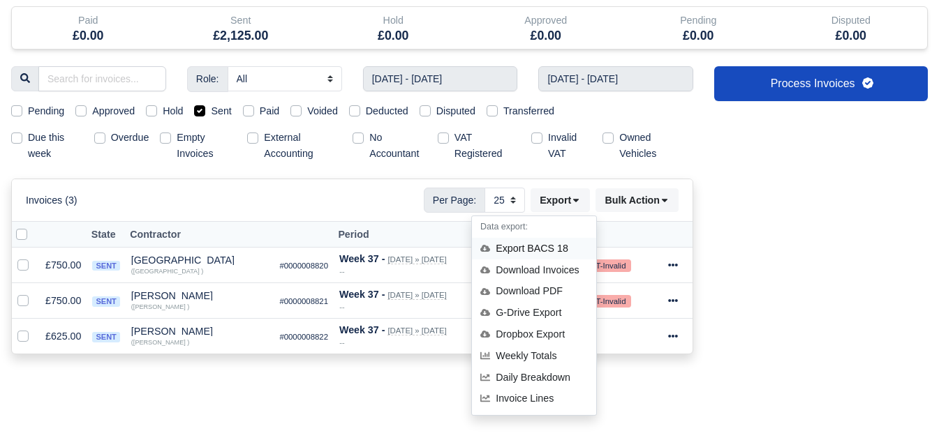
click at [529, 247] on div "Export BACS 18" at bounding box center [534, 249] width 124 height 22
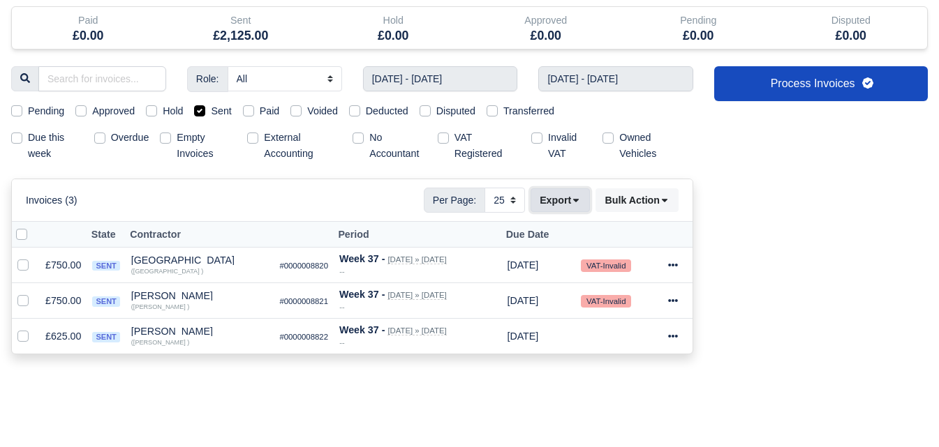
click at [579, 201] on icon at bounding box center [576, 200] width 10 height 10
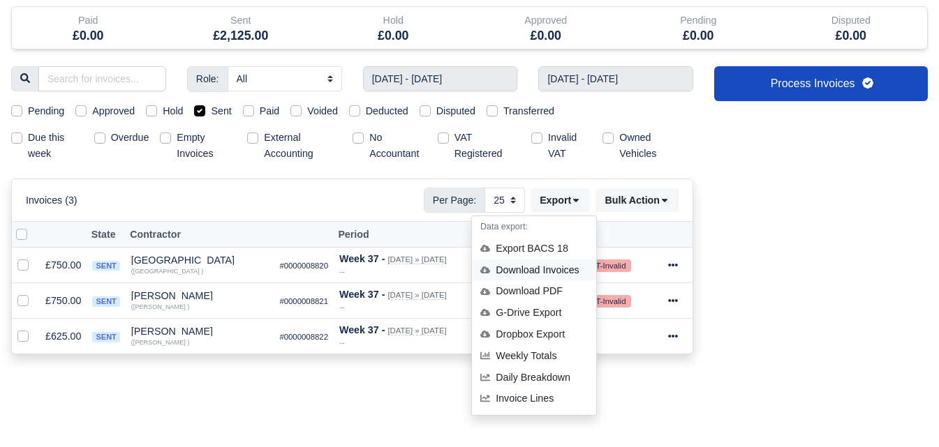
click at [535, 272] on div "Download Invoices" at bounding box center [534, 271] width 124 height 22
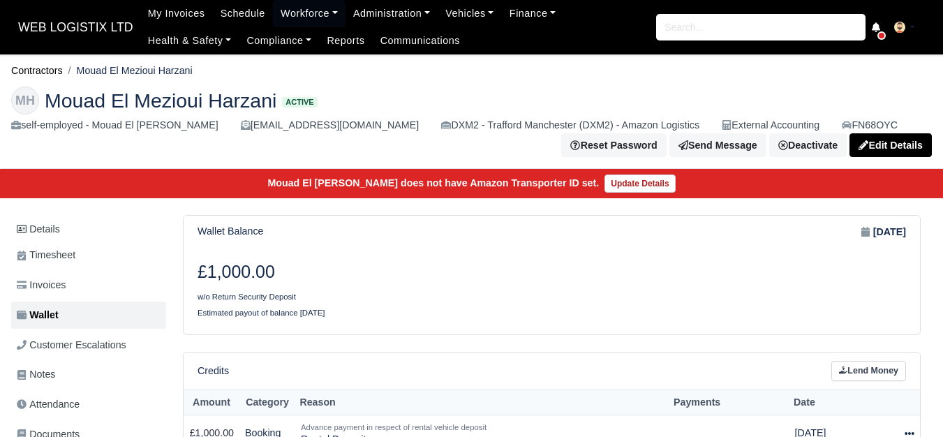
scroll to position [117, 0]
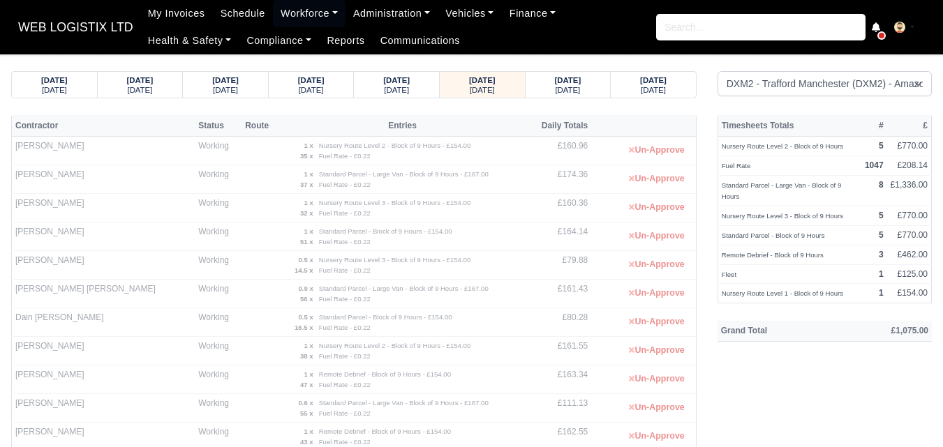
select select "1"
click at [565, 94] on small "Wednesday" at bounding box center [567, 90] width 25 height 8
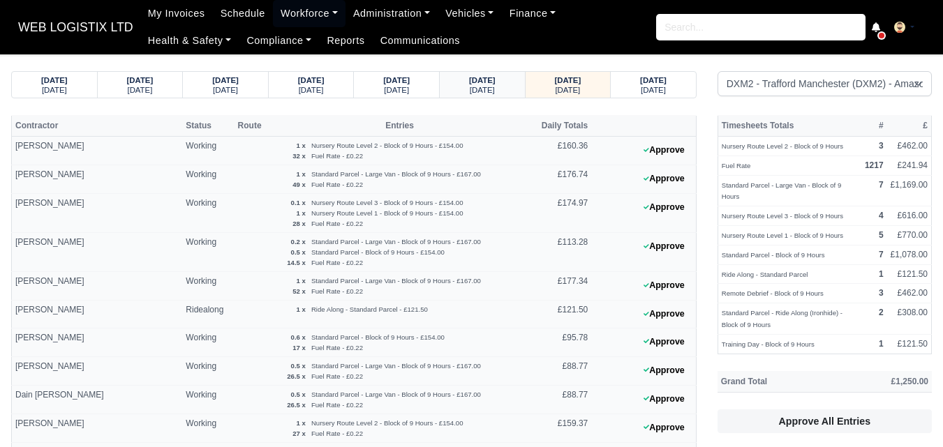
click at [477, 89] on small "Tuesday" at bounding box center [482, 90] width 25 height 8
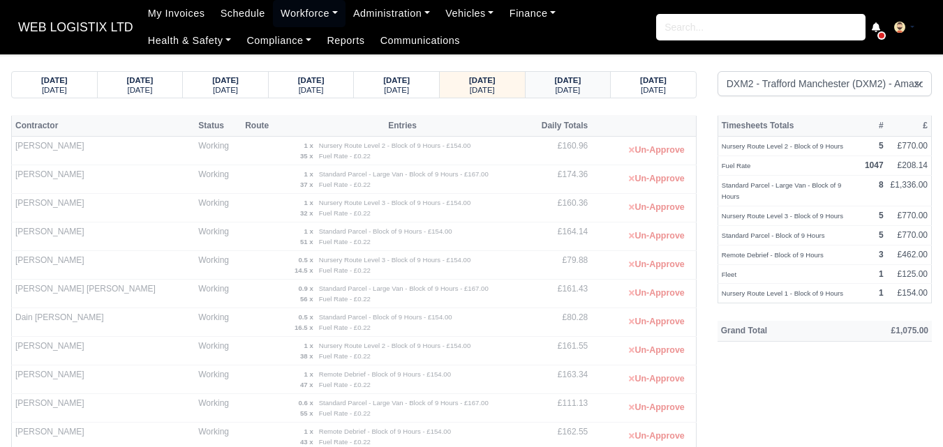
click at [570, 77] on strong "24/09/2025" at bounding box center [568, 80] width 27 height 8
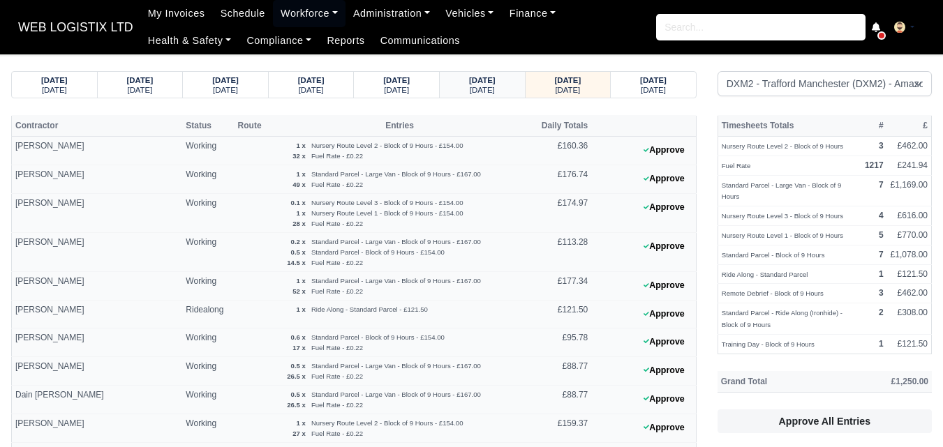
click at [496, 84] on strong "23/09/2025" at bounding box center [482, 80] width 27 height 8
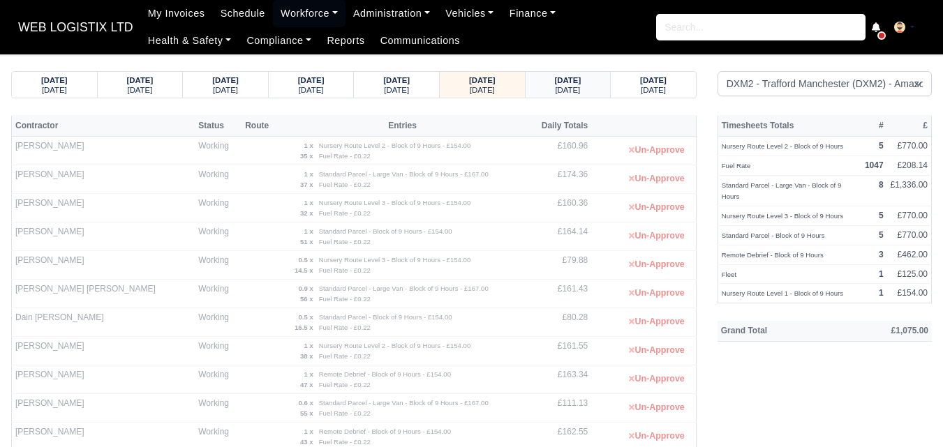
click at [544, 81] on div "24/09/2025" at bounding box center [568, 80] width 59 height 10
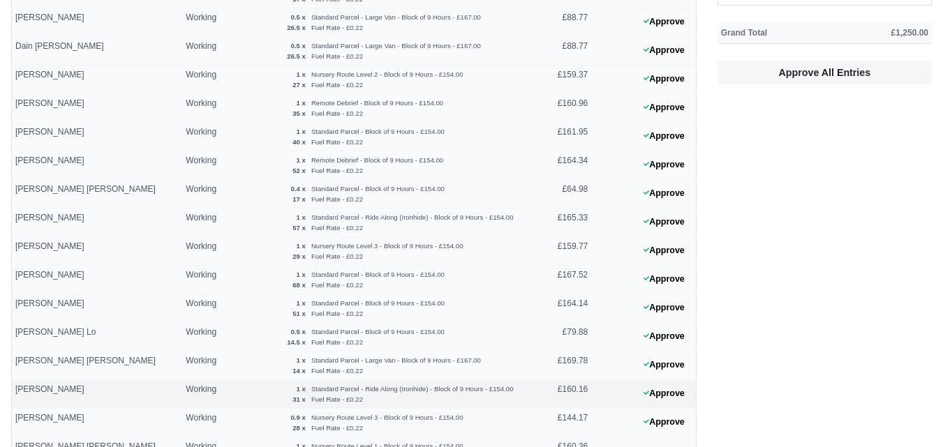
scroll to position [466, 0]
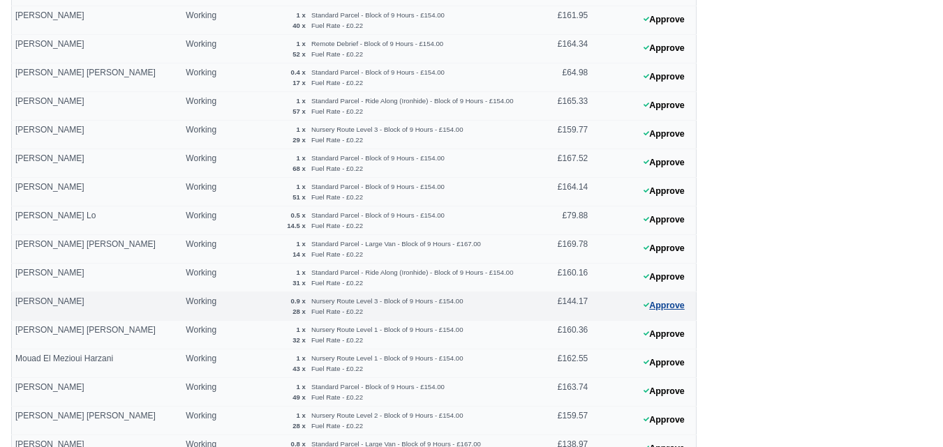
click at [682, 304] on button "Approve" at bounding box center [664, 306] width 57 height 20
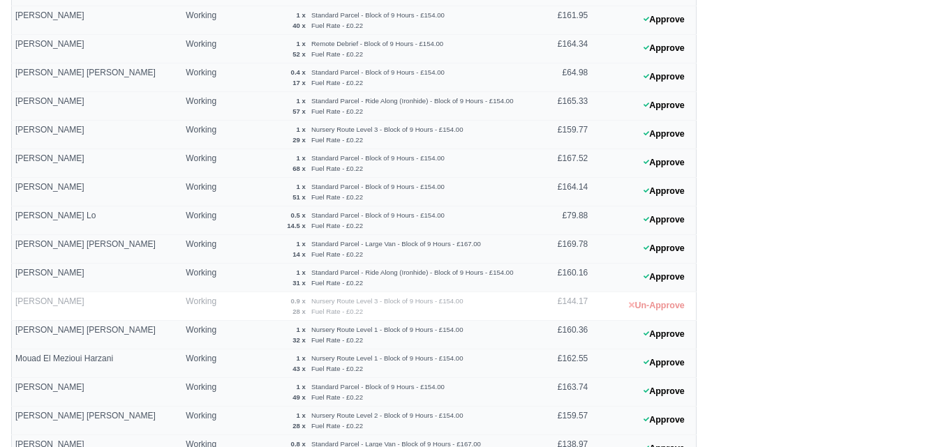
scroll to position [0, 0]
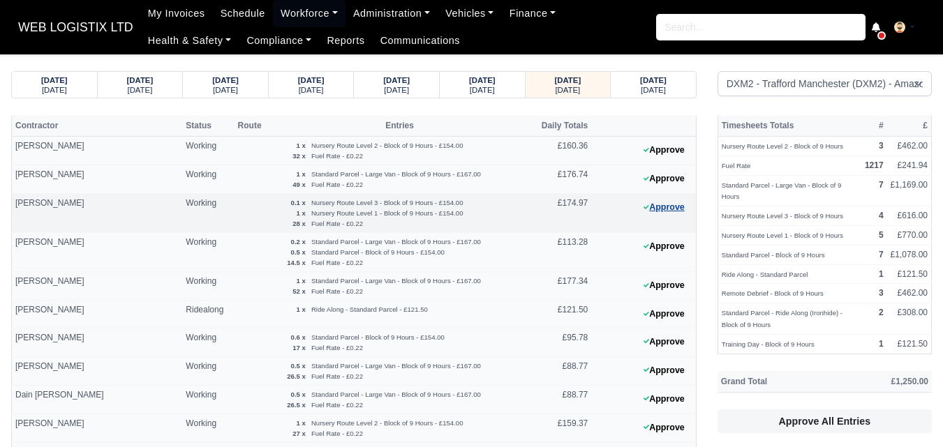
click at [664, 209] on button "Approve" at bounding box center [664, 208] width 57 height 20
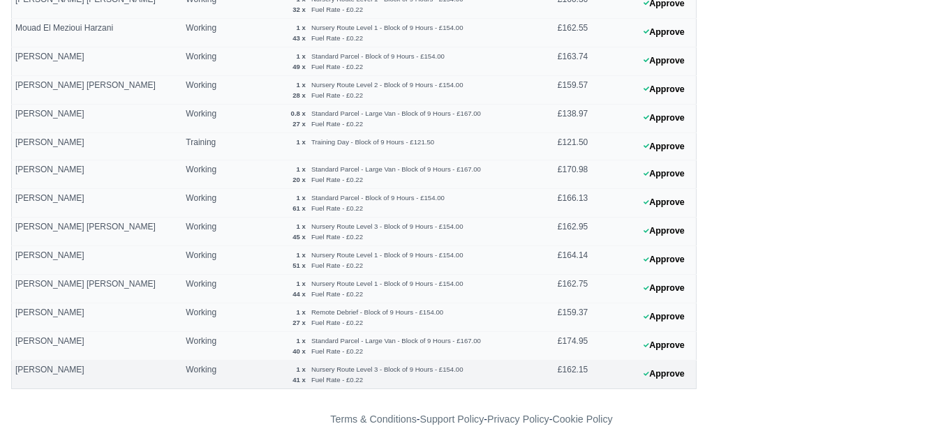
scroll to position [799, 0]
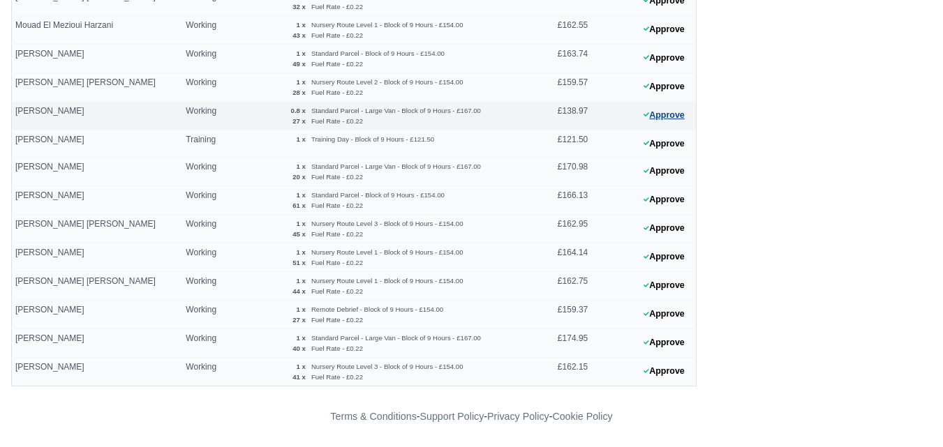
click at [662, 110] on button "Approve" at bounding box center [664, 115] width 57 height 20
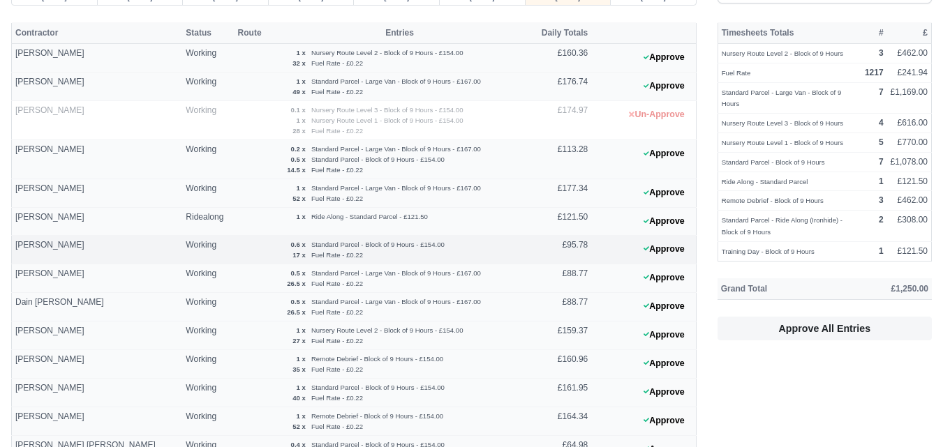
scroll to position [117, 0]
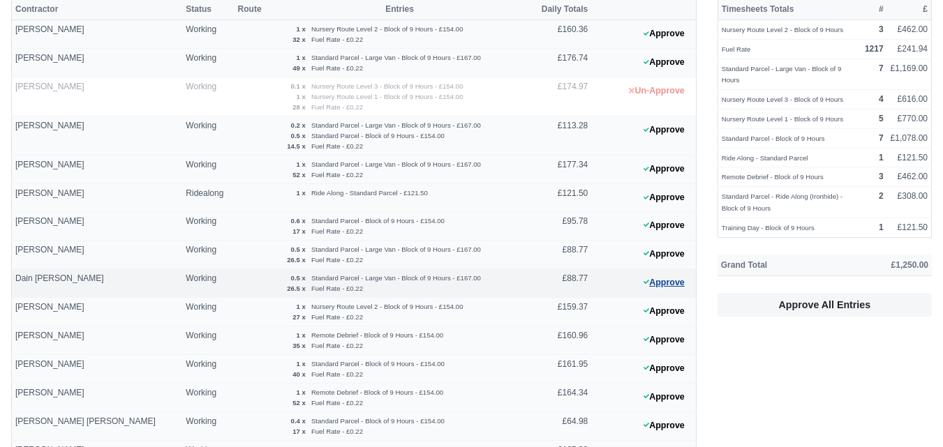
click at [653, 288] on button "Approve" at bounding box center [664, 283] width 57 height 20
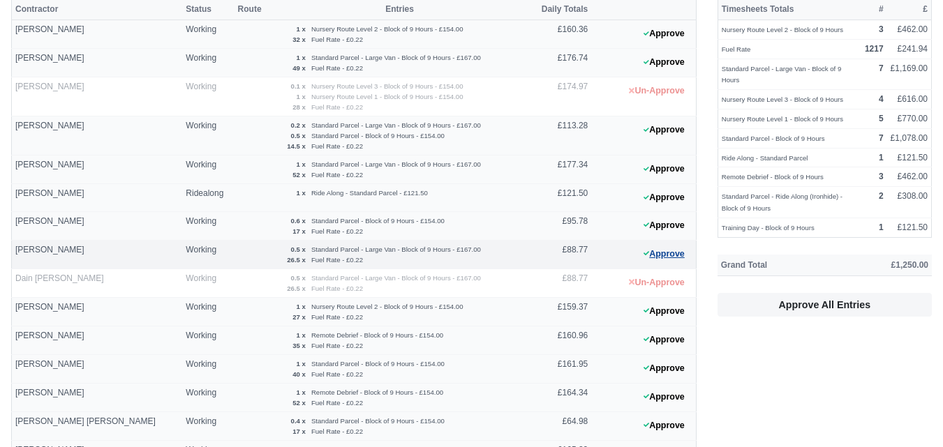
click at [659, 258] on button "Approve" at bounding box center [664, 254] width 57 height 20
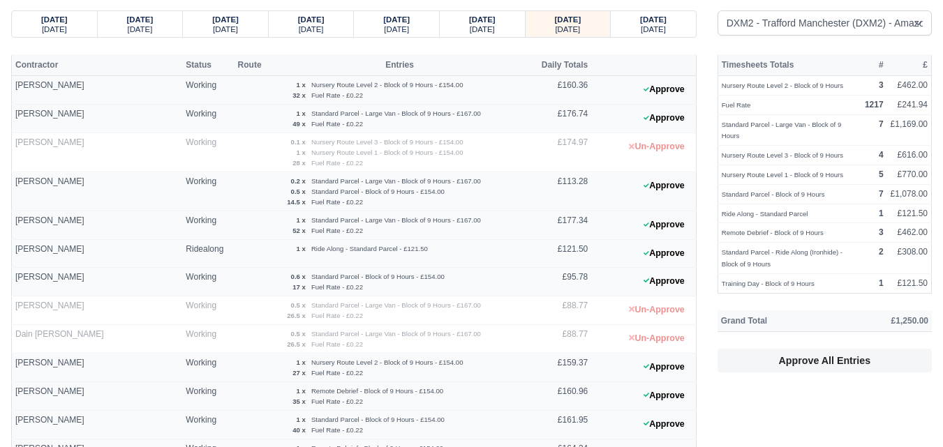
scroll to position [0, 0]
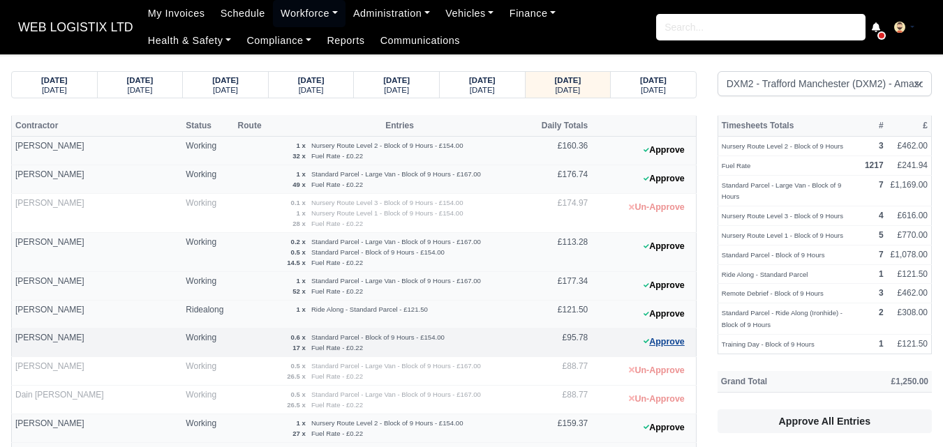
click at [655, 336] on button "Approve" at bounding box center [664, 342] width 57 height 20
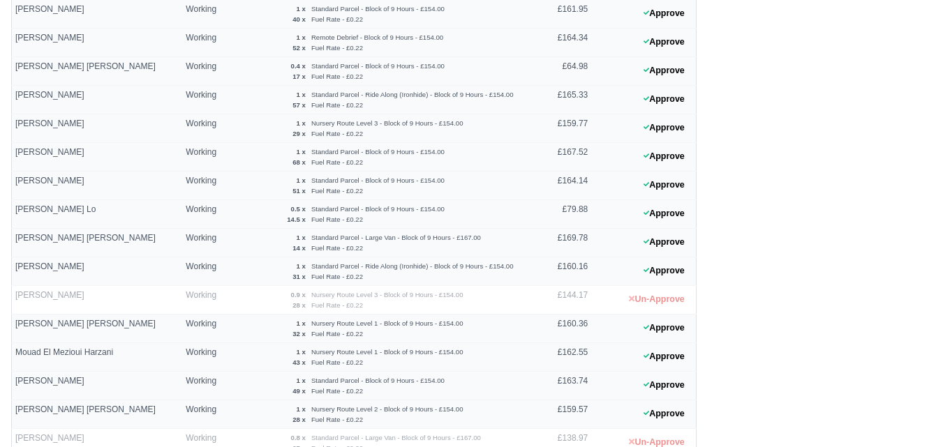
scroll to position [466, 0]
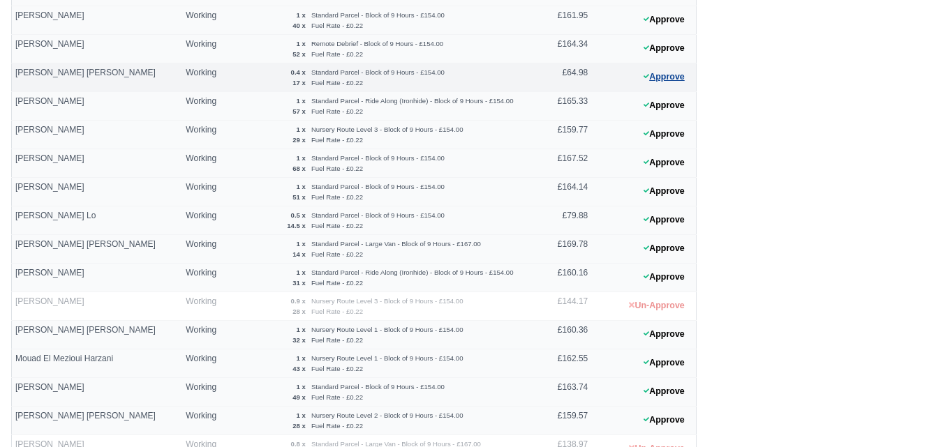
click at [667, 70] on button "Approve" at bounding box center [664, 77] width 57 height 20
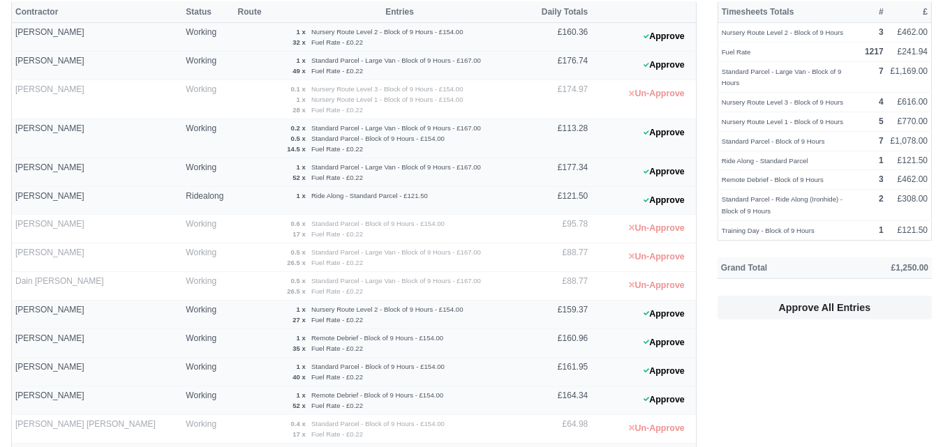
scroll to position [0, 0]
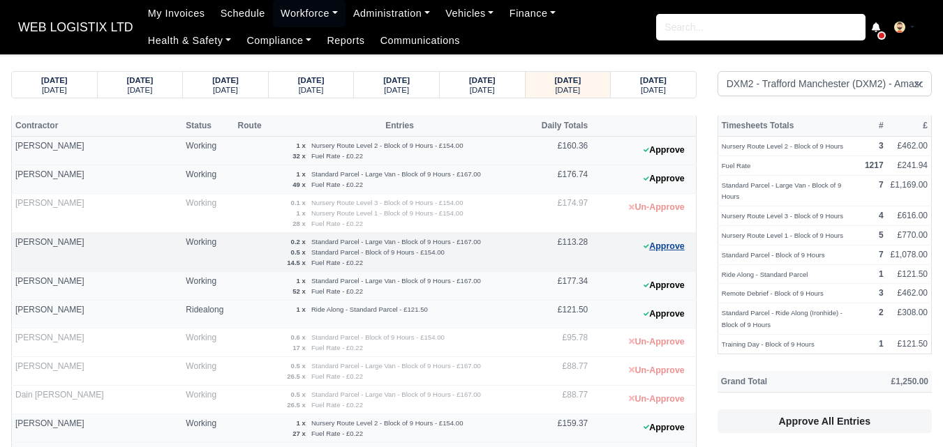
click at [658, 248] on button "Approve" at bounding box center [664, 247] width 57 height 20
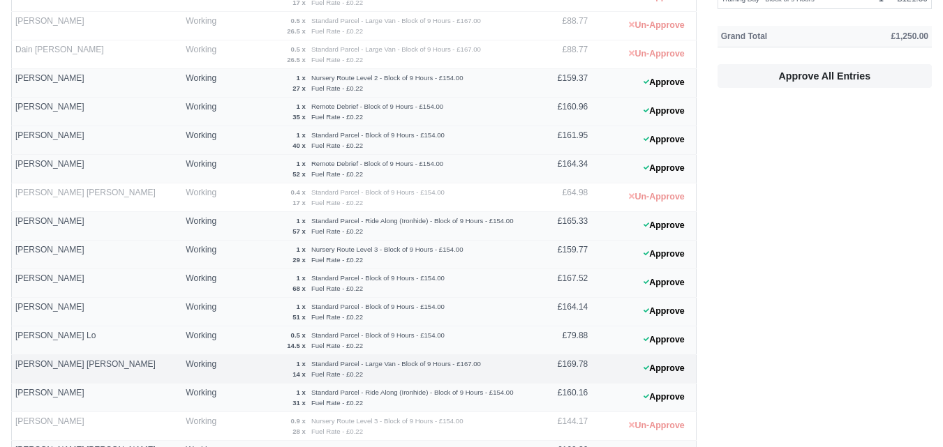
scroll to position [349, 0]
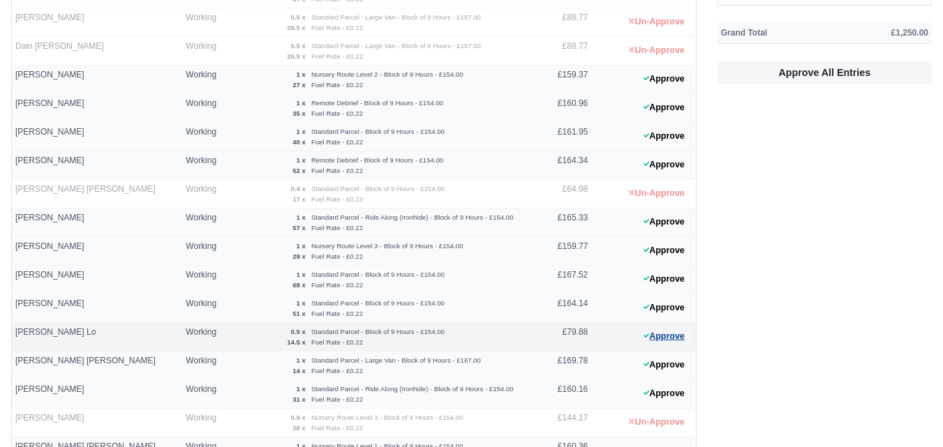
click at [645, 337] on icon at bounding box center [647, 336] width 6 height 8
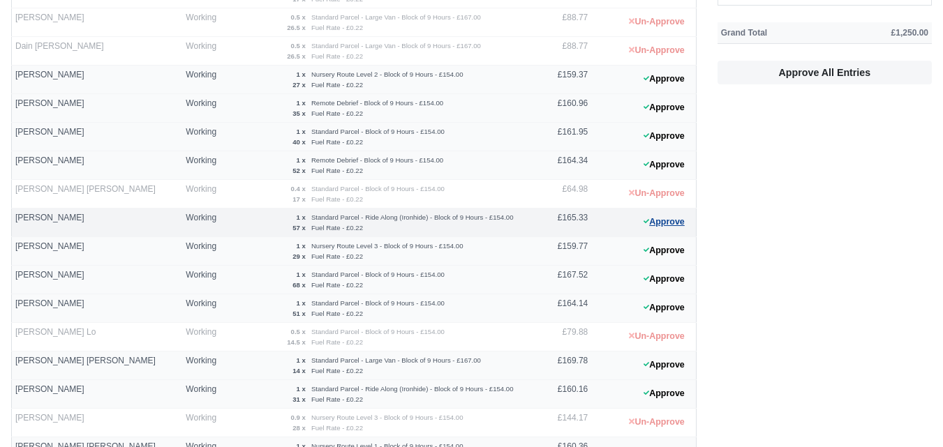
click at [664, 231] on button "Approve" at bounding box center [664, 222] width 57 height 20
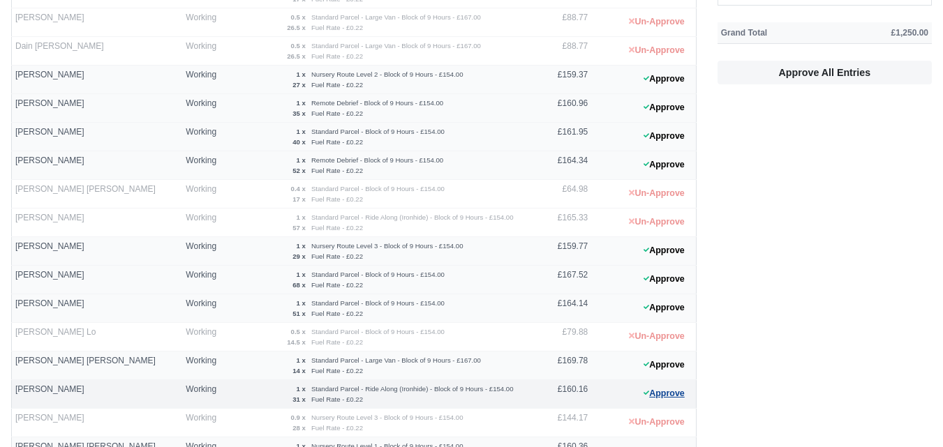
click at [676, 388] on button "Approve" at bounding box center [664, 394] width 57 height 20
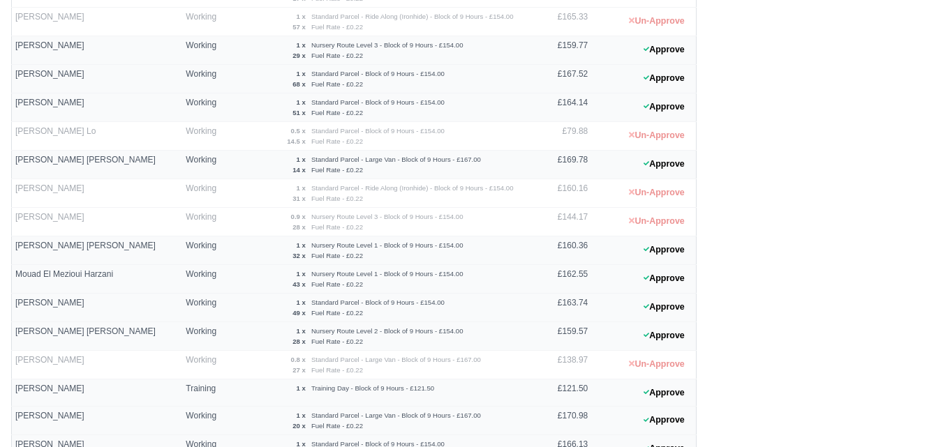
scroll to position [799, 0]
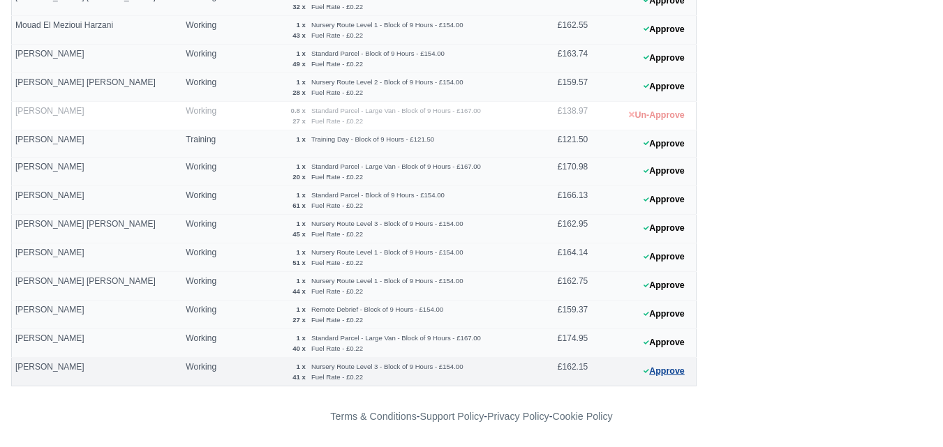
click at [675, 369] on button "Approve" at bounding box center [664, 372] width 57 height 20
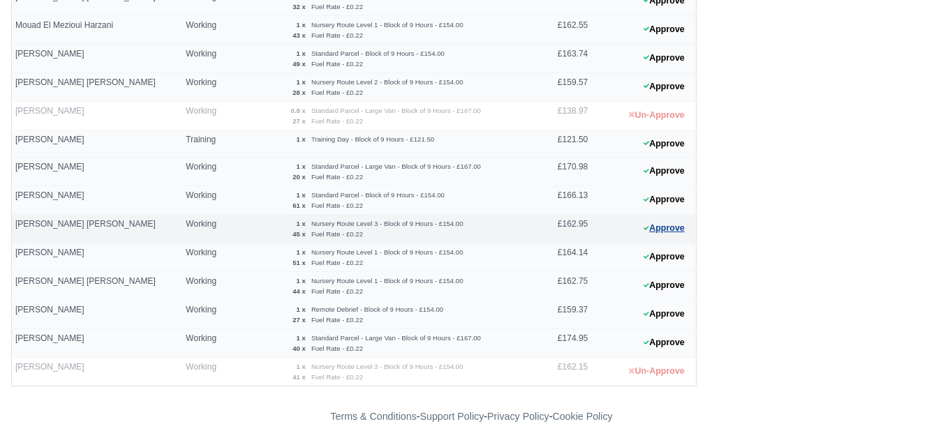
click at [653, 230] on button "Approve" at bounding box center [664, 228] width 57 height 20
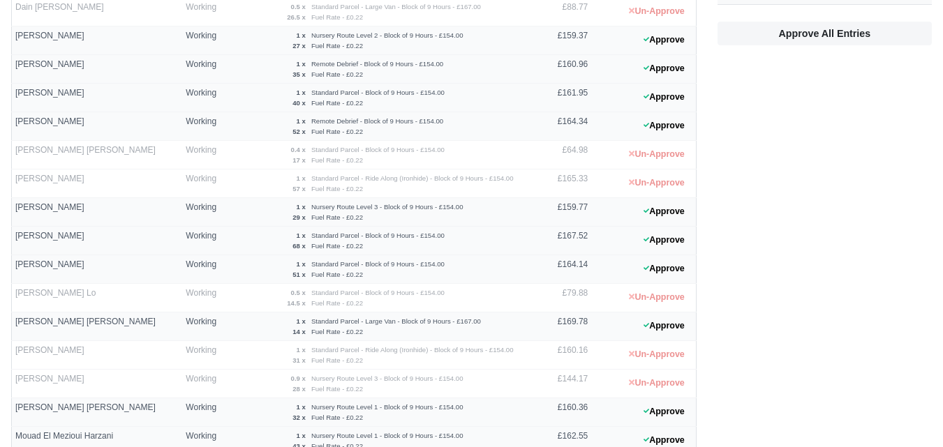
scroll to position [334, 0]
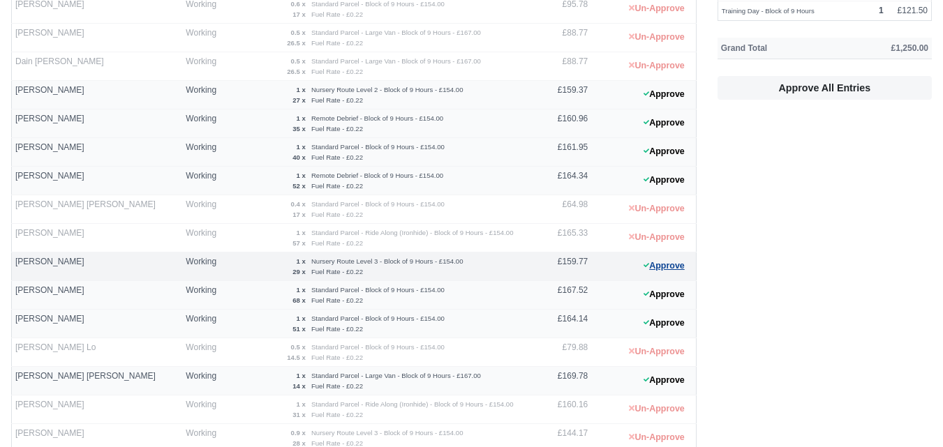
click at [677, 272] on button "Approve" at bounding box center [664, 266] width 57 height 20
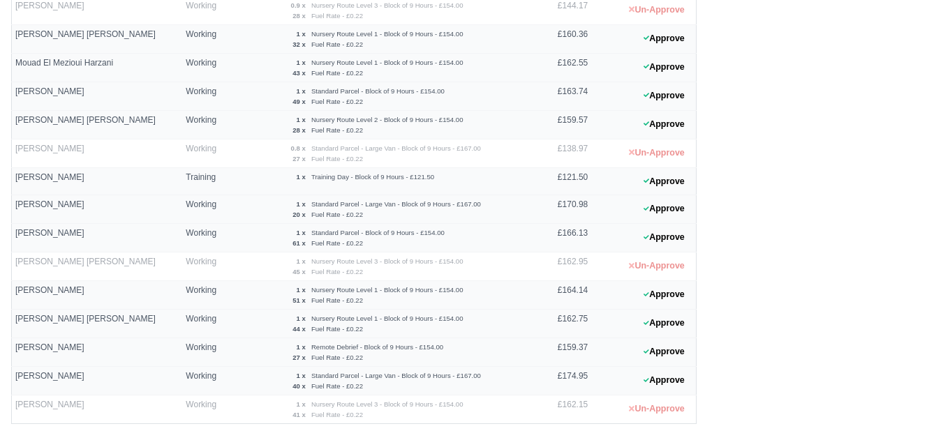
scroll to position [799, 0]
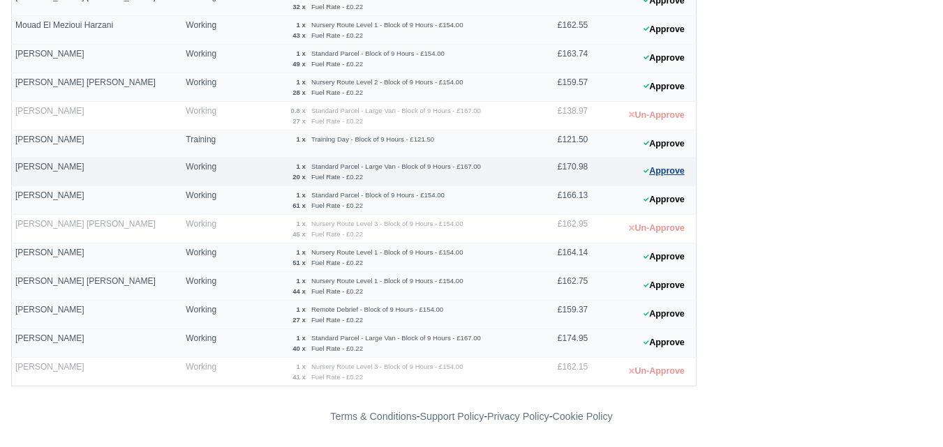
click at [685, 173] on button "Approve" at bounding box center [664, 171] width 57 height 20
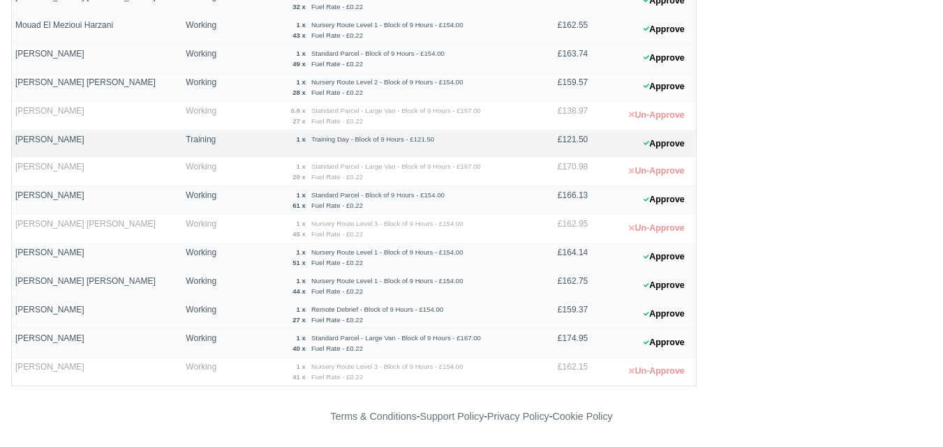
scroll to position [450, 0]
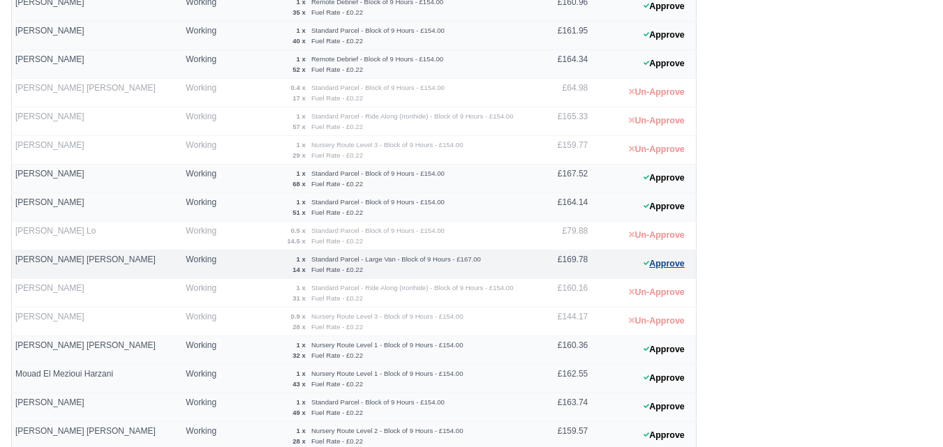
click at [658, 265] on button "Approve" at bounding box center [664, 264] width 57 height 20
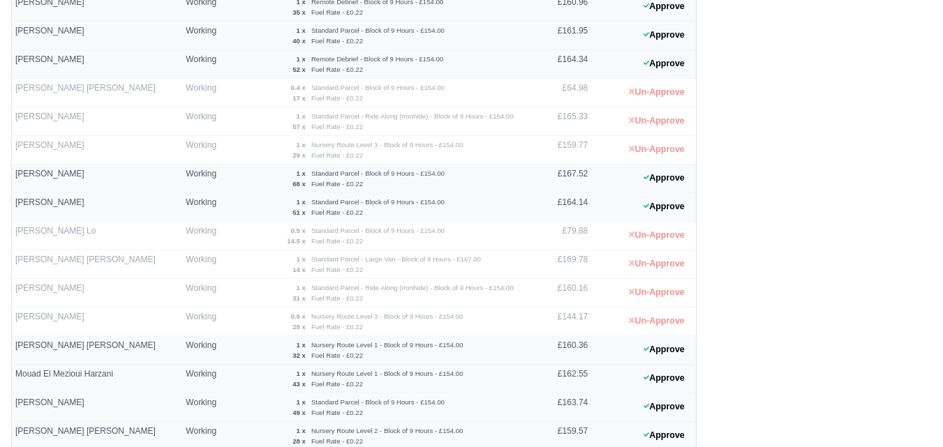
scroll to position [799, 0]
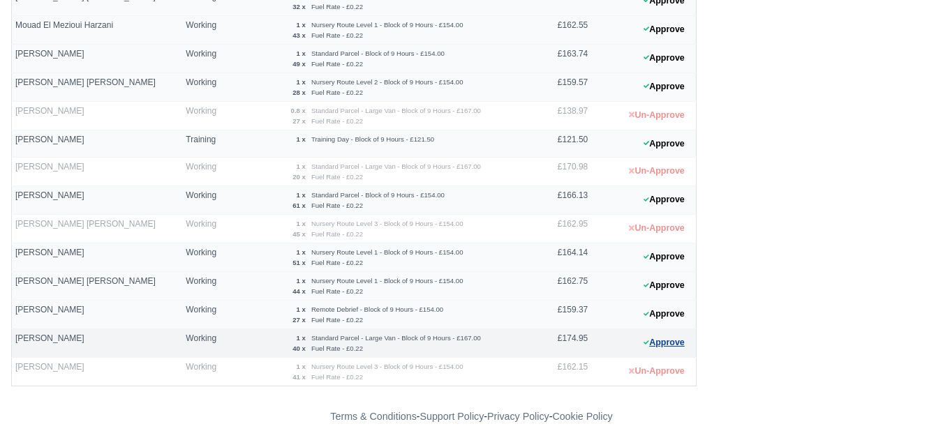
click at [674, 341] on button "Approve" at bounding box center [664, 343] width 57 height 20
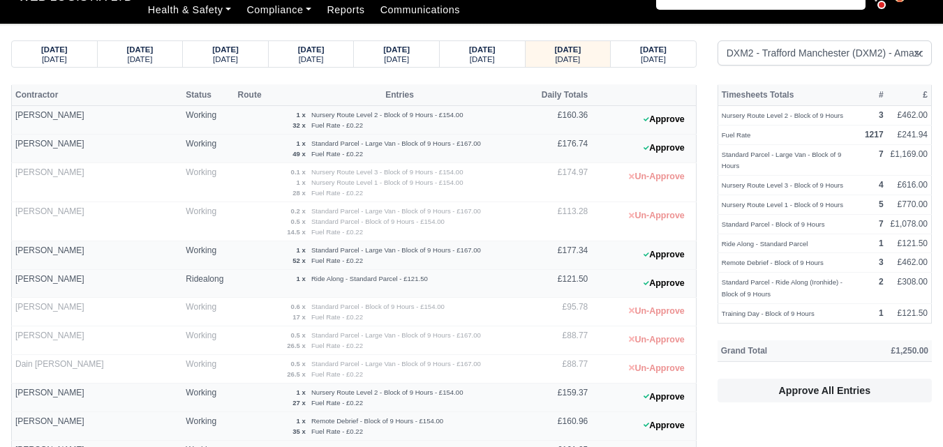
scroll to position [0, 0]
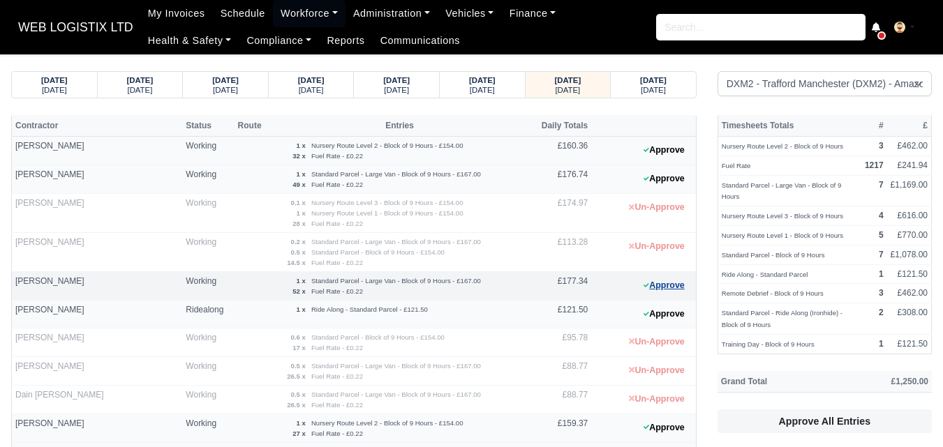
click at [657, 291] on button "Approve" at bounding box center [664, 286] width 57 height 20
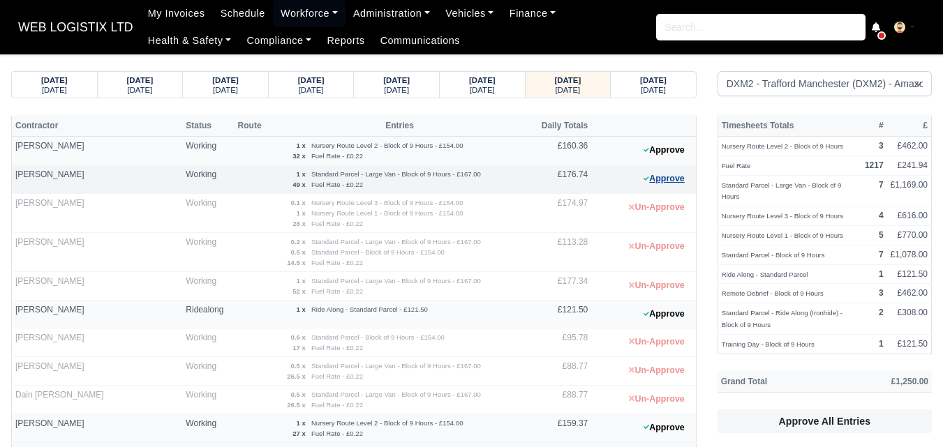
click at [678, 184] on button "Approve" at bounding box center [664, 179] width 57 height 20
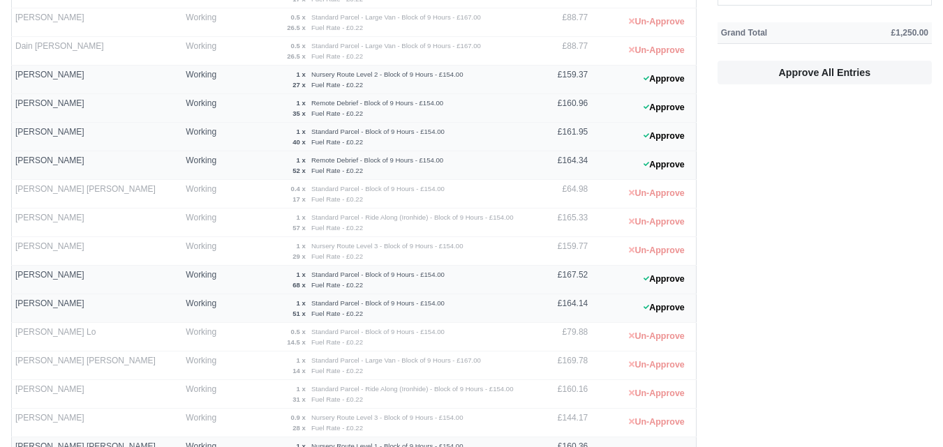
scroll to position [799, 0]
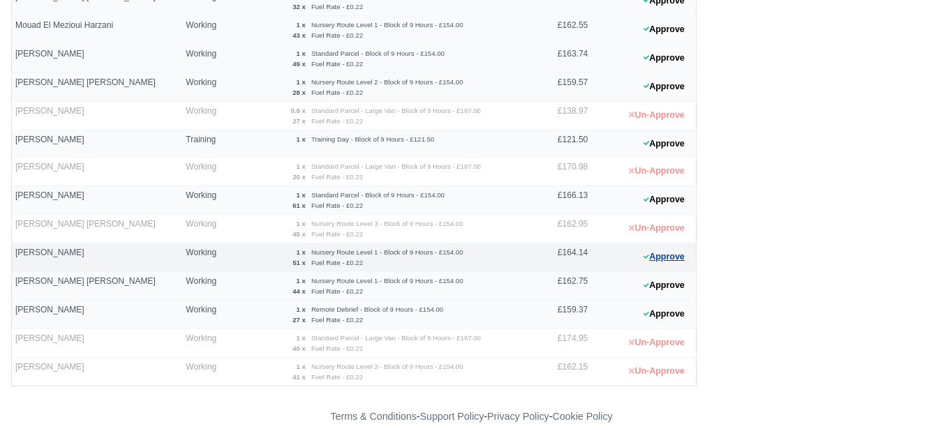
click at [666, 264] on button "Approve" at bounding box center [664, 257] width 57 height 20
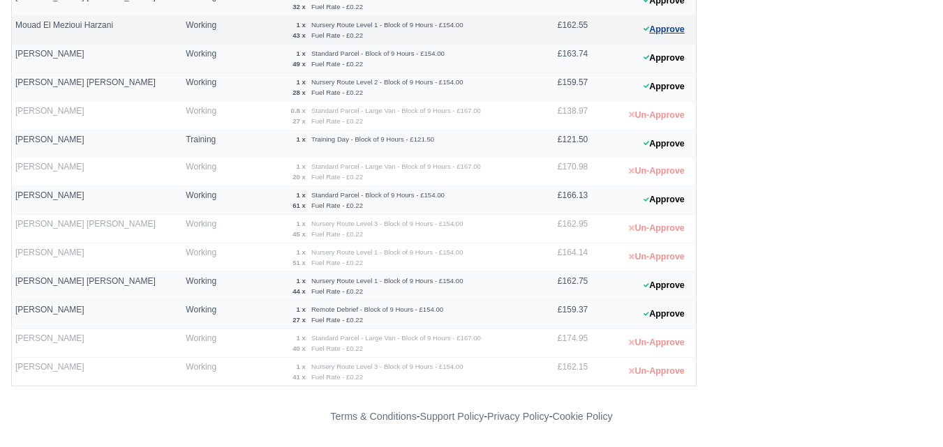
click at [674, 33] on button "Approve" at bounding box center [664, 30] width 57 height 20
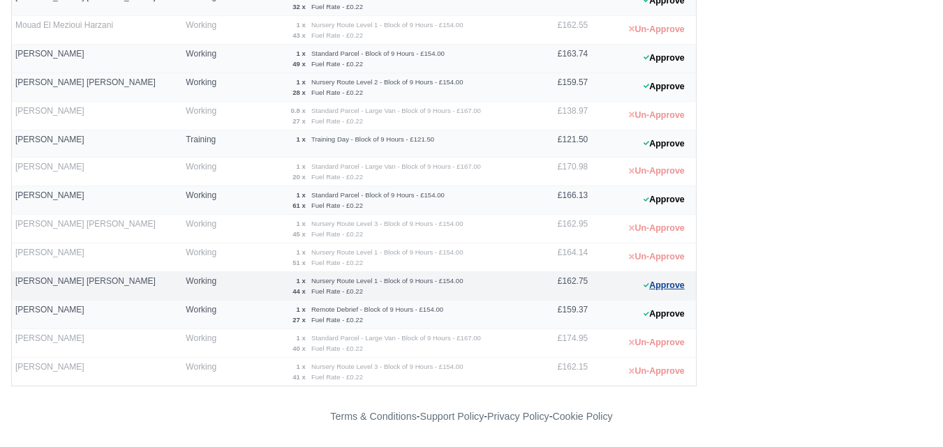
click at [680, 288] on button "Approve" at bounding box center [664, 286] width 57 height 20
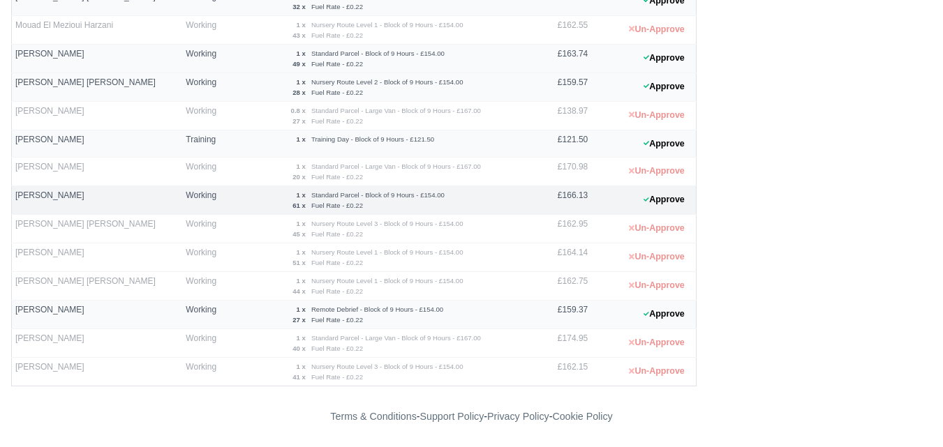
scroll to position [683, 0]
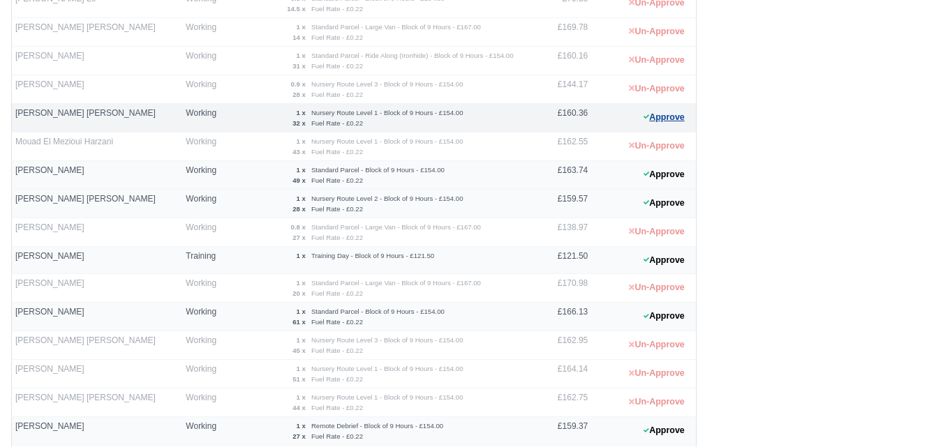
click at [676, 119] on button "Approve" at bounding box center [664, 117] width 57 height 20
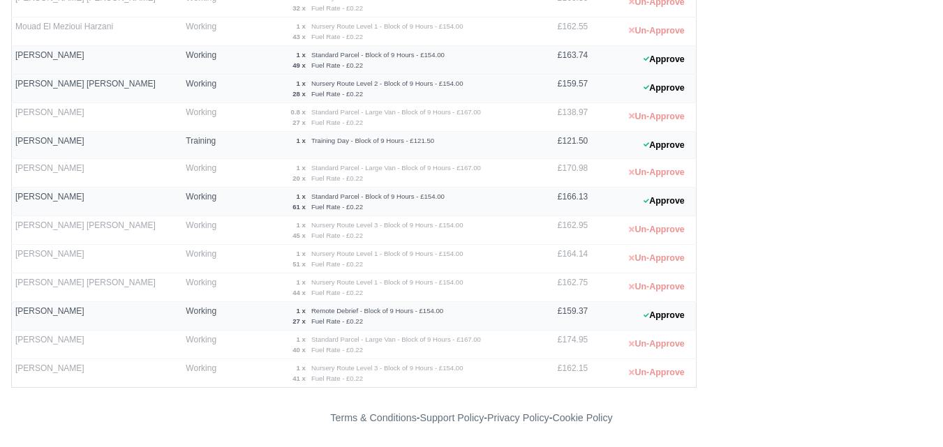
scroll to position [799, 0]
click at [658, 318] on button "Approve" at bounding box center [664, 314] width 57 height 20
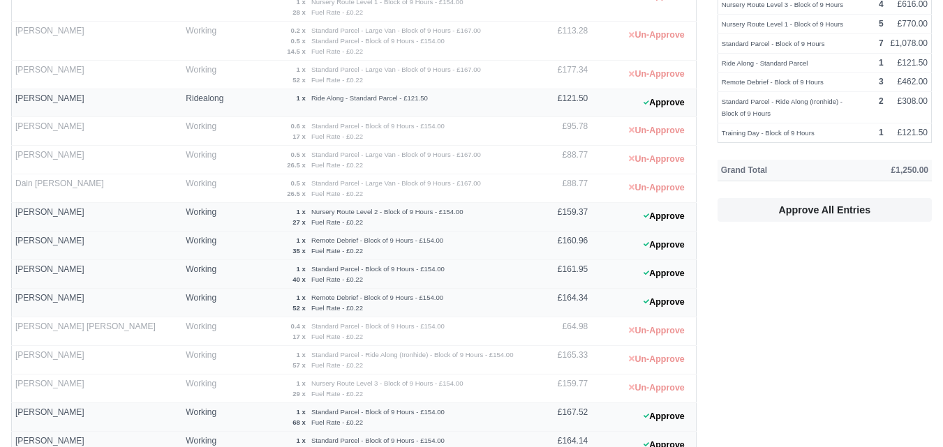
scroll to position [349, 0]
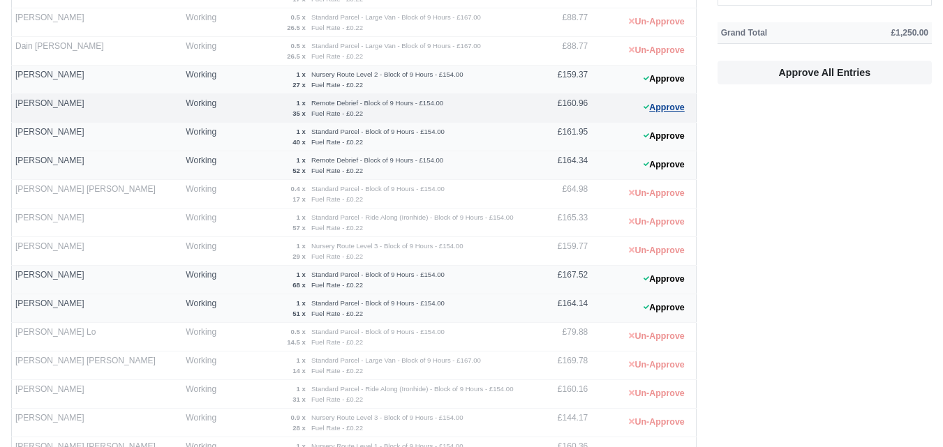
click at [648, 110] on icon at bounding box center [647, 107] width 6 height 8
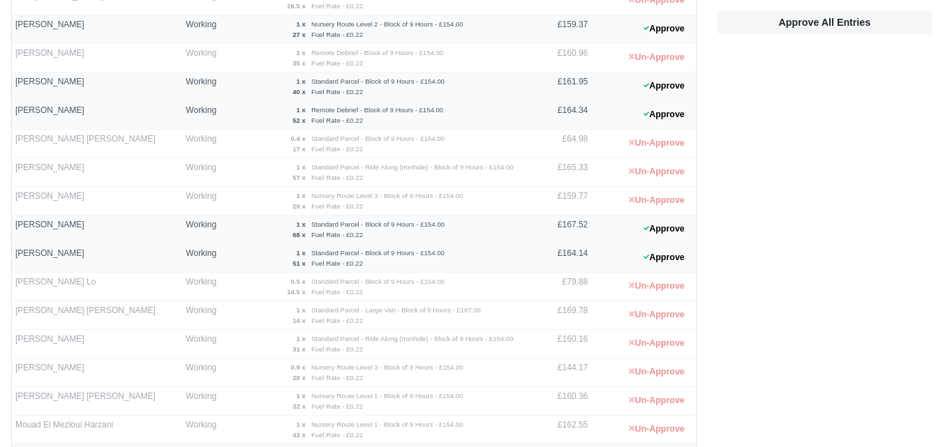
scroll to position [466, 0]
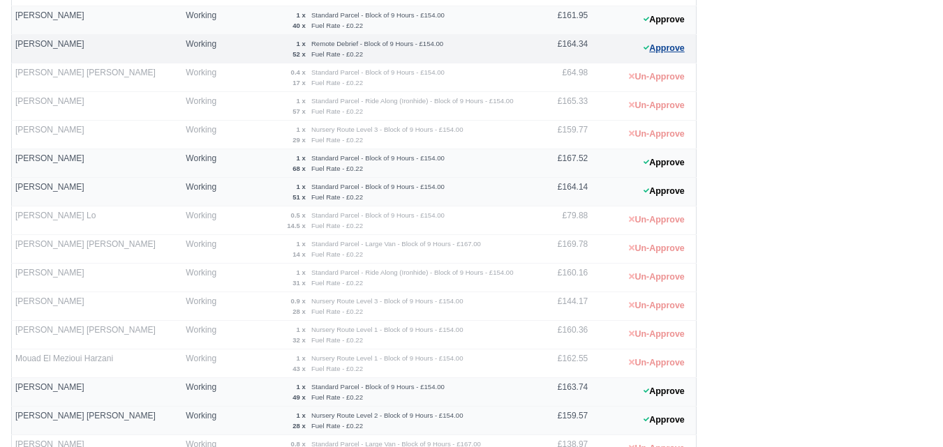
click at [671, 45] on button "Approve" at bounding box center [664, 48] width 57 height 20
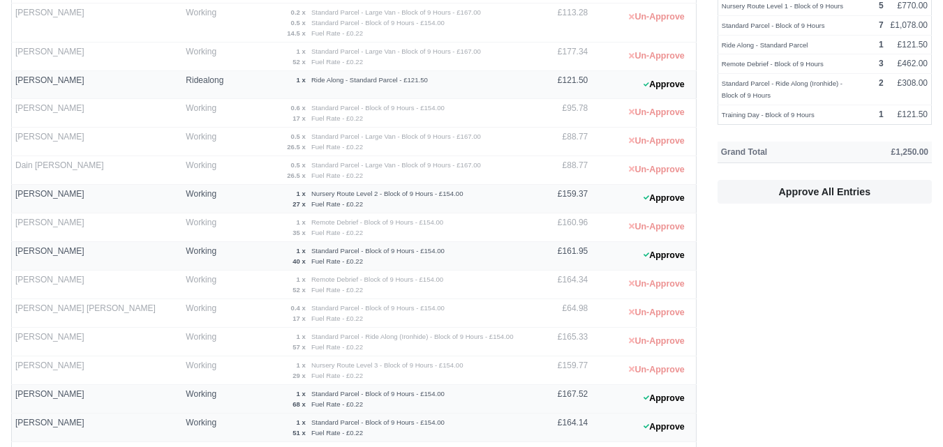
scroll to position [232, 0]
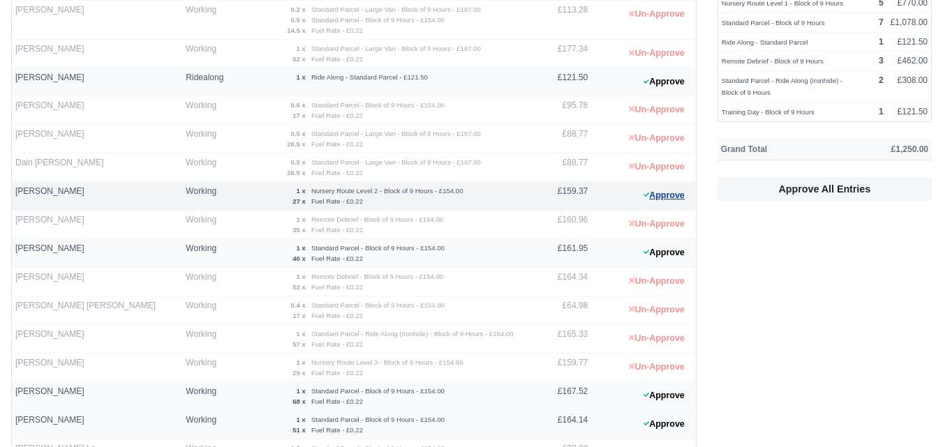
click at [689, 186] on button "Approve" at bounding box center [664, 196] width 57 height 20
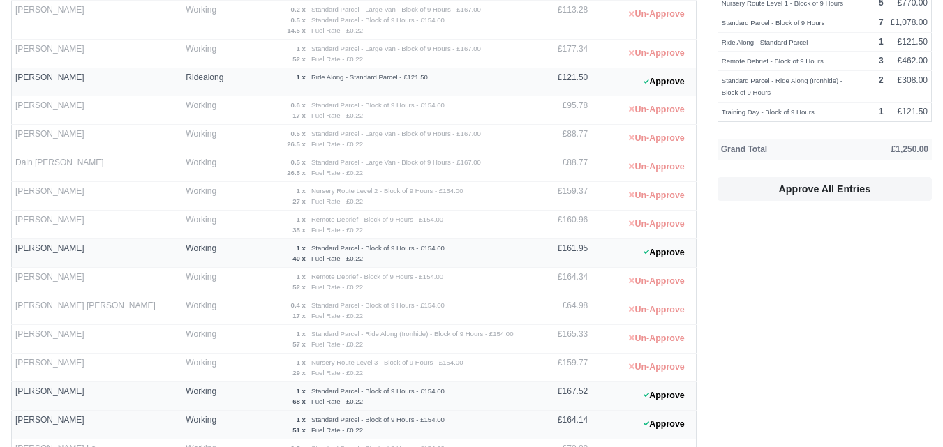
scroll to position [799, 0]
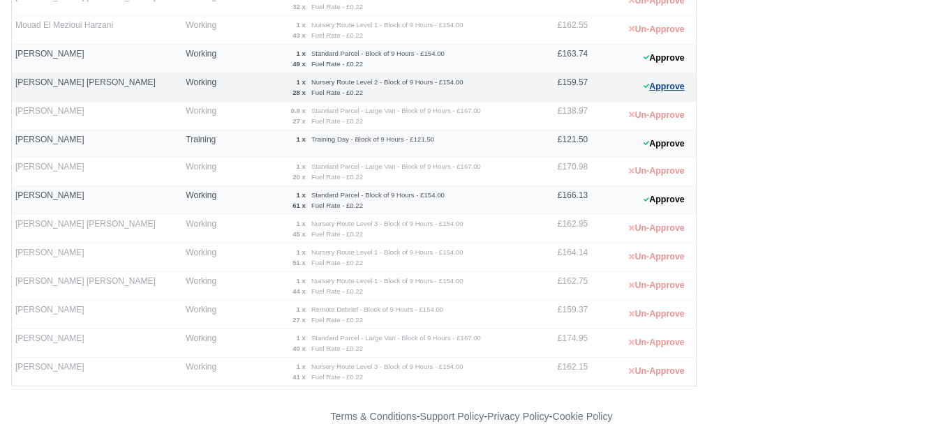
click at [661, 88] on button "Approve" at bounding box center [664, 87] width 57 height 20
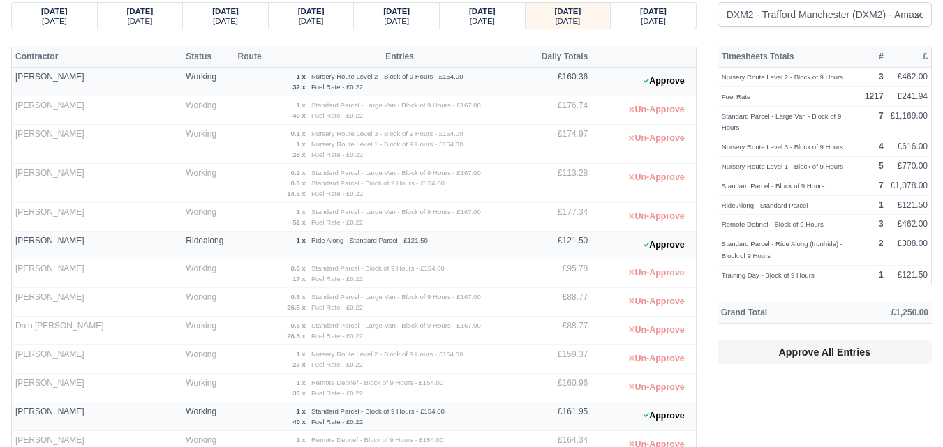
scroll to position [0, 0]
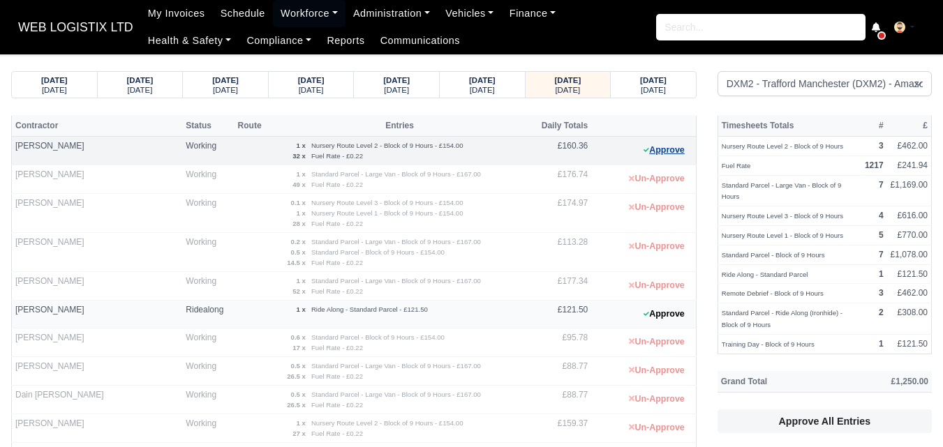
click at [657, 149] on button "Approve" at bounding box center [664, 150] width 57 height 20
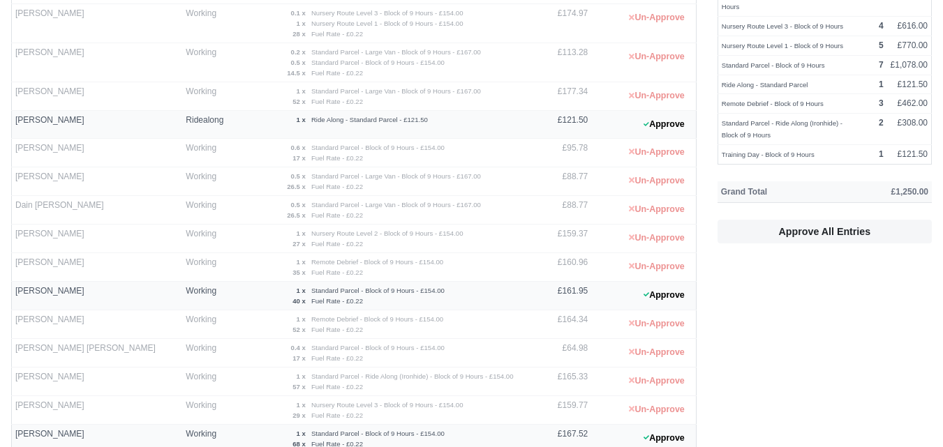
scroll to position [581, 0]
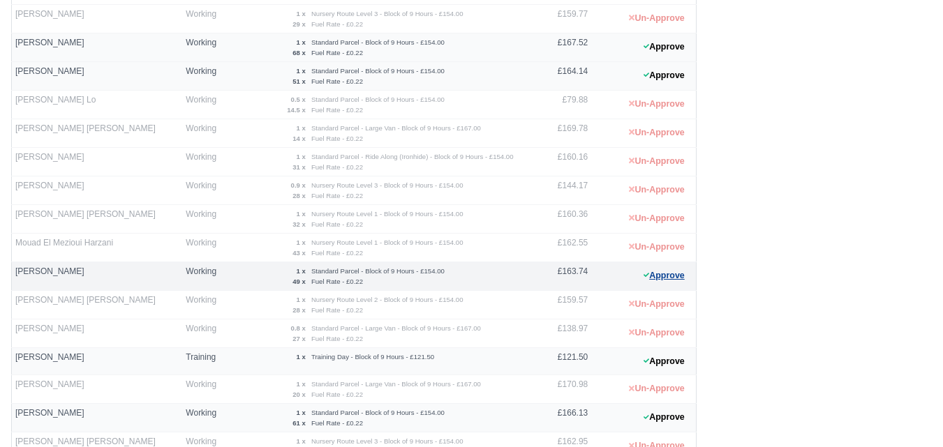
click at [653, 274] on button "Approve" at bounding box center [664, 276] width 57 height 20
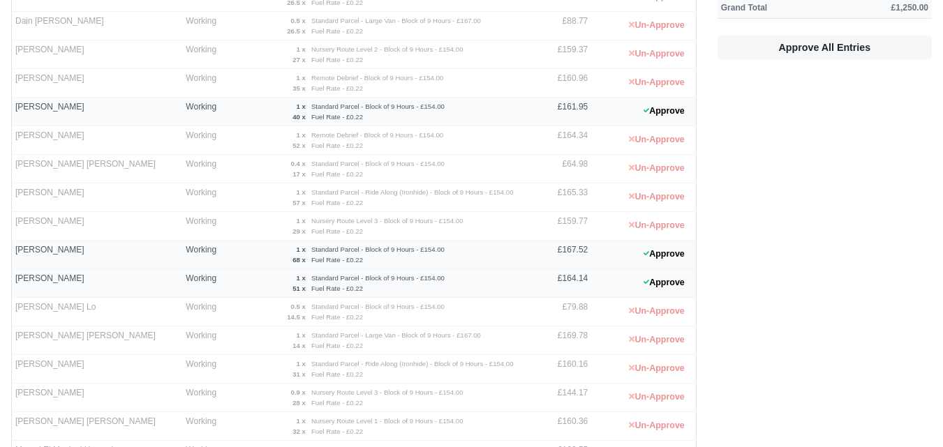
scroll to position [349, 0]
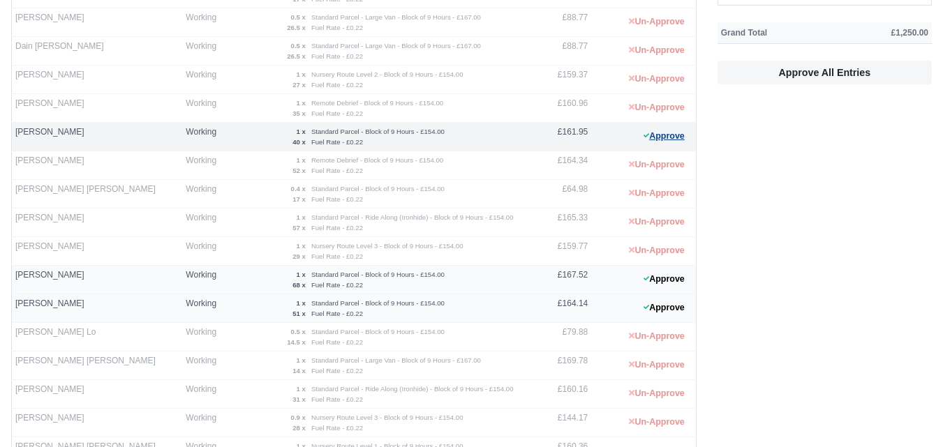
click at [659, 135] on button "Approve" at bounding box center [664, 136] width 57 height 20
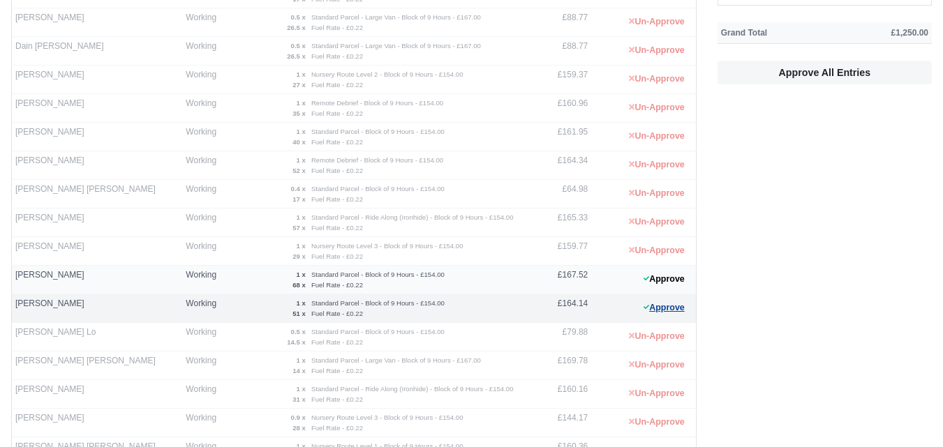
click at [660, 307] on button "Approve" at bounding box center [664, 308] width 57 height 20
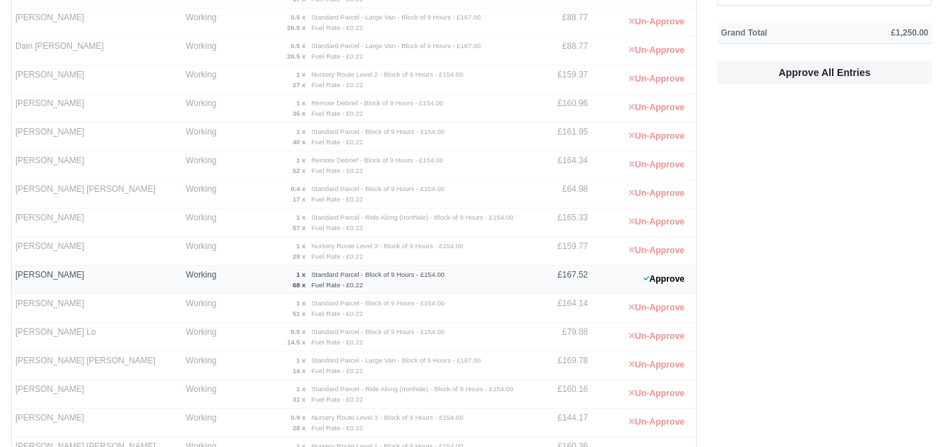
scroll to position [799, 0]
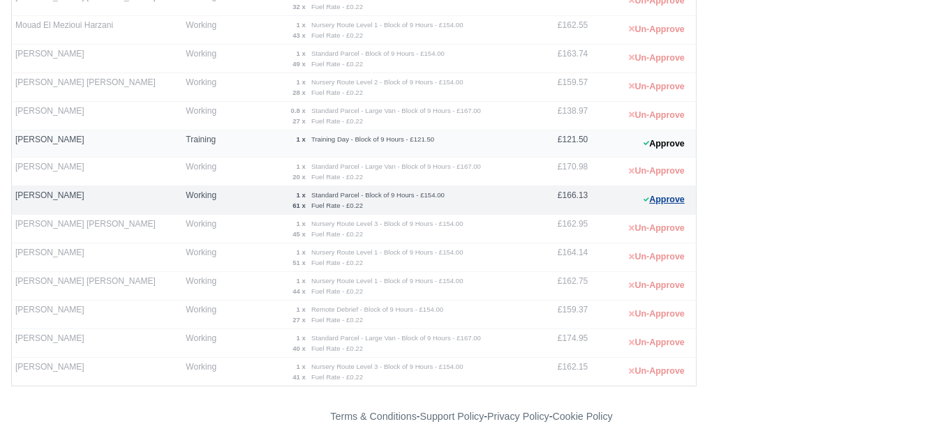
click at [678, 199] on button "Approve" at bounding box center [664, 200] width 57 height 20
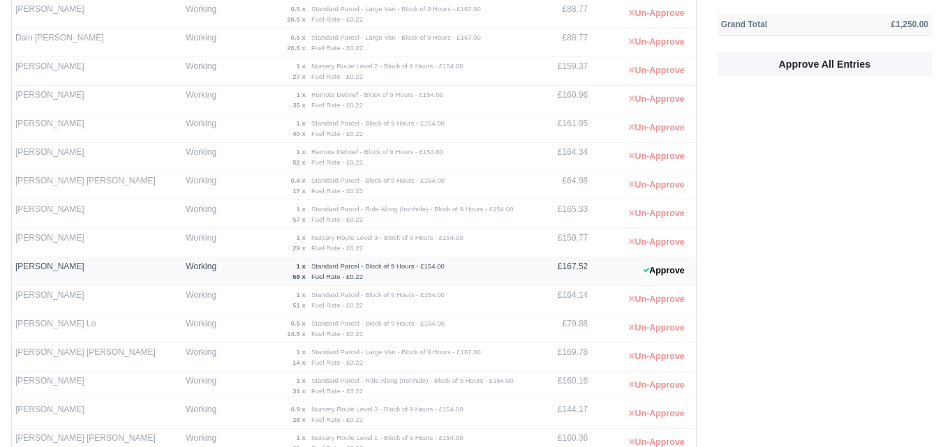
scroll to position [334, 0]
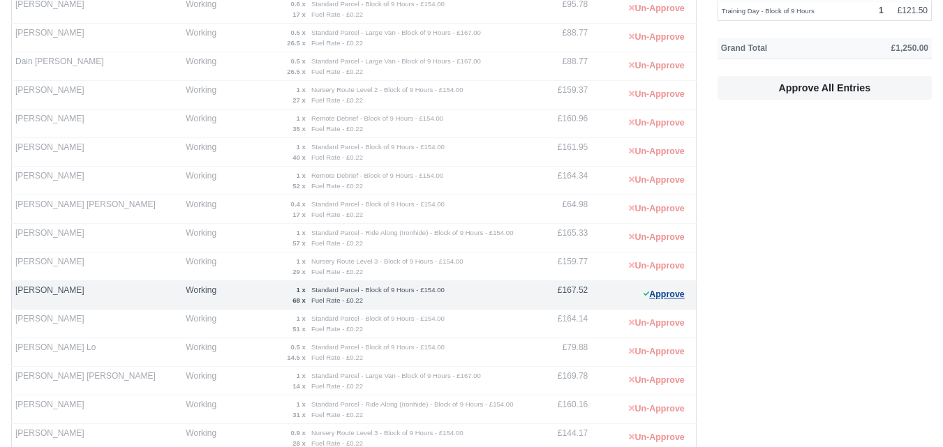
click at [674, 296] on button "Approve" at bounding box center [664, 295] width 57 height 20
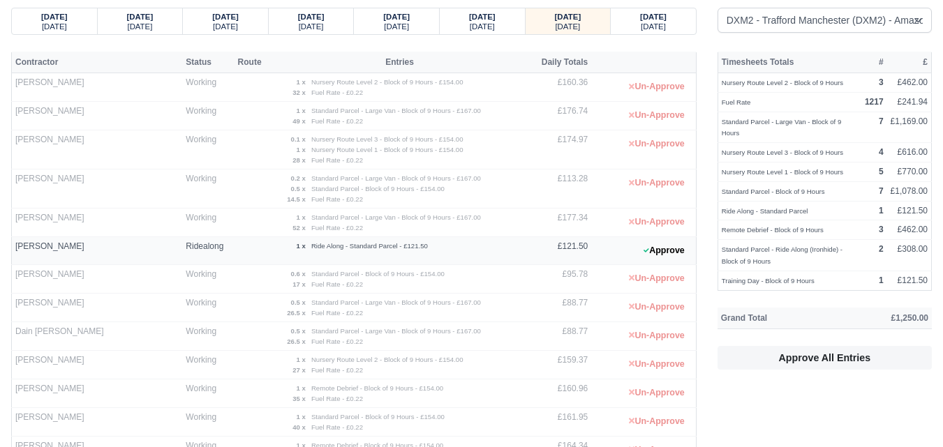
scroll to position [0, 0]
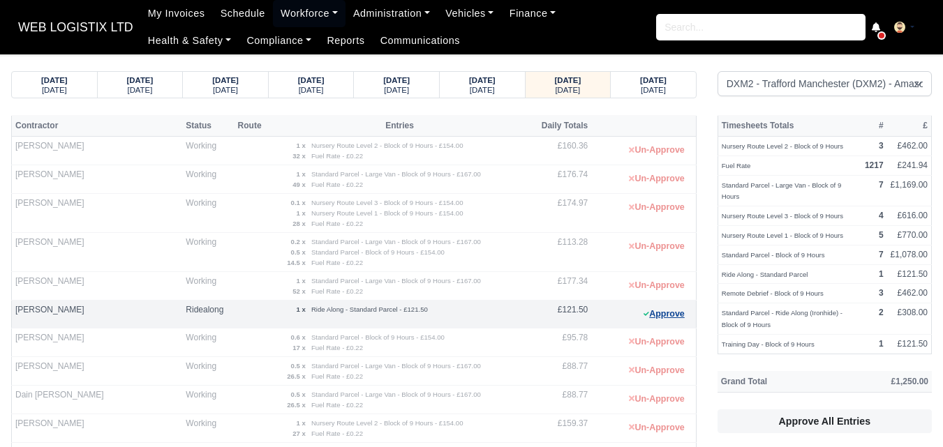
click at [678, 315] on button "Approve" at bounding box center [664, 314] width 57 height 20
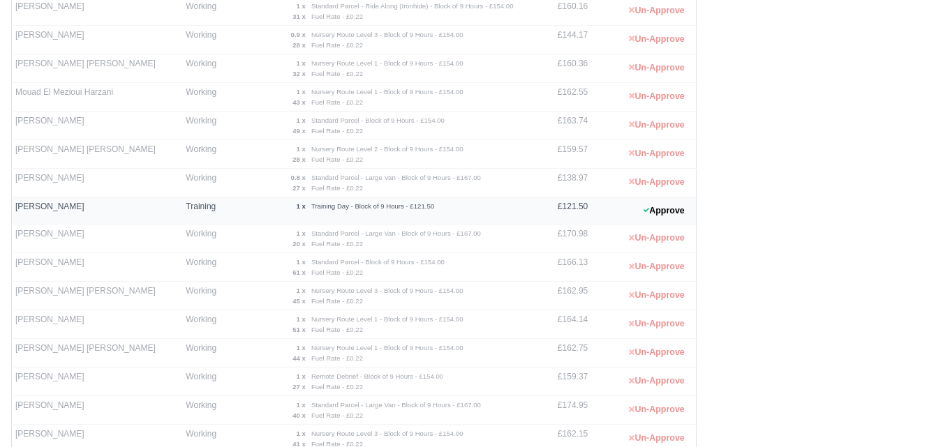
scroll to position [799, 0]
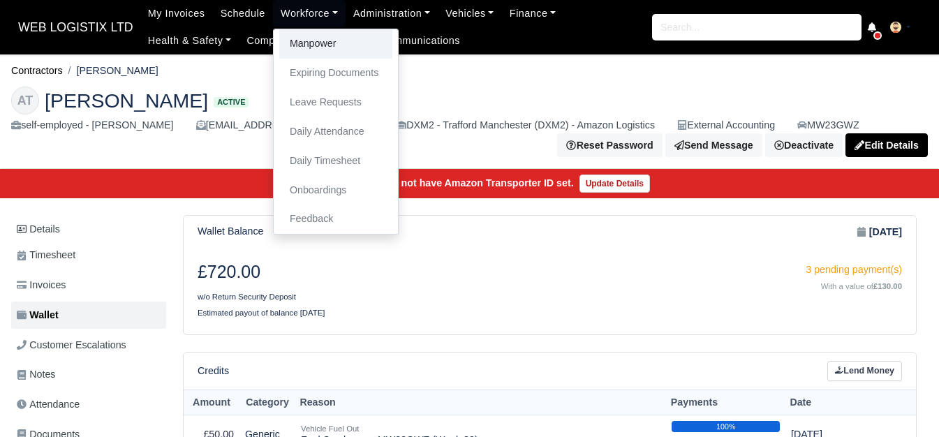
click at [301, 39] on link "Manpower" at bounding box center [335, 43] width 113 height 29
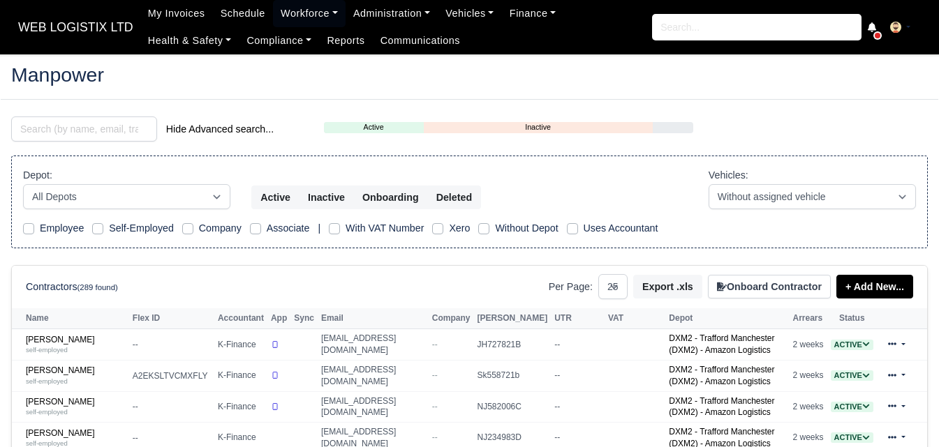
select select "25"
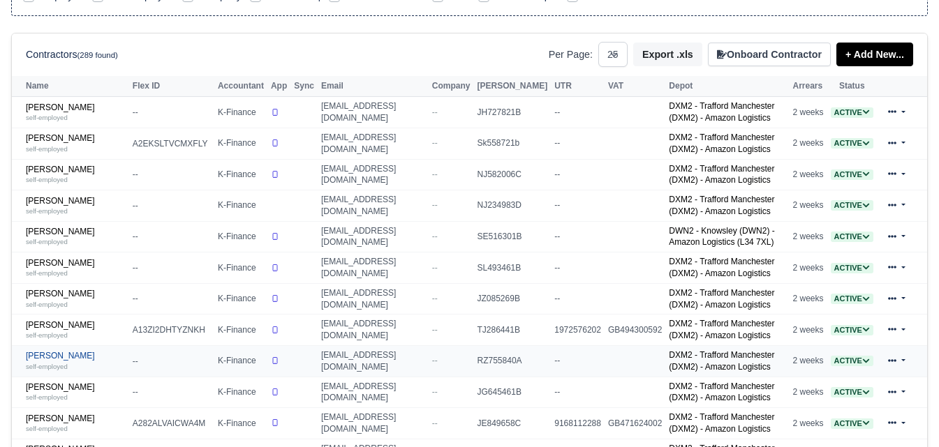
scroll to position [232, 0]
click at [66, 362] on link "Andrii Herasimchuk self-employed" at bounding box center [76, 361] width 100 height 20
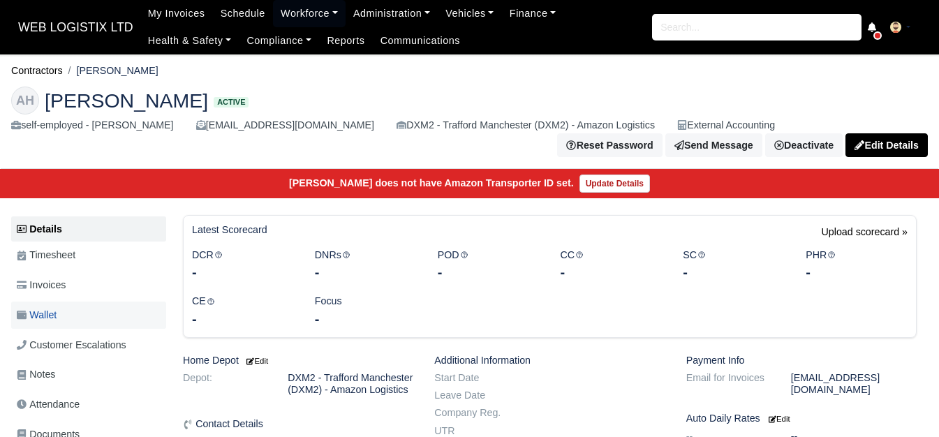
click at [75, 320] on link "Wallet" at bounding box center [88, 315] width 155 height 27
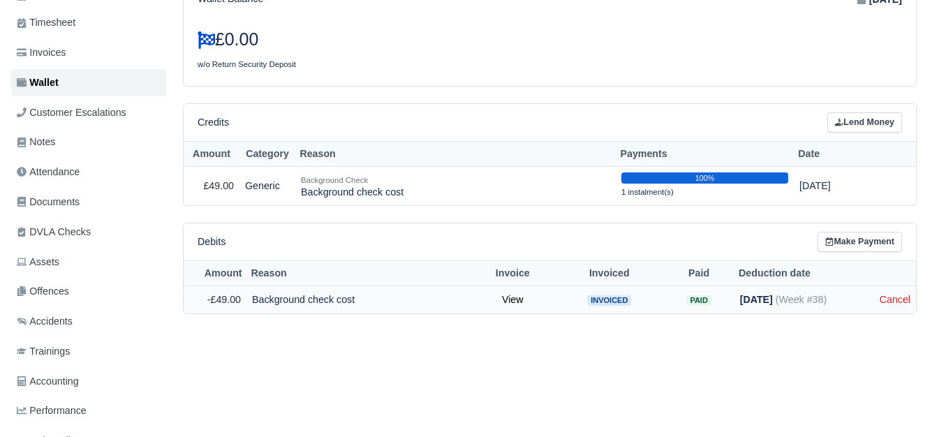
scroll to position [232, 0]
